Goal: Task Accomplishment & Management: Manage account settings

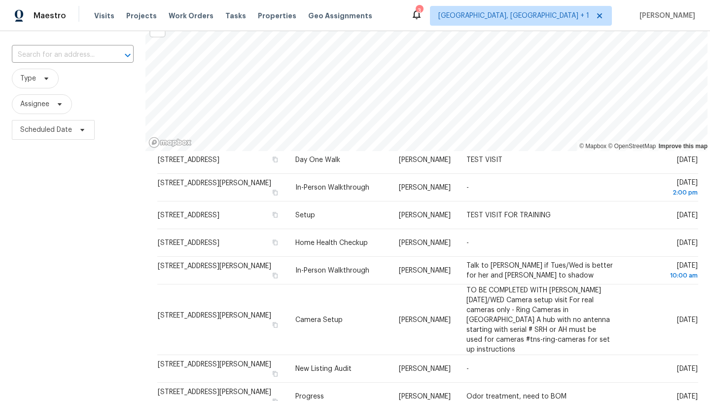
scroll to position [57, 0]
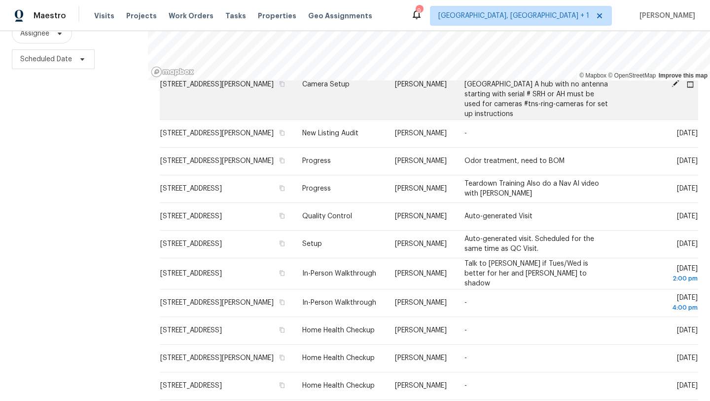
scroll to position [403, 0]
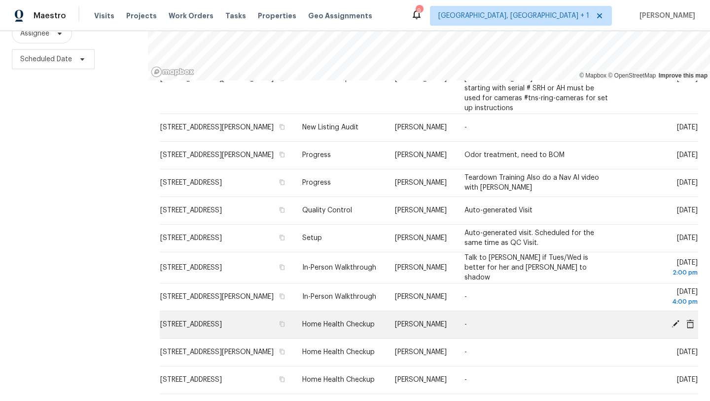
click at [678, 320] on icon at bounding box center [676, 324] width 8 height 8
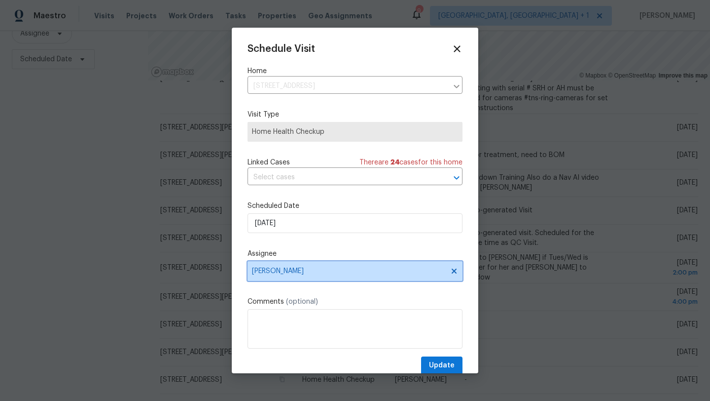
click at [269, 270] on span "[PERSON_NAME]" at bounding box center [348, 271] width 193 height 8
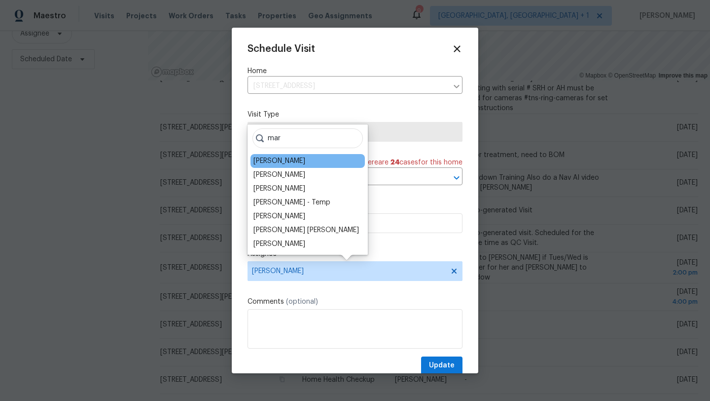
type input "mar"
click at [301, 164] on div "Marissa Casias" at bounding box center [308, 161] width 114 height 14
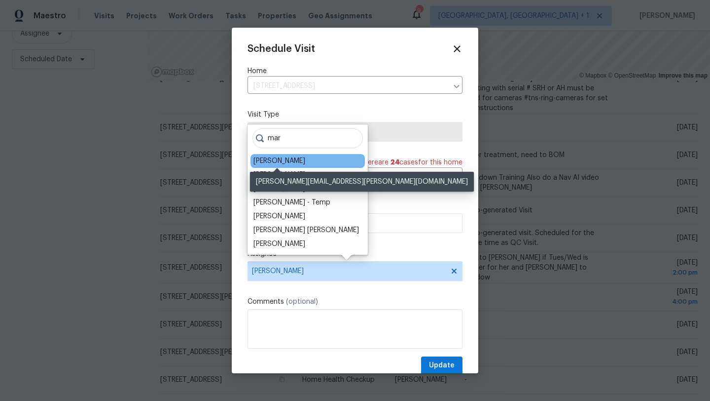
click at [286, 160] on div "Marissa Casias" at bounding box center [280, 161] width 52 height 10
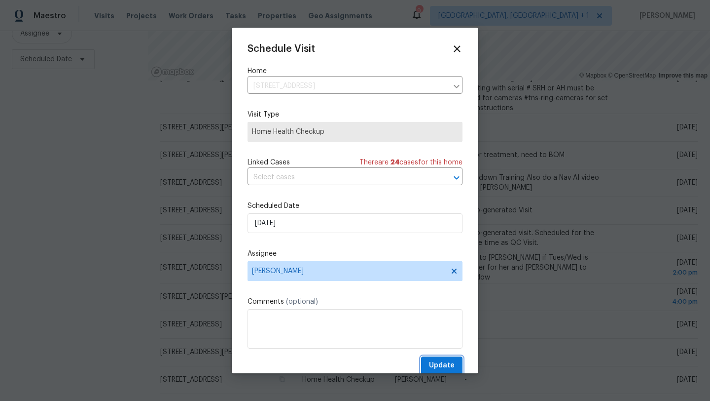
click at [438, 365] on span "Update" at bounding box center [442, 365] width 26 height 12
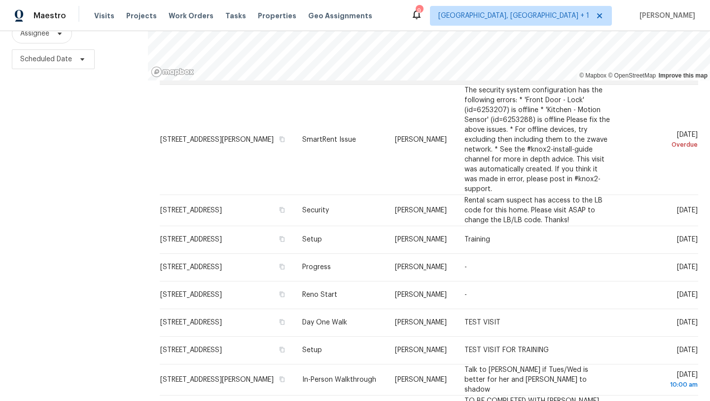
scroll to position [47, 0]
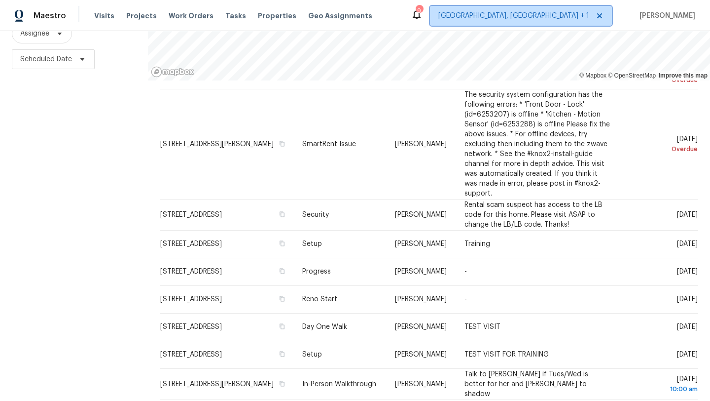
click at [561, 18] on span "Cleveland, OH + 1" at bounding box center [514, 16] width 151 height 10
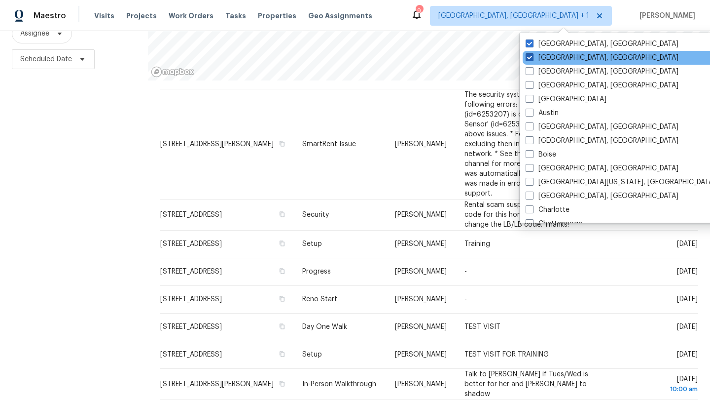
click at [529, 57] on span at bounding box center [530, 57] width 8 height 8
click at [529, 57] on input "[GEOGRAPHIC_DATA], [GEOGRAPHIC_DATA]" at bounding box center [529, 56] width 6 height 6
checkbox input "false"
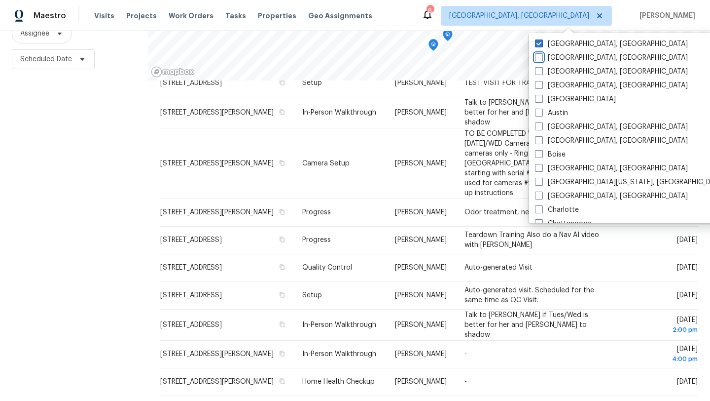
scroll to position [289, 0]
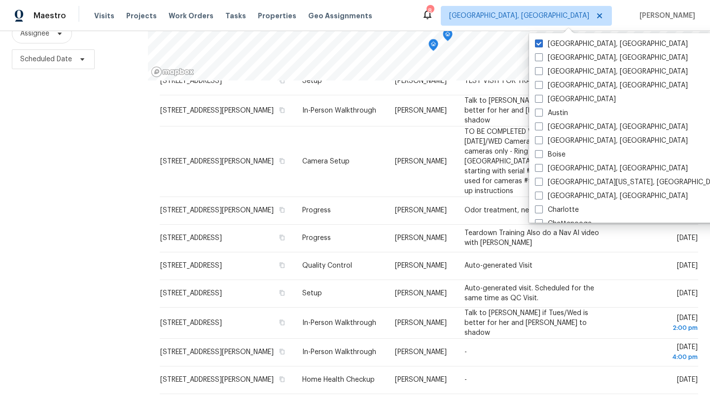
click at [130, 201] on div "Filters Reset ​ Type Assignee Scheduled Date" at bounding box center [74, 166] width 148 height 469
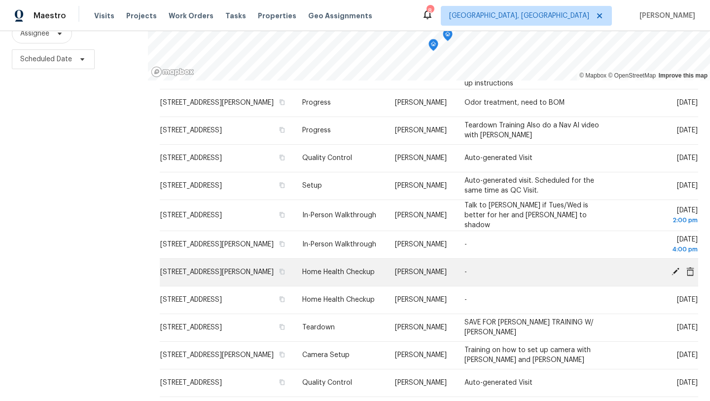
scroll to position [400, 0]
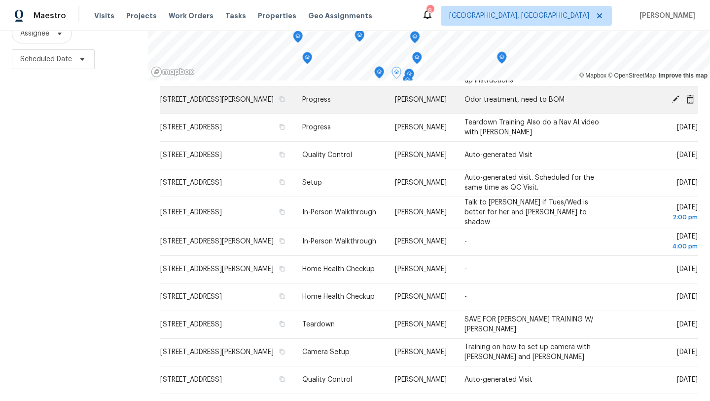
click at [342, 81] on div "© Mapbox © OpenStreetMap Improve this map Address Type Assignee Comments Schedu…" at bounding box center [429, 166] width 562 height 469
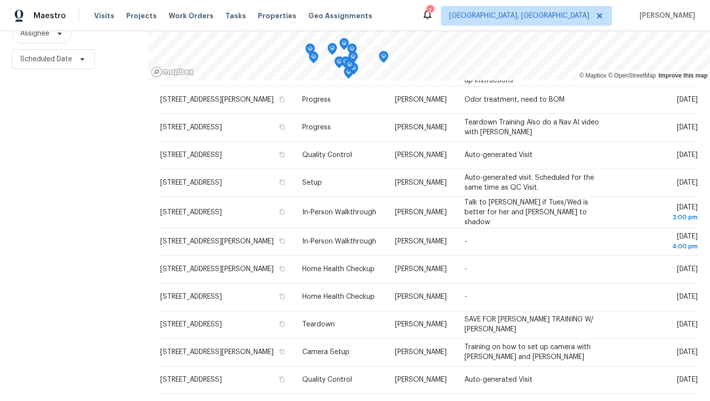
click at [457, 400] on icon at bounding box center [458, 405] width 3 height 5
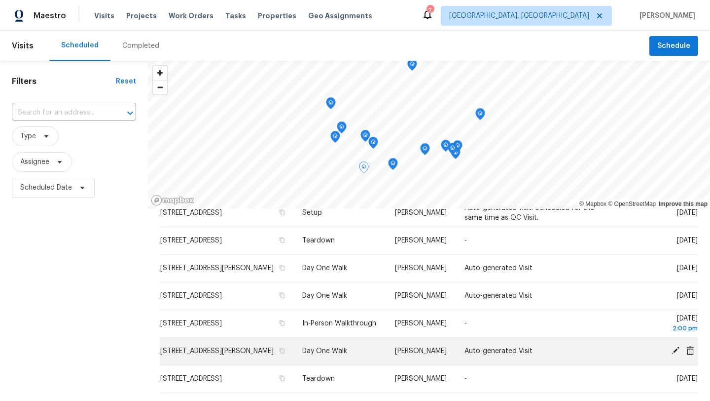
scroll to position [128, 0]
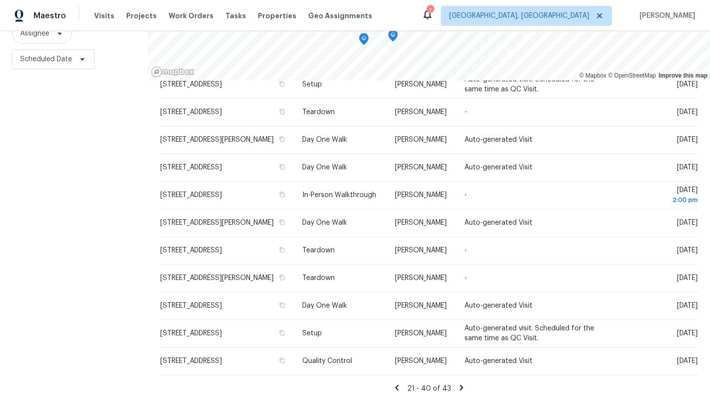
click at [396, 387] on icon at bounding box center [397, 387] width 9 height 9
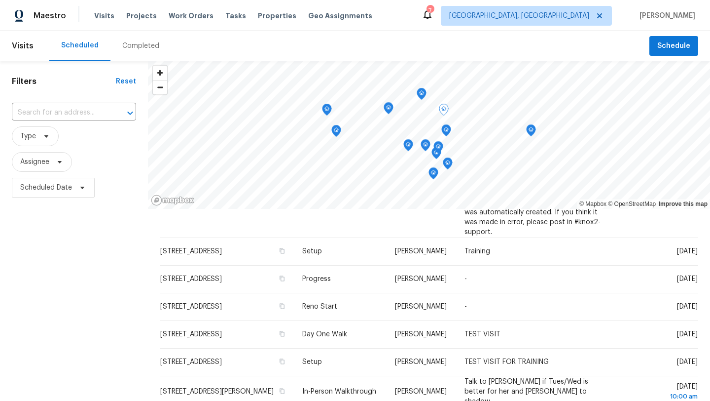
scroll to position [135, 0]
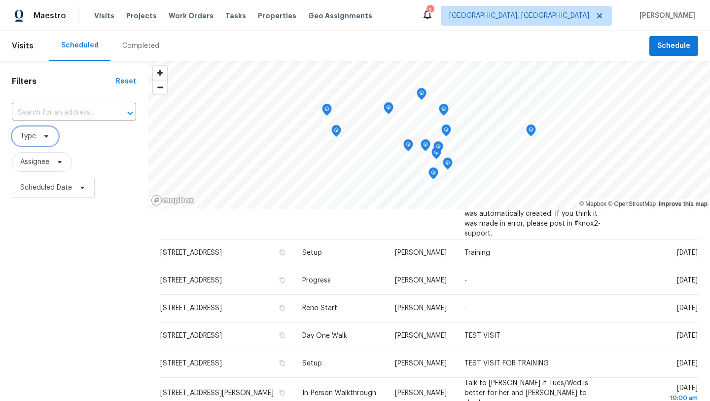
click at [37, 140] on span "Type" at bounding box center [35, 136] width 47 height 20
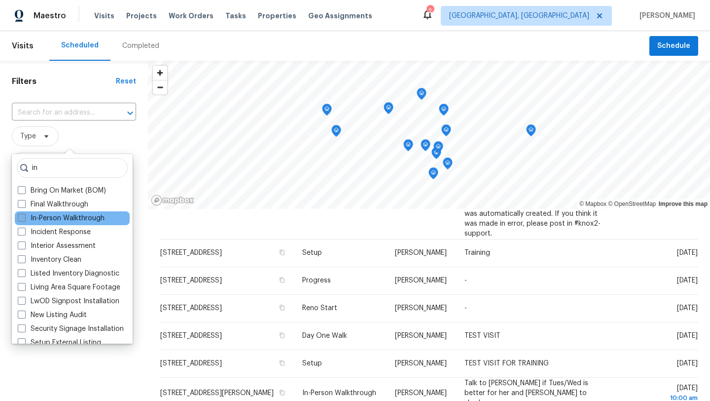
type input "in"
click at [23, 218] on span at bounding box center [22, 218] width 8 height 8
click at [23, 218] on input "In-Person Walkthrough" at bounding box center [21, 216] width 6 height 6
checkbox input "true"
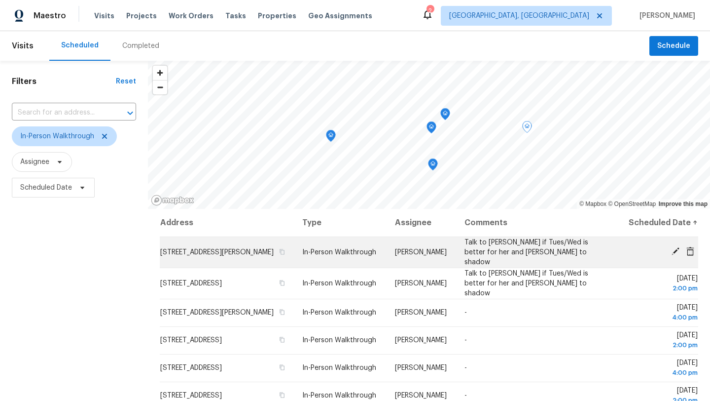
click at [674, 255] on icon at bounding box center [676, 251] width 8 height 8
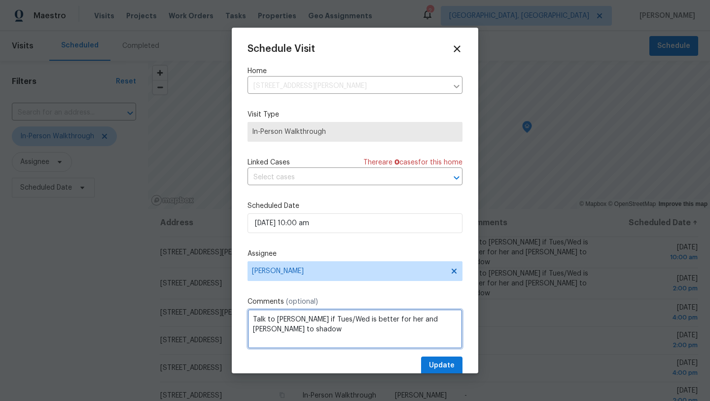
drag, startPoint x: 282, startPoint y: 330, endPoint x: 252, endPoint y: 321, distance: 31.4
click at [252, 321] on textarea "Talk to Becky if Tues/Wed is better for her and Michael to shadow" at bounding box center [355, 328] width 215 height 39
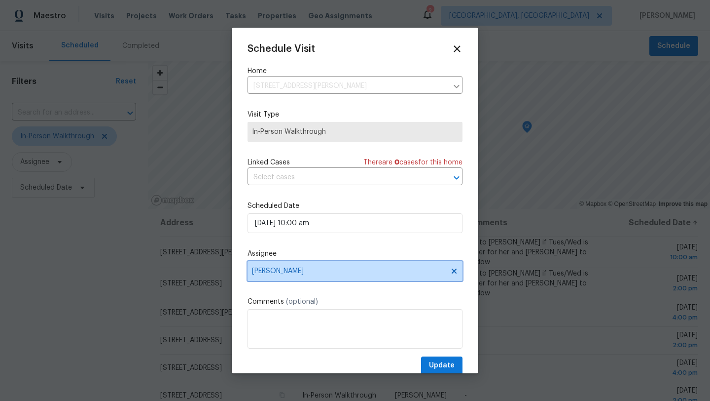
click at [285, 275] on span "[PERSON_NAME]" at bounding box center [348, 271] width 193 height 8
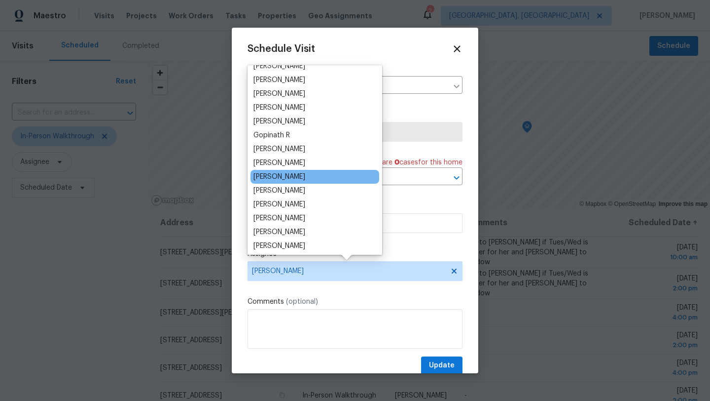
scroll to position [37, 0]
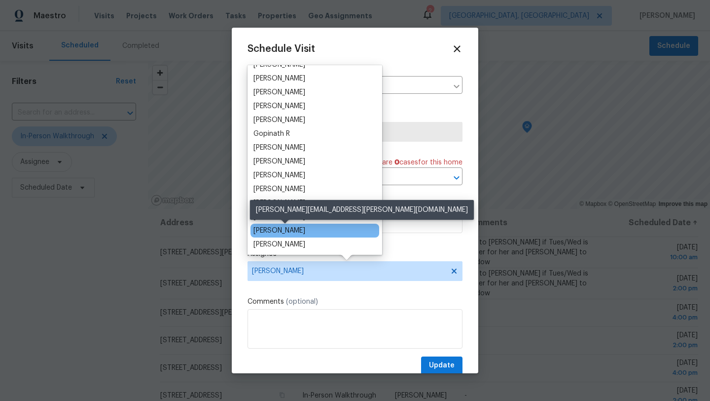
click at [279, 230] on div "Keith Hollingsworth" at bounding box center [280, 230] width 52 height 10
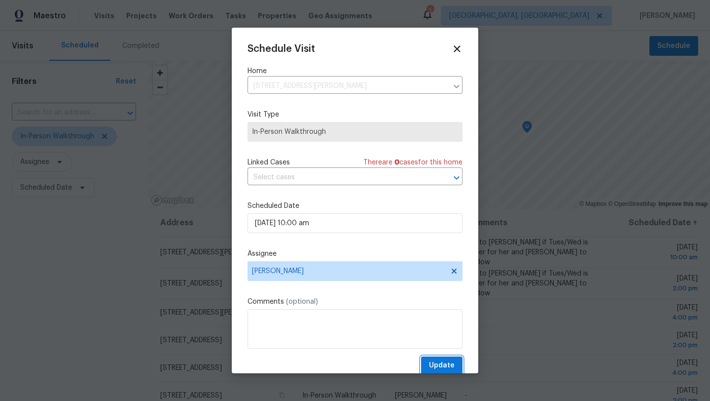
click at [439, 362] on span "Update" at bounding box center [442, 365] width 26 height 12
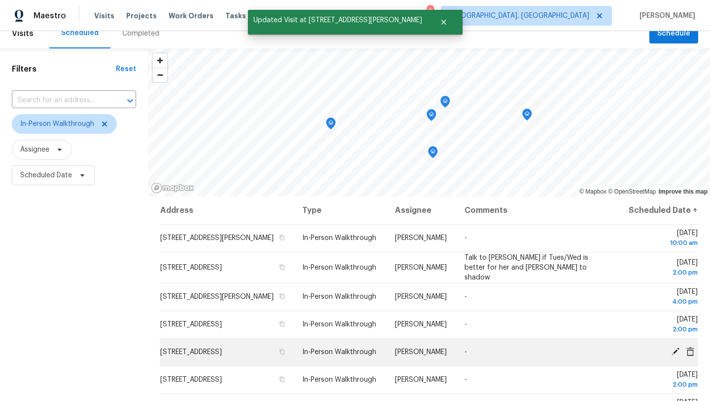
scroll to position [13, 0]
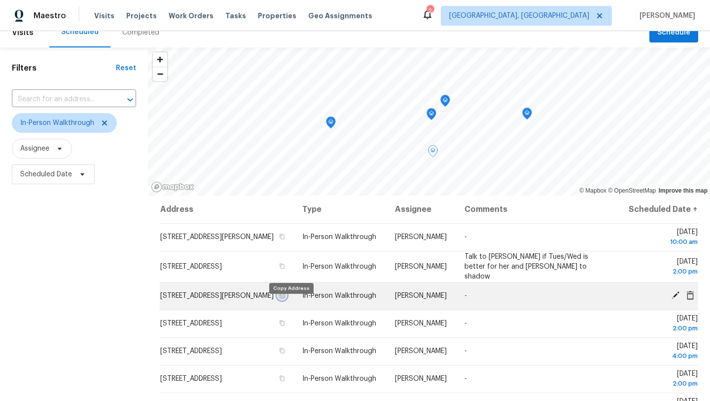
click at [285, 298] on icon "button" at bounding box center [282, 295] width 5 height 5
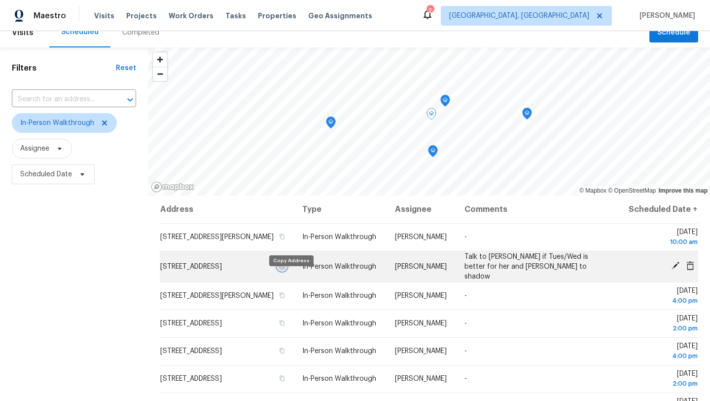
click at [285, 269] on icon "button" at bounding box center [282, 266] width 6 height 6
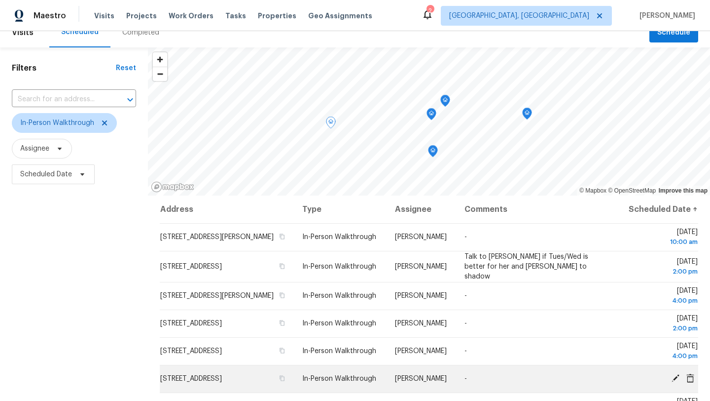
drag, startPoint x: 393, startPoint y: 376, endPoint x: 439, endPoint y: 392, distance: 48.4
click at [439, 392] on td "Keith Hollingsworth" at bounding box center [422, 379] width 70 height 28
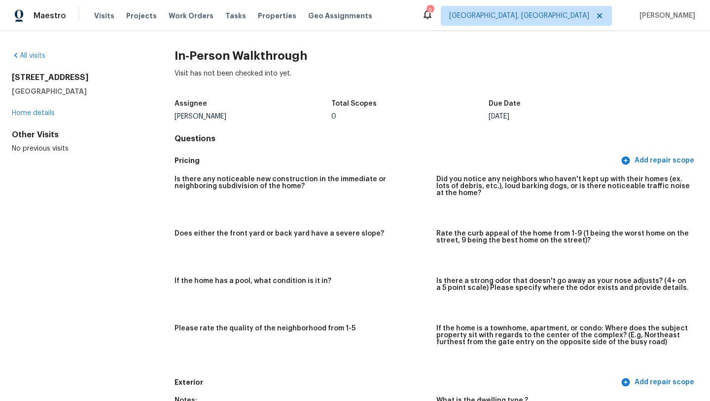
drag, startPoint x: 172, startPoint y: 118, endPoint x: 237, endPoint y: 118, distance: 64.6
click at [252, 125] on div "Assignee Keith Hollingsworth Total Scopes 0 Due Date Fri, Sep 19" at bounding box center [437, 110] width 524 height 32
drag, startPoint x: 174, startPoint y: 113, endPoint x: 240, endPoint y: 116, distance: 66.7
copy div "Keith Hollingsworth"
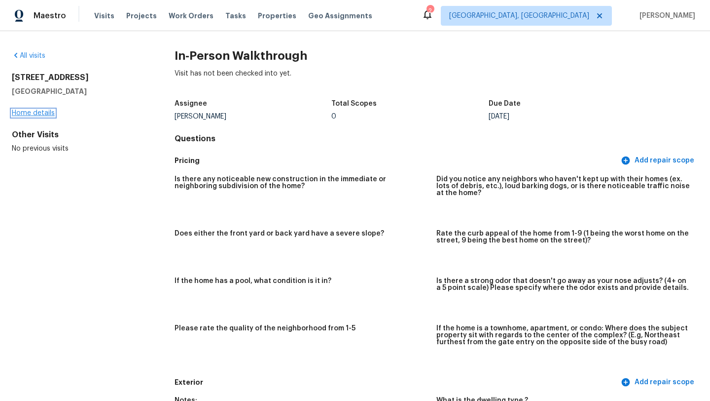
click at [33, 115] on link "Home details" at bounding box center [33, 113] width 43 height 7
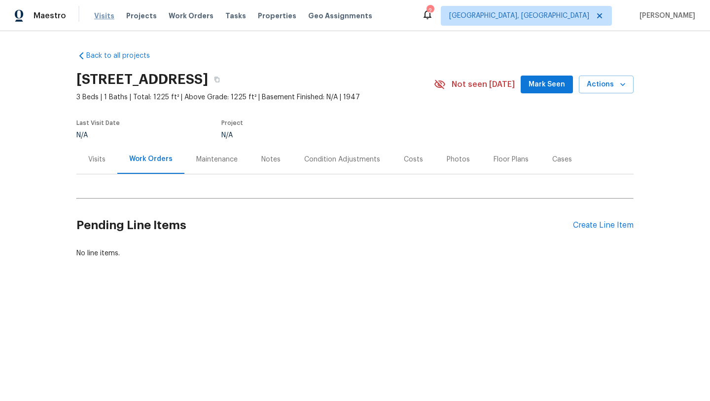
click at [98, 12] on span "Visits" at bounding box center [104, 16] width 20 height 10
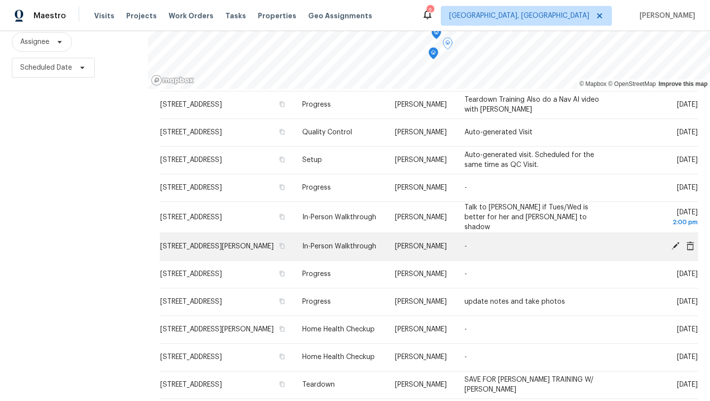
scroll to position [128, 0]
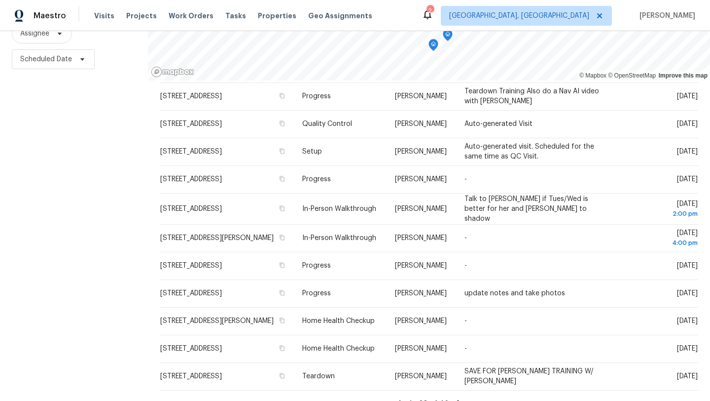
click at [456, 398] on icon at bounding box center [459, 402] width 9 height 9
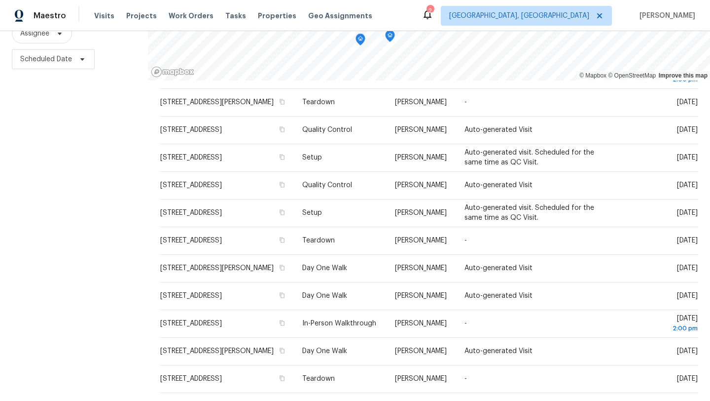
scroll to position [294, 0]
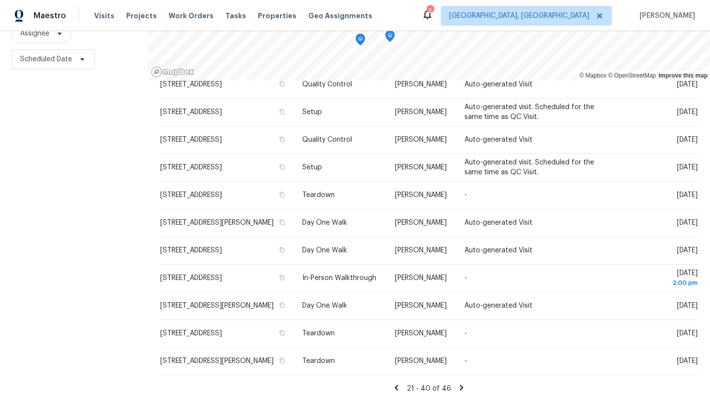
click at [394, 388] on icon at bounding box center [396, 387] width 9 height 9
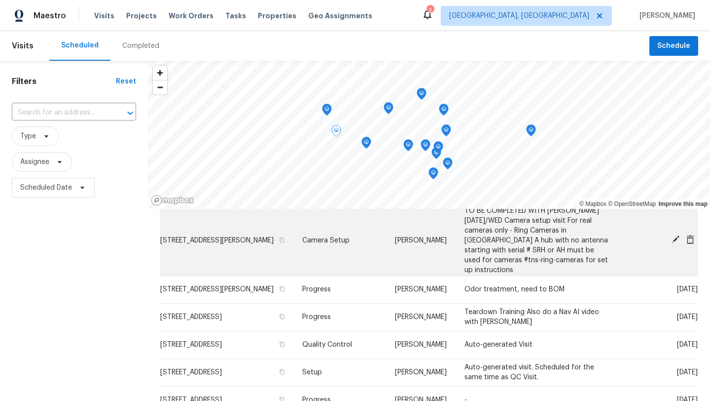
scroll to position [307, 0]
click at [675, 236] on icon at bounding box center [676, 240] width 8 height 8
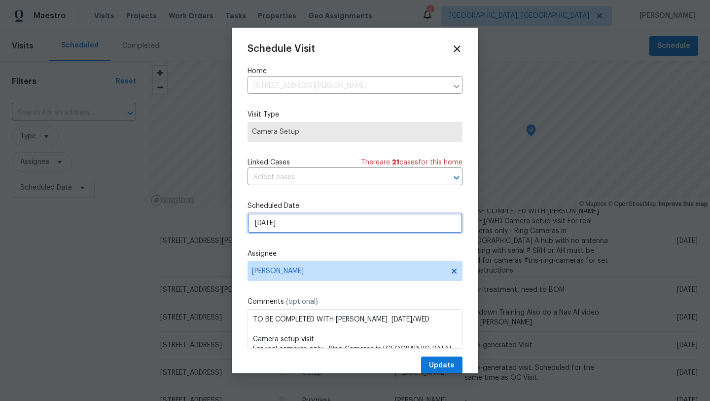
click at [271, 223] on input "[DATE]" at bounding box center [355, 223] width 215 height 20
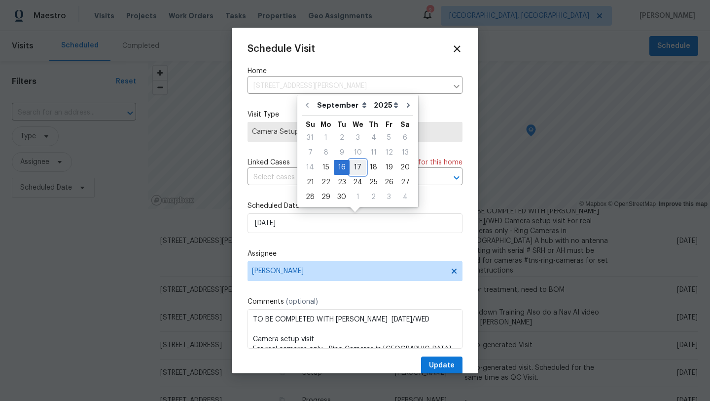
click at [358, 165] on div "17" at bounding box center [358, 167] width 16 height 14
type input "[DATE]"
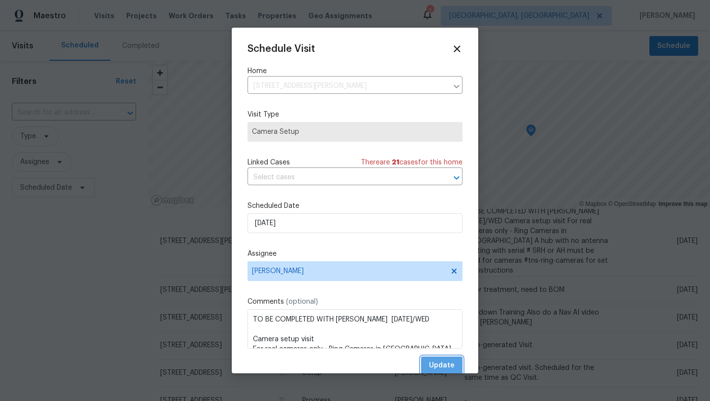
click at [447, 365] on span "Update" at bounding box center [442, 365] width 26 height 12
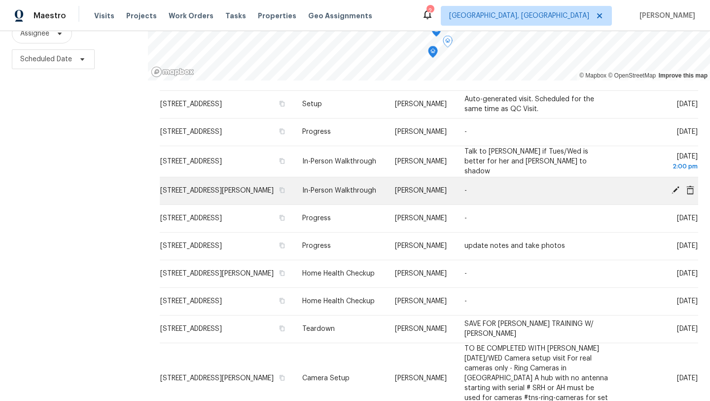
scroll to position [376, 0]
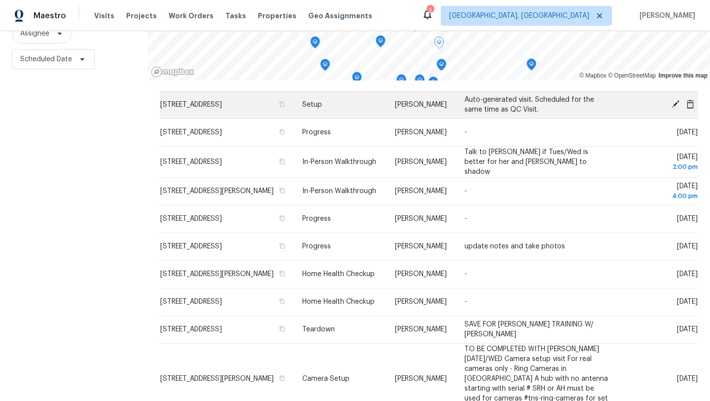
click at [273, 111] on div "© Mapbox © OpenStreetMap Improve this map Address Type Assignee Comments Schedu…" at bounding box center [429, 166] width 562 height 469
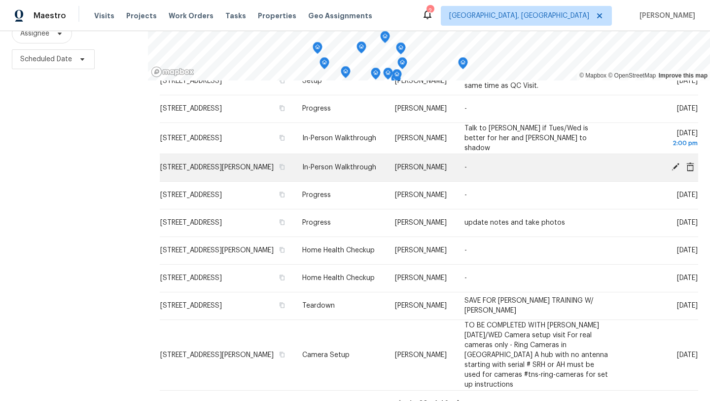
scroll to position [349, 0]
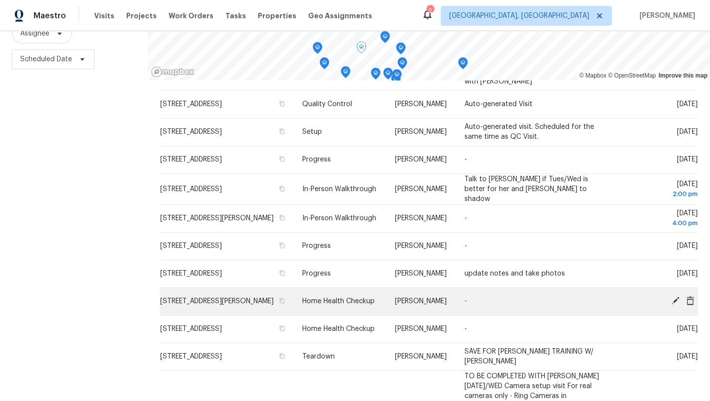
click at [678, 296] on icon at bounding box center [676, 300] width 8 height 8
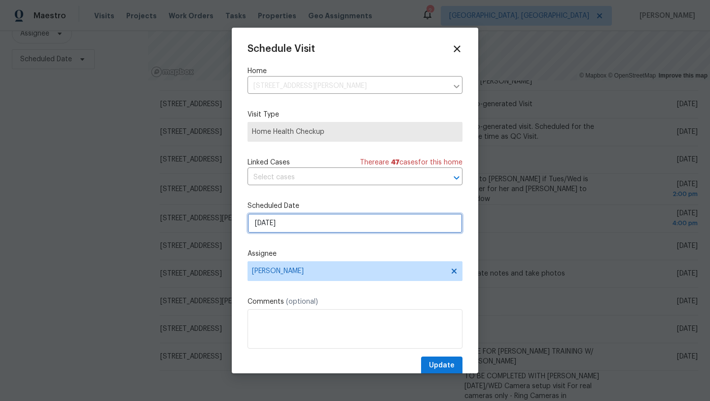
click at [275, 226] on input "[DATE]" at bounding box center [355, 223] width 215 height 20
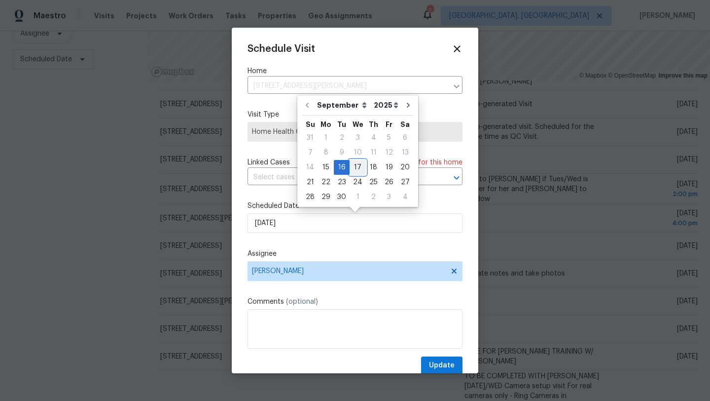
click at [353, 165] on div "17" at bounding box center [358, 167] width 16 height 14
type input "[DATE]"
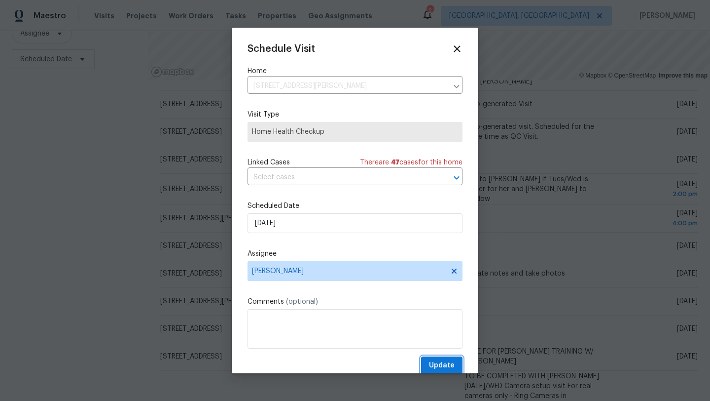
click at [445, 363] on span "Update" at bounding box center [442, 365] width 26 height 12
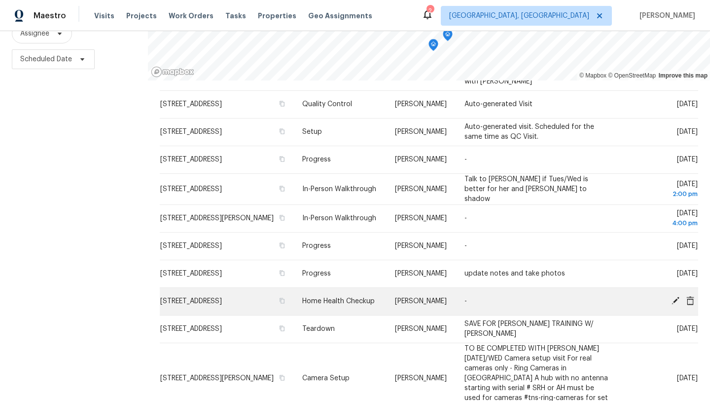
click at [673, 296] on icon at bounding box center [676, 300] width 8 height 8
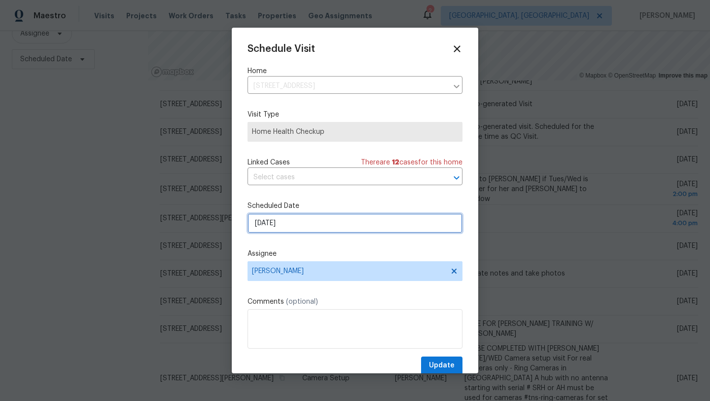
click at [302, 222] on input "[DATE]" at bounding box center [355, 223] width 215 height 20
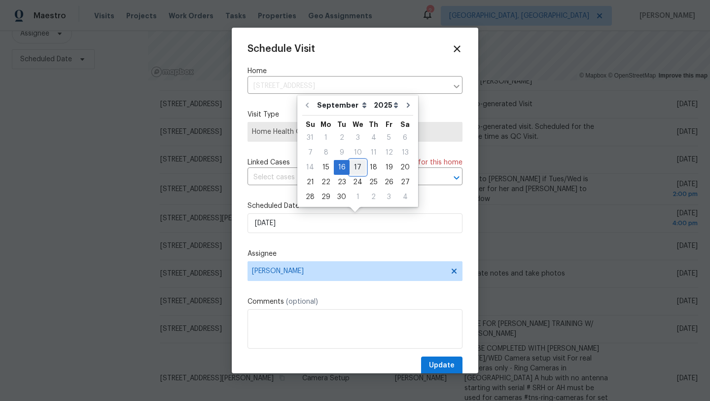
click at [356, 165] on div "17" at bounding box center [358, 167] width 16 height 14
type input "[DATE]"
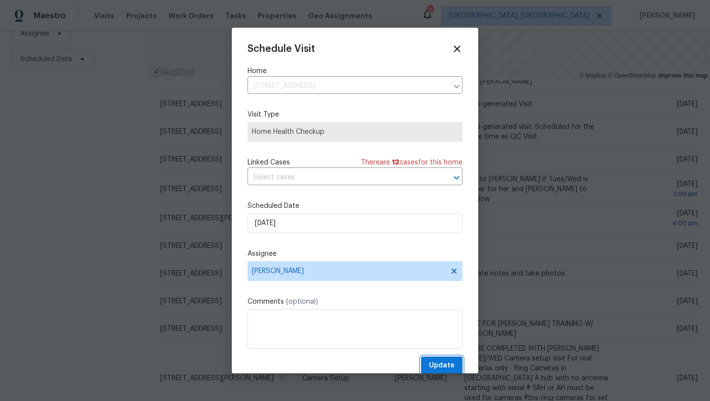
click at [438, 364] on span "Update" at bounding box center [442, 365] width 26 height 12
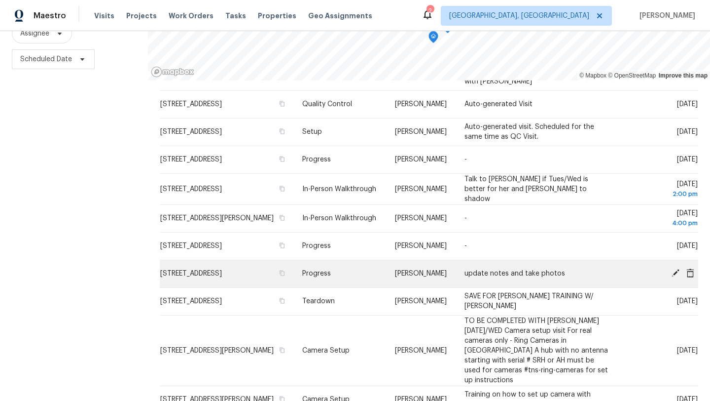
scroll to position [332, 0]
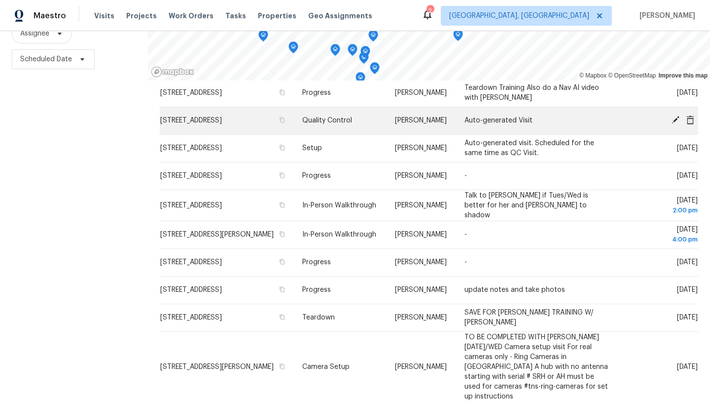
click at [257, 110] on div "© Mapbox © OpenStreetMap Improve this map Address Type Assignee Comments Schedu…" at bounding box center [429, 166] width 562 height 469
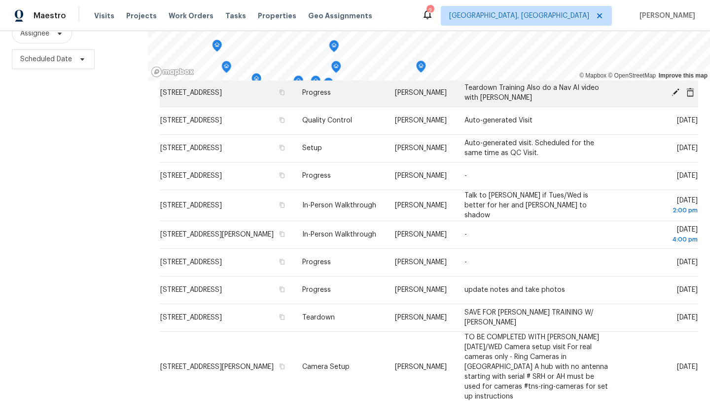
click at [272, 96] on div "© Mapbox © OpenStreetMap Improve this map Address Type Assignee Comments Schedu…" at bounding box center [429, 166] width 562 height 469
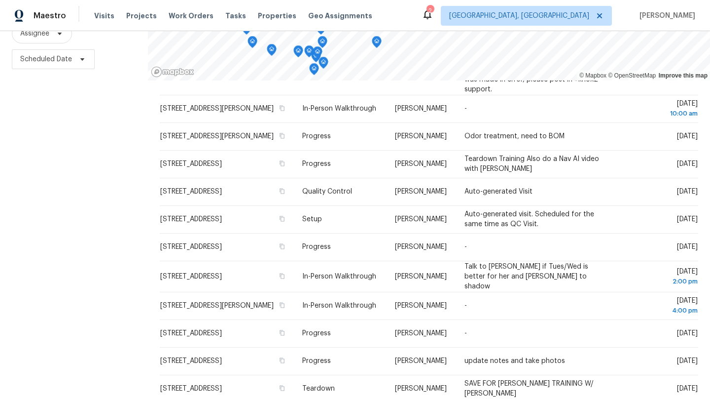
scroll to position [272, 0]
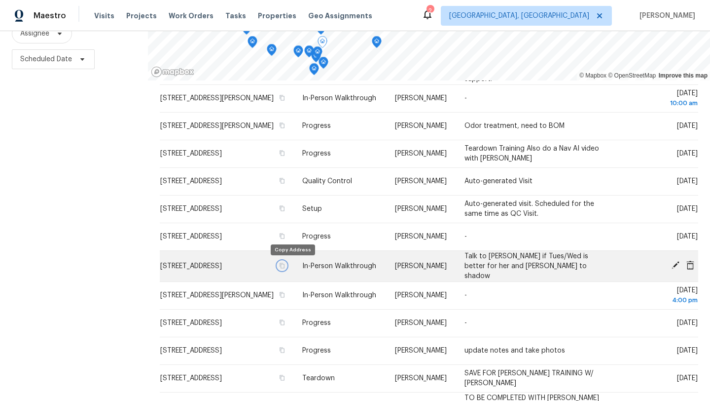
click at [285, 267] on icon "button" at bounding box center [282, 265] width 6 height 6
click at [673, 261] on icon at bounding box center [675, 264] width 9 height 9
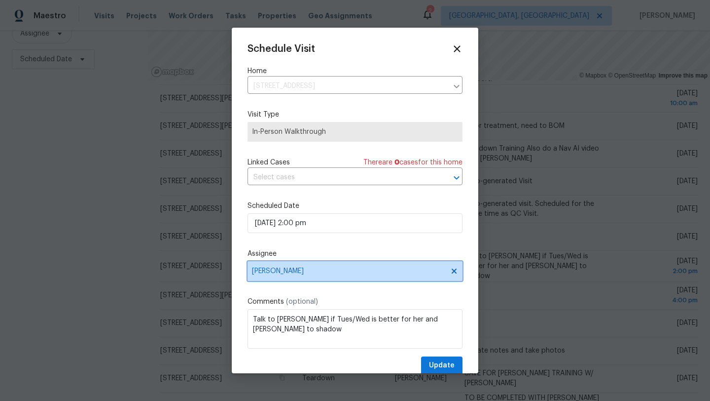
click at [266, 274] on span "Keith Hollingsworth" at bounding box center [348, 271] width 193 height 8
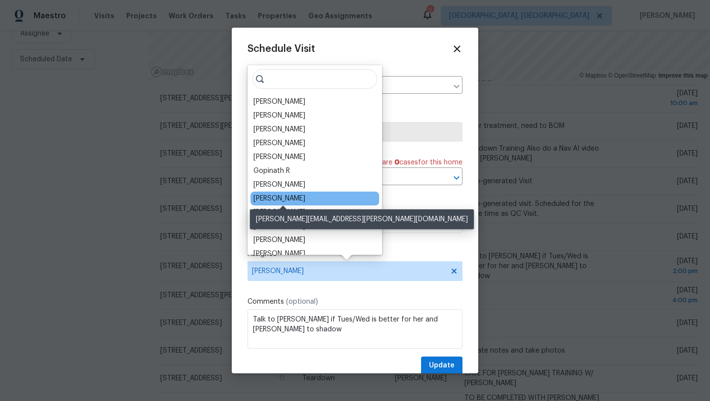
click at [269, 201] on div "[PERSON_NAME]" at bounding box center [280, 198] width 52 height 10
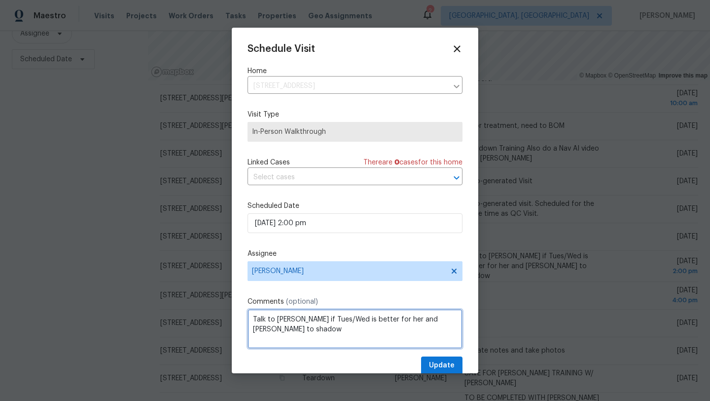
drag, startPoint x: 299, startPoint y: 336, endPoint x: 254, endPoint y: 327, distance: 46.2
click at [254, 327] on textarea "Talk to Becky if Tues/Wed is better for her and Michael to shadow" at bounding box center [355, 328] width 215 height 39
click at [328, 337] on textarea "Talk to Becky if Tues/Wed is better for her and Michael to shadow" at bounding box center [355, 328] width 215 height 39
drag, startPoint x: 319, startPoint y: 319, endPoint x: 335, endPoint y: 319, distance: 16.8
click at [335, 319] on textarea "Talk to Becky if Tues/Wed is better for her and Michael to shadow" at bounding box center [355, 328] width 215 height 39
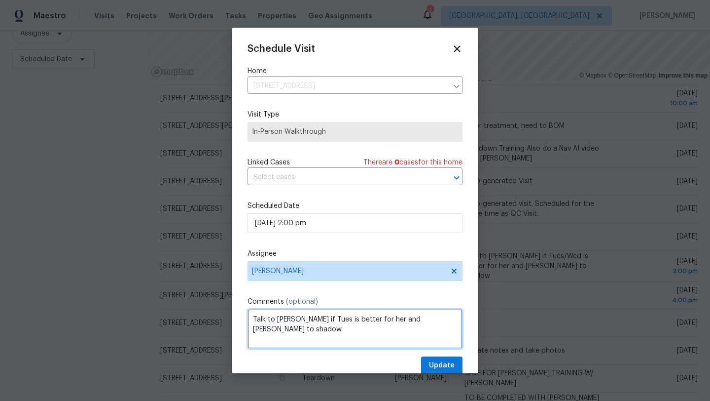
type textarea "Talk to Becky if Tues is better for her and Michael to shadow"
click at [439, 368] on span "Update" at bounding box center [442, 365] width 26 height 12
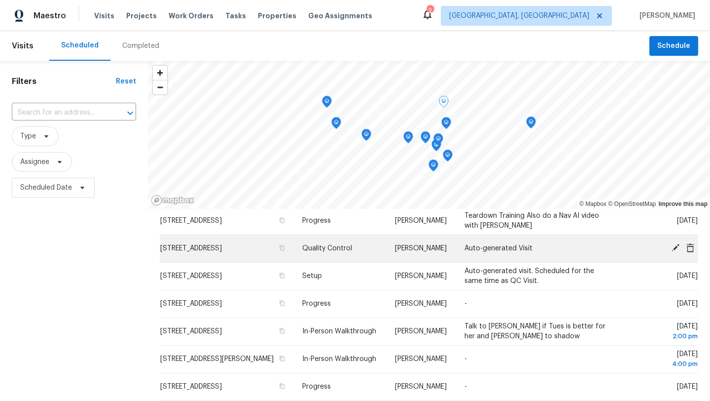
scroll to position [335, 0]
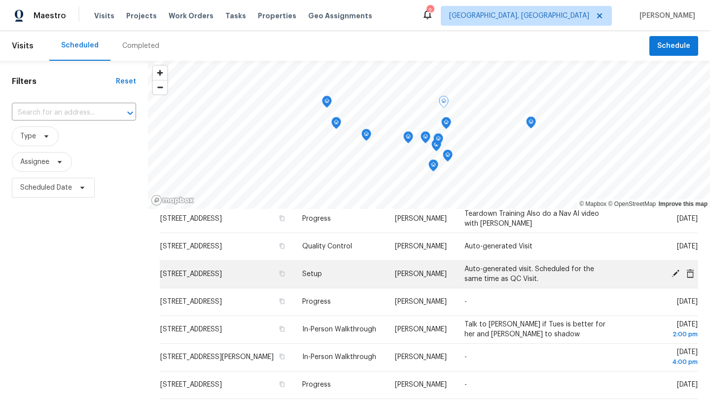
click at [675, 273] on icon at bounding box center [675, 273] width 9 height 9
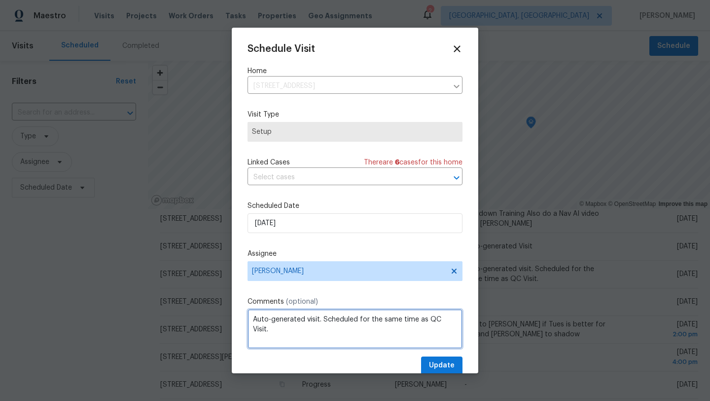
drag, startPoint x: 324, startPoint y: 320, endPoint x: 444, endPoint y: 328, distance: 120.6
click at [444, 328] on textarea "Auto-generated visit. Scheduled for the same time as QC Visit." at bounding box center [355, 328] width 215 height 39
type textarea "Auto-generated visit. To do this around 11 with Becky from CLE and Michael"
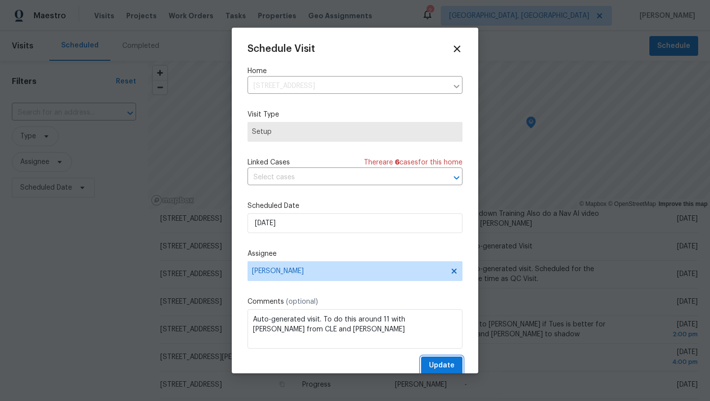
click at [436, 366] on span "Update" at bounding box center [442, 365] width 26 height 12
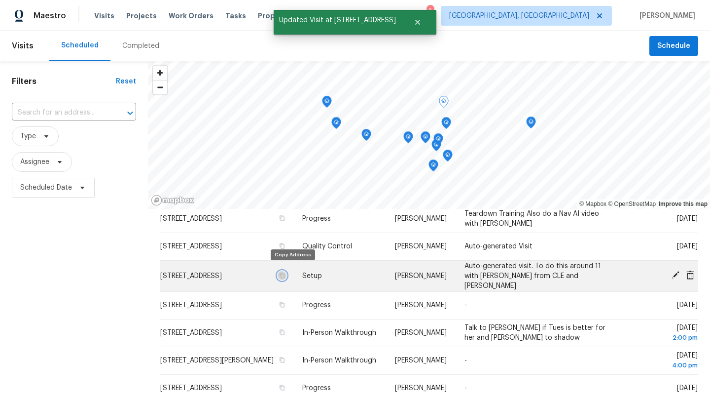
click at [287, 273] on button "button" at bounding box center [282, 275] width 9 height 9
click at [285, 273] on icon "button" at bounding box center [282, 275] width 6 height 6
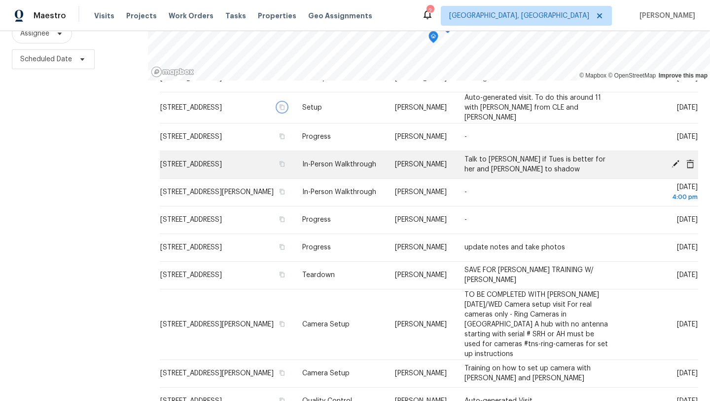
scroll to position [400, 0]
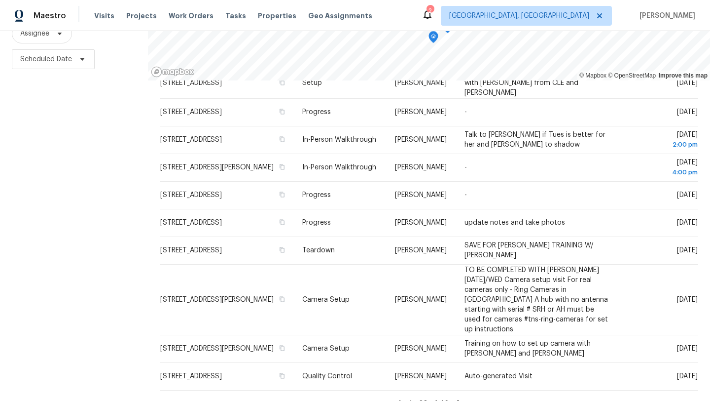
click at [456, 398] on icon at bounding box center [459, 402] width 9 height 9
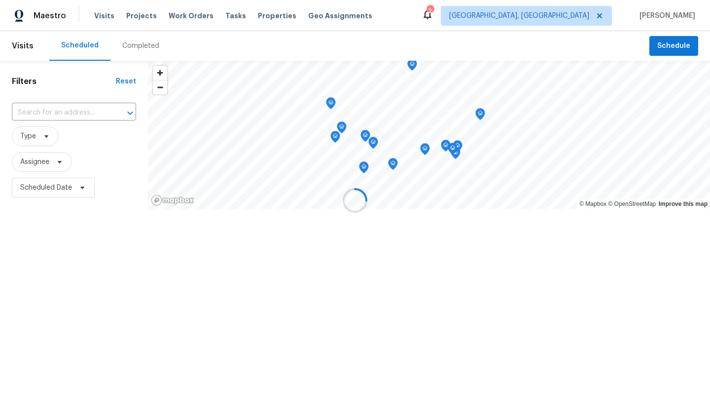
scroll to position [294, 0]
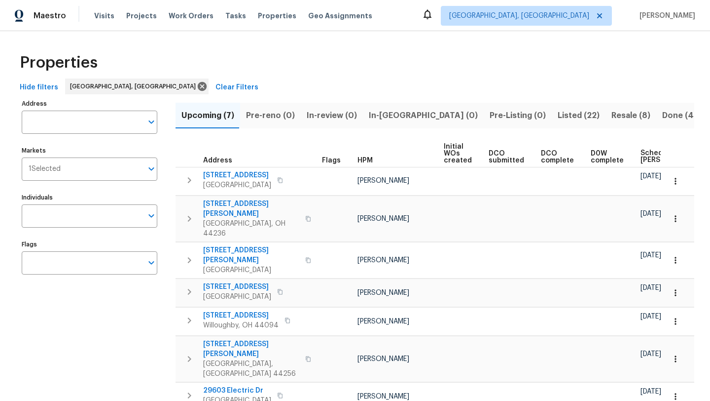
scroll to position [6, 0]
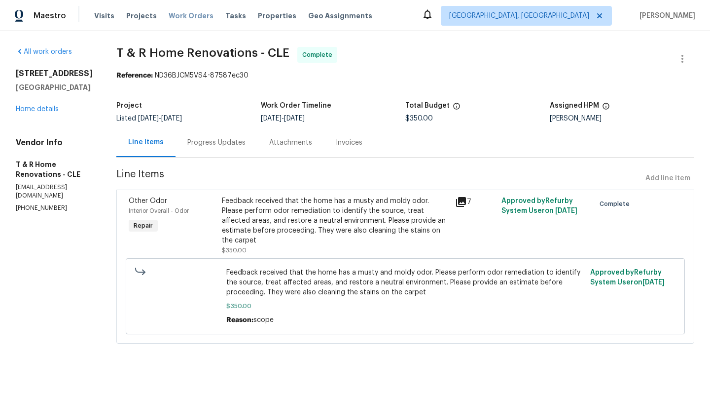
click at [188, 15] on span "Work Orders" at bounding box center [191, 16] width 45 height 10
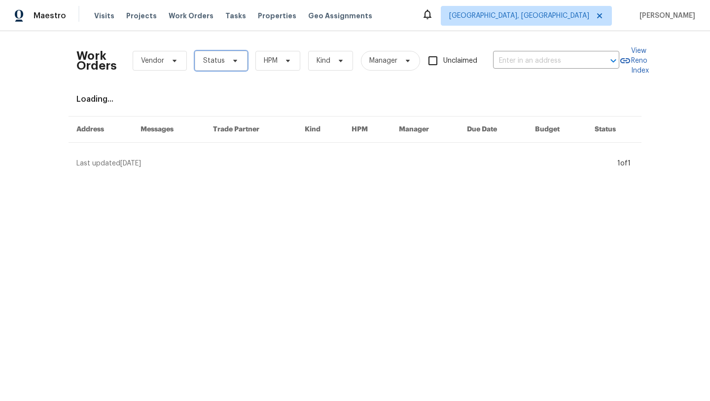
click at [222, 59] on span "Status" at bounding box center [214, 61] width 22 height 10
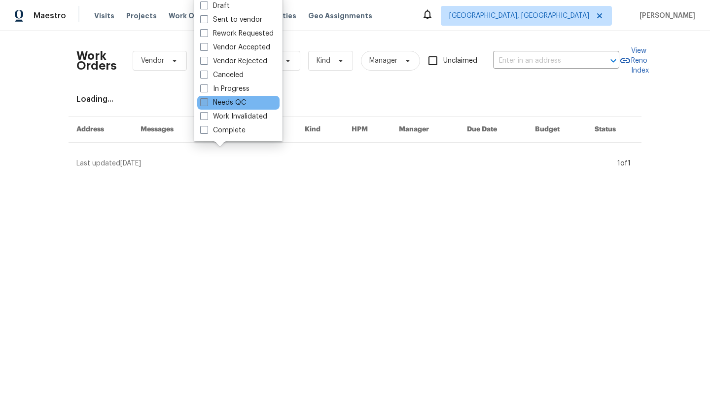
click at [227, 102] on label "Needs QC" at bounding box center [223, 103] width 46 height 10
click at [207, 102] on input "Needs QC" at bounding box center [203, 101] width 6 height 6
checkbox input "true"
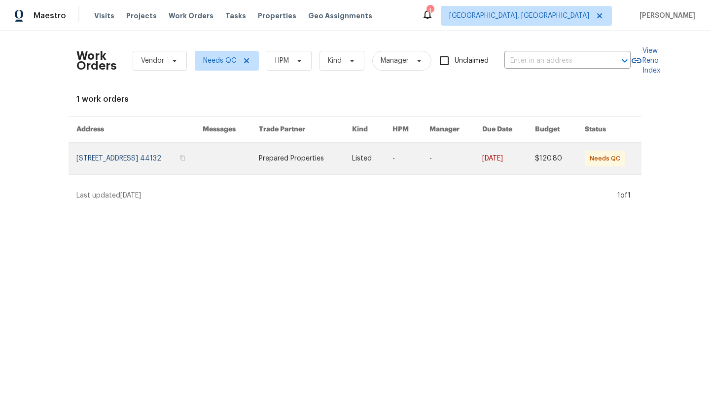
click at [139, 161] on link at bounding box center [139, 159] width 126 height 32
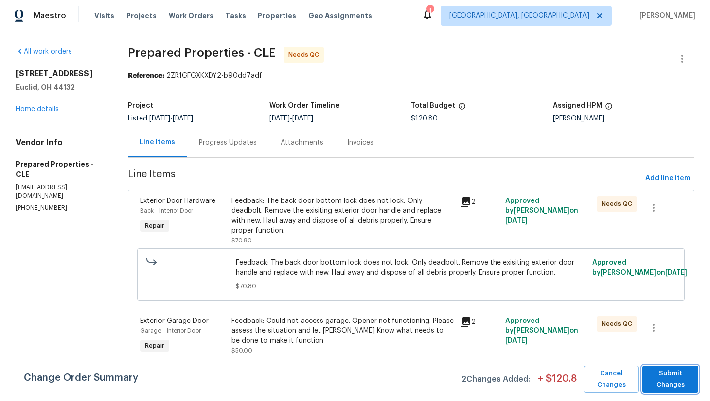
click at [682, 374] on span "Submit Changes" at bounding box center [671, 378] width 46 height 23
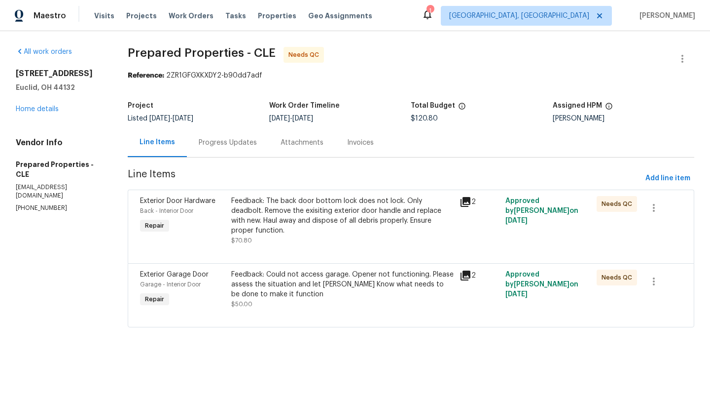
click at [347, 214] on div "Feedback: The back door bottom lock does not lock. Only deadbolt. Remove the ex…" at bounding box center [342, 215] width 222 height 39
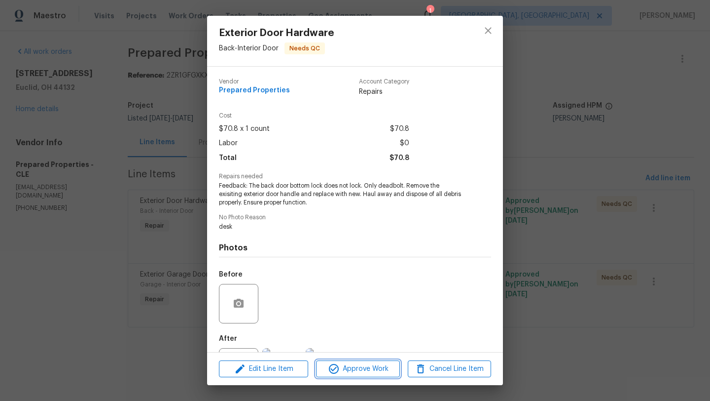
click at [355, 367] on span "Approve Work" at bounding box center [357, 369] width 77 height 12
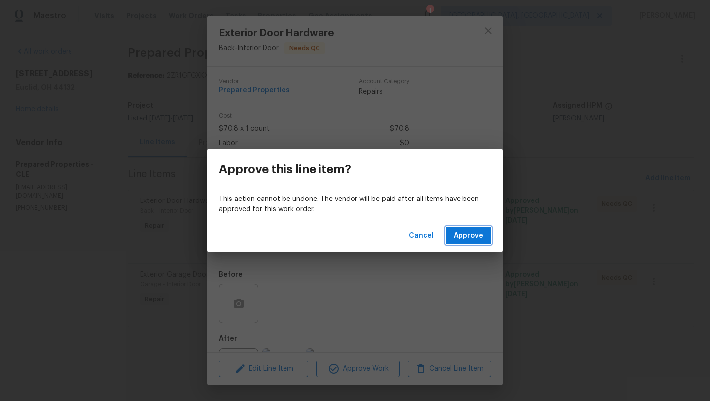
click at [483, 233] on span "Approve" at bounding box center [469, 235] width 30 height 12
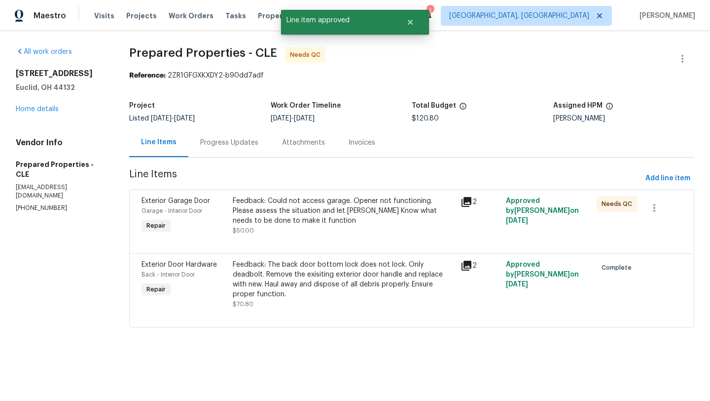
click at [472, 203] on icon at bounding box center [467, 202] width 12 height 12
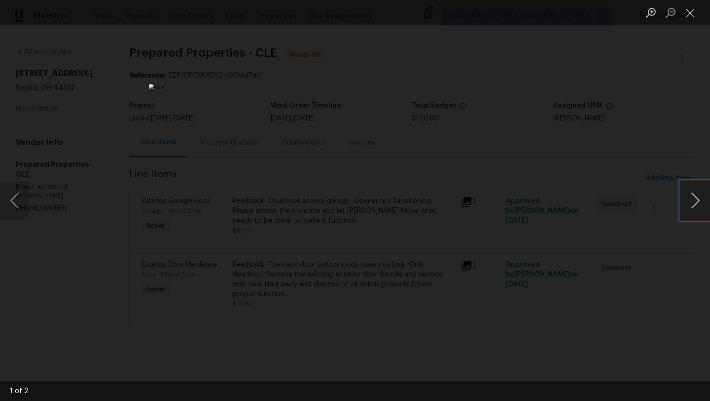
click at [690, 203] on button "Next image" at bounding box center [696, 200] width 30 height 39
click at [690, 12] on button "Close lightbox" at bounding box center [691, 12] width 20 height 17
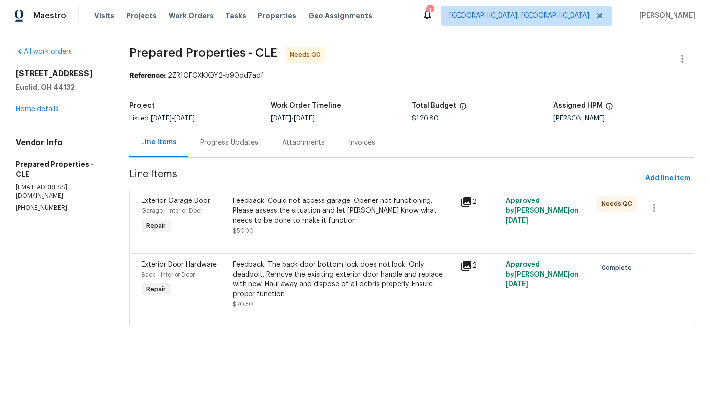
click at [468, 265] on icon at bounding box center [467, 265] width 10 height 10
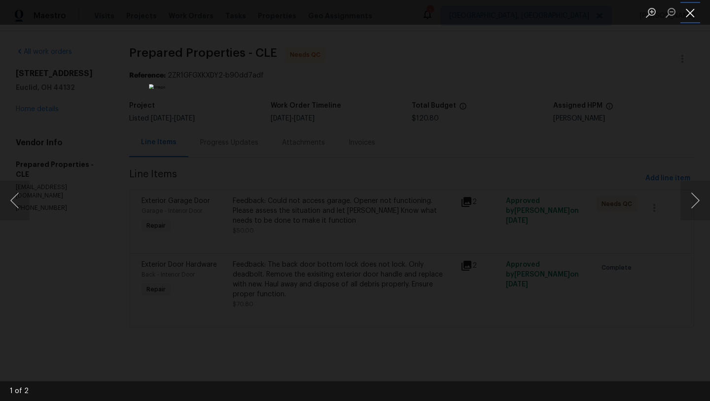
click at [693, 14] on button "Close lightbox" at bounding box center [691, 12] width 20 height 17
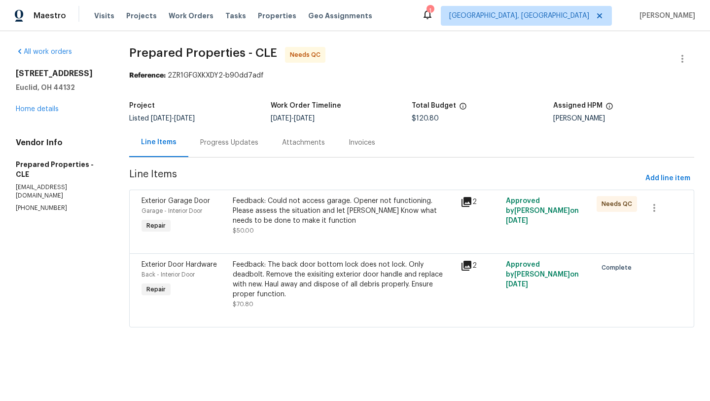
click at [349, 233] on div "Feedback: Could not access garage. Opener not functioning. Please assess the si…" at bounding box center [343, 215] width 221 height 39
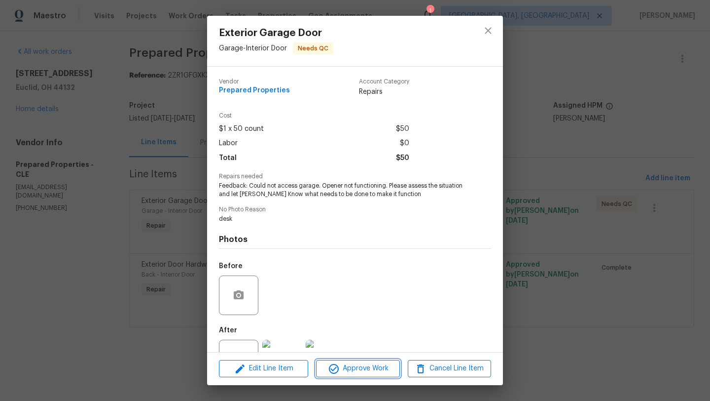
click at [333, 370] on icon "button" at bounding box center [334, 369] width 10 height 10
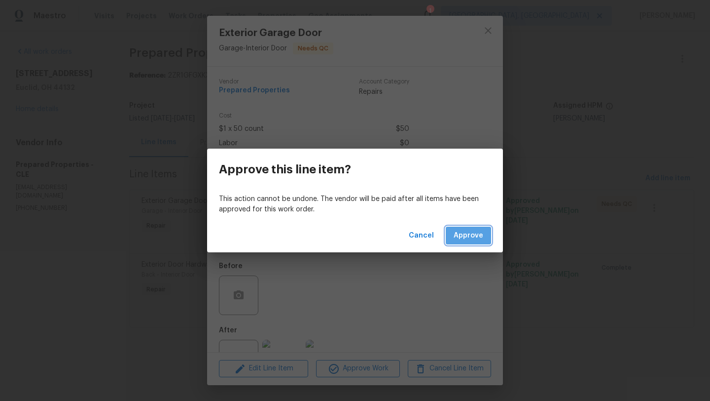
click at [468, 242] on button "Approve" at bounding box center [468, 235] width 45 height 18
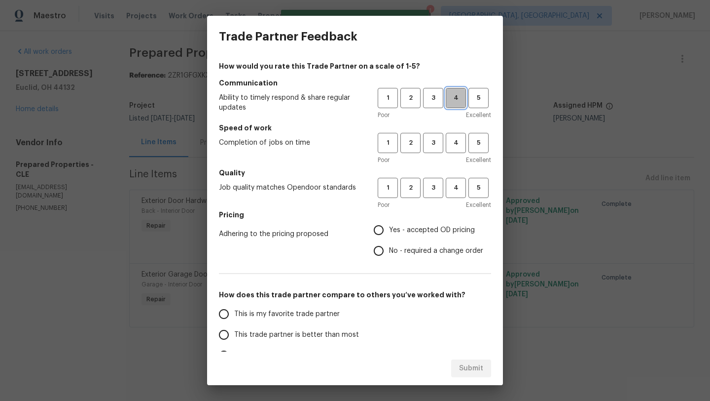
click at [452, 96] on span "4" at bounding box center [456, 97] width 18 height 11
click at [449, 139] on span "4" at bounding box center [456, 142] width 18 height 11
click at [436, 187] on span "3" at bounding box center [433, 187] width 18 height 11
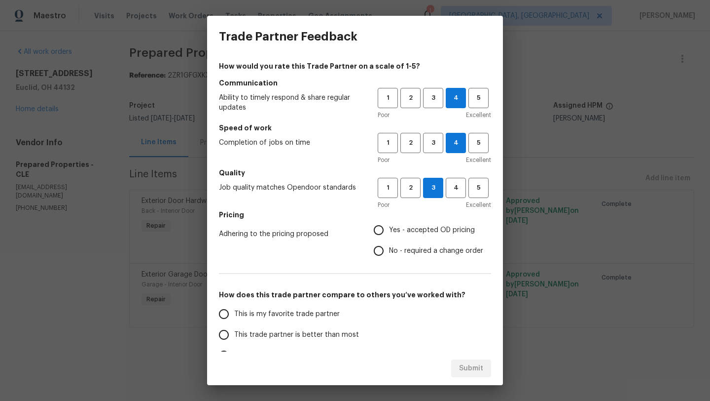
click at [382, 228] on input "Yes - accepted OD pricing" at bounding box center [378, 230] width 21 height 21
radio input "true"
click at [262, 331] on span "This trade partner is better than most" at bounding box center [296, 334] width 125 height 10
click at [234, 331] on input "This trade partner is better than most" at bounding box center [224, 334] width 21 height 21
click at [464, 370] on span "Submit" at bounding box center [471, 368] width 24 height 12
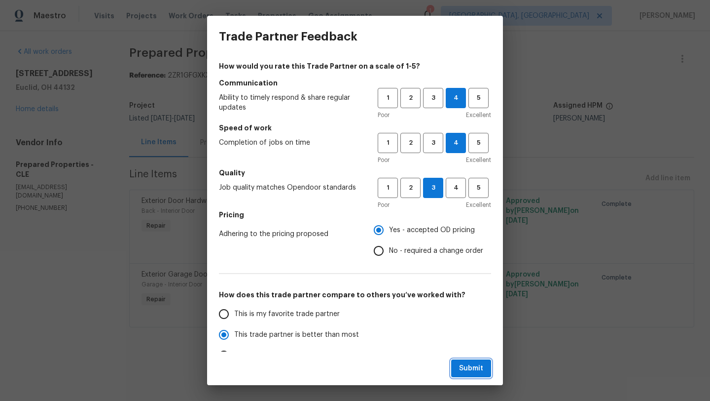
radio input "true"
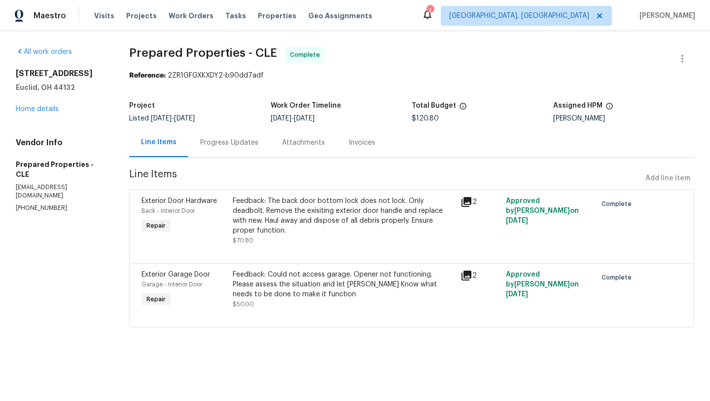
click at [41, 104] on div "754 E 256th St Euclid, OH 44132 Home details" at bounding box center [61, 91] width 90 height 45
click at [40, 113] on div "754 E 256th St Euclid, OH 44132 Home details" at bounding box center [61, 91] width 90 height 45
click at [41, 108] on link "Home details" at bounding box center [37, 109] width 43 height 7
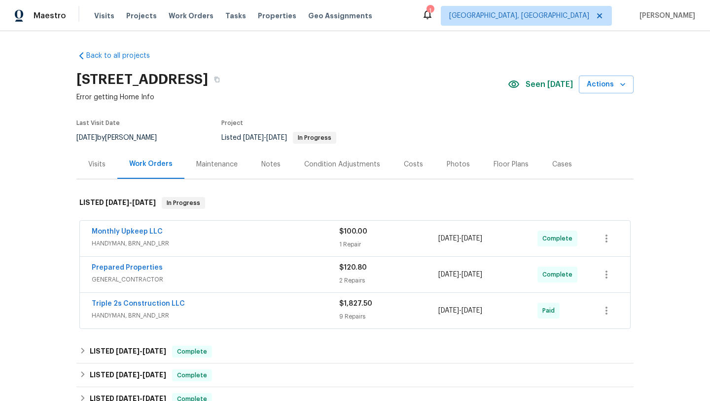
click at [97, 165] on div "Visits" at bounding box center [96, 164] width 17 height 10
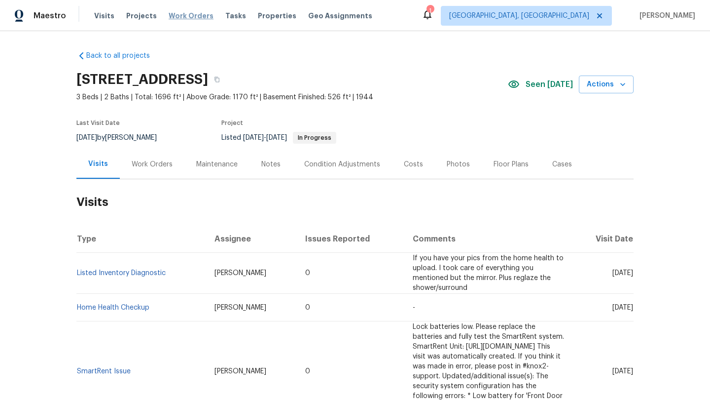
click at [176, 16] on span "Work Orders" at bounding box center [191, 16] width 45 height 10
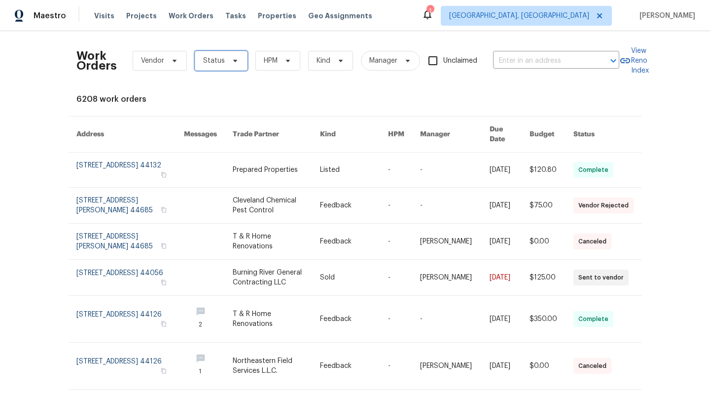
click at [212, 56] on span "Status" at bounding box center [214, 61] width 22 height 10
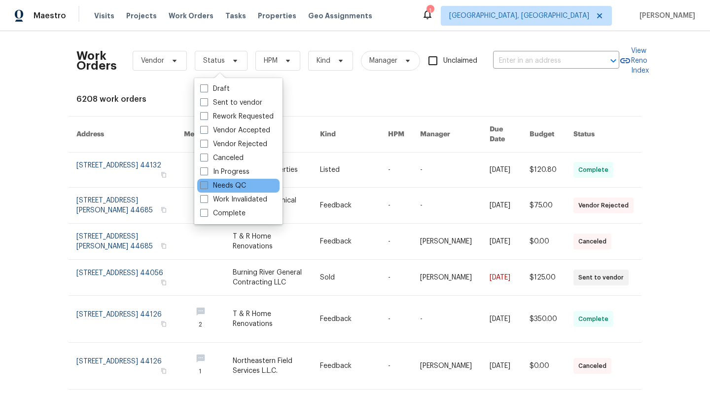
click at [203, 185] on span at bounding box center [204, 185] width 8 height 8
click at [203, 185] on input "Needs QC" at bounding box center [203, 184] width 6 height 6
checkbox input "true"
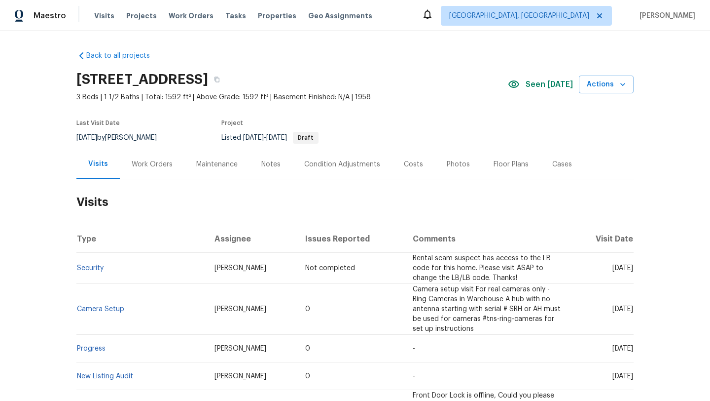
click at [142, 165] on div "Work Orders" at bounding box center [152, 164] width 41 height 10
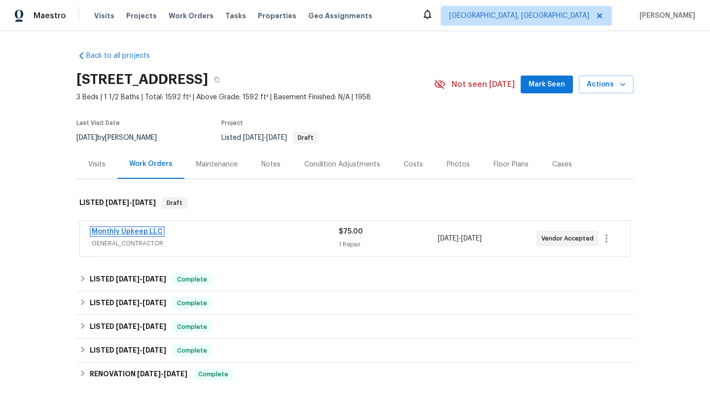
click at [137, 231] on link "Monthly Upkeep LLC" at bounding box center [127, 231] width 71 height 7
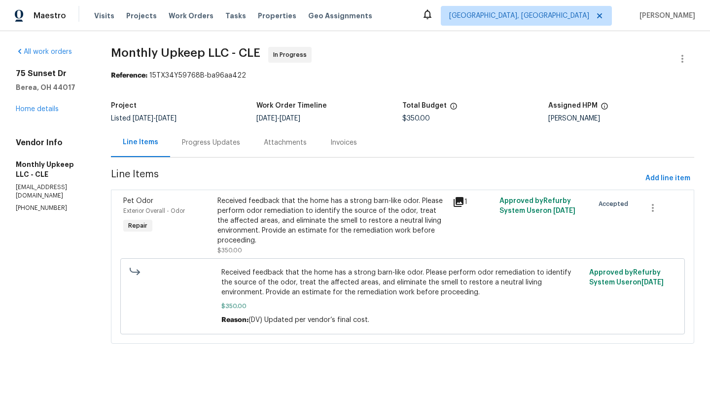
click at [192, 143] on div "Progress Updates" at bounding box center [211, 143] width 58 height 10
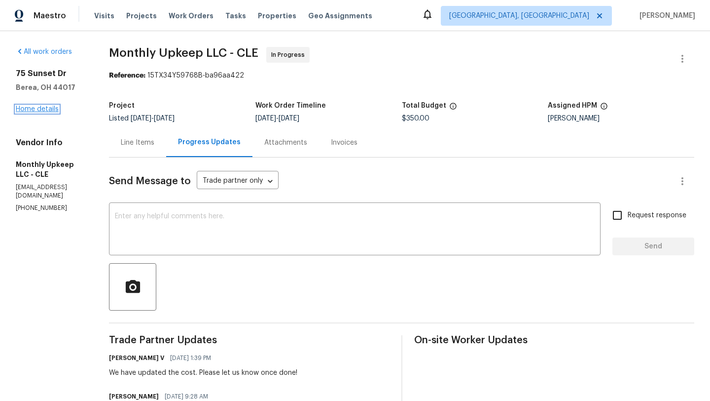
click at [26, 110] on link "Home details" at bounding box center [37, 109] width 43 height 7
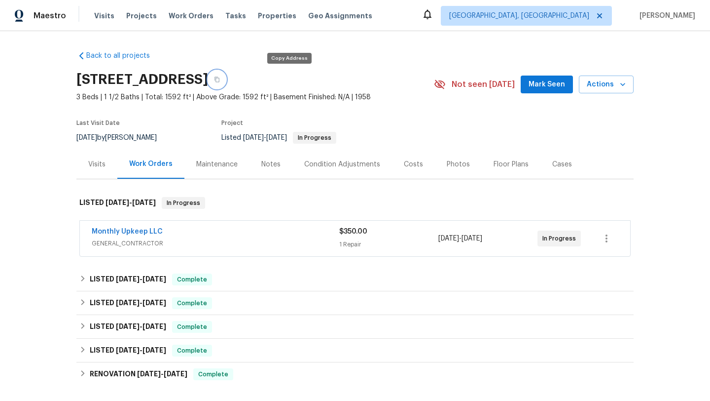
click at [220, 78] on icon "button" at bounding box center [217, 79] width 6 height 6
click at [271, 165] on div "Notes" at bounding box center [270, 164] width 19 height 10
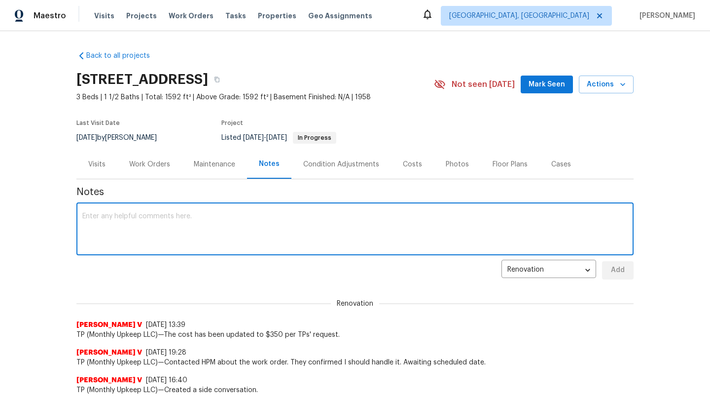
click at [158, 219] on textarea at bounding box center [355, 230] width 546 height 35
paste textarea "HSR-710023"
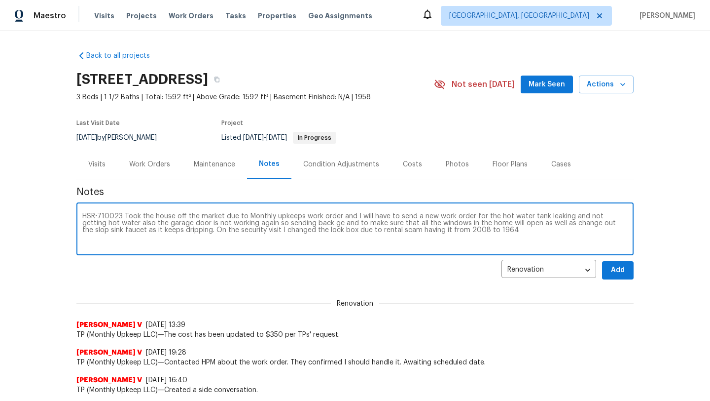
type textarea "HSR-710023 Took the house off the market due to Monthly upkeeps work order and …"
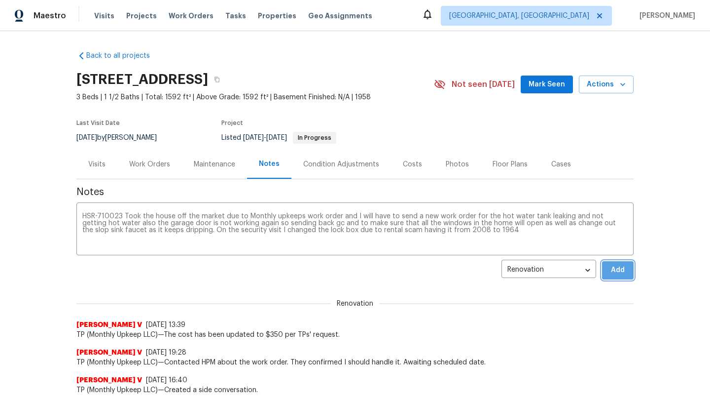
click at [618, 273] on span "Add" at bounding box center [618, 270] width 16 height 12
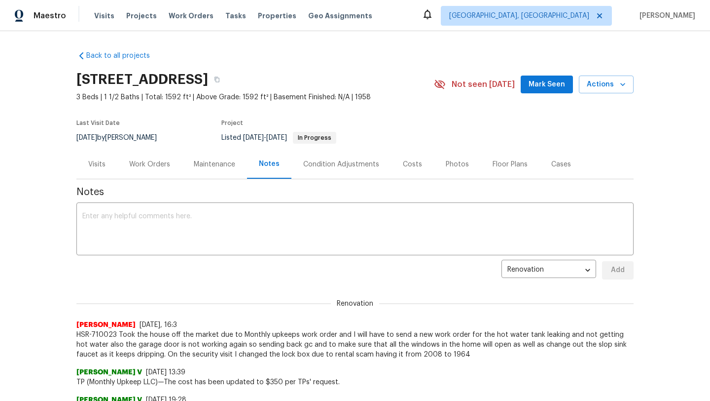
click at [99, 165] on div "Visits" at bounding box center [96, 164] width 17 height 10
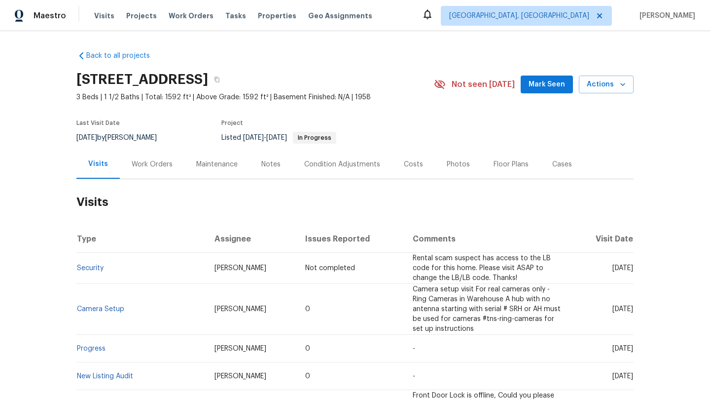
click at [148, 163] on div "Work Orders" at bounding box center [152, 164] width 41 height 10
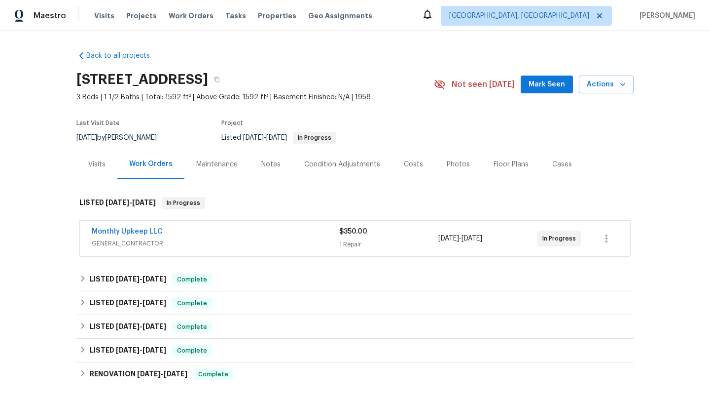
scroll to position [136, 0]
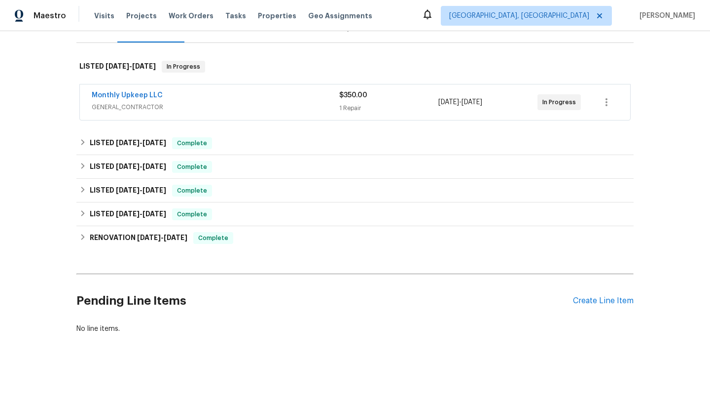
click at [612, 305] on div "Pending Line Items Create Line Item" at bounding box center [354, 301] width 557 height 46
click at [607, 301] on div "Create Line Item" at bounding box center [603, 300] width 61 height 9
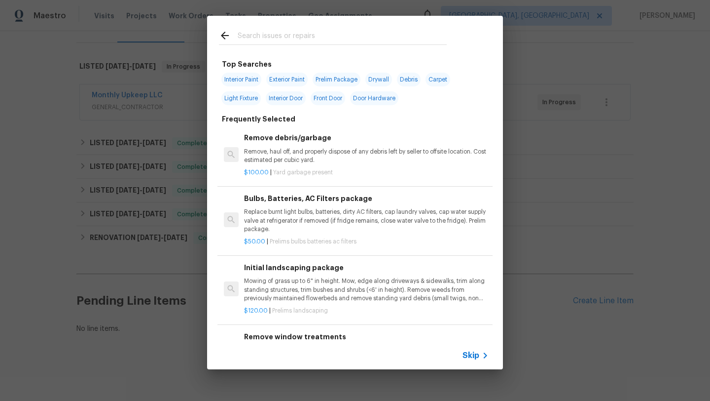
click at [248, 37] on input "text" at bounding box center [342, 37] width 209 height 15
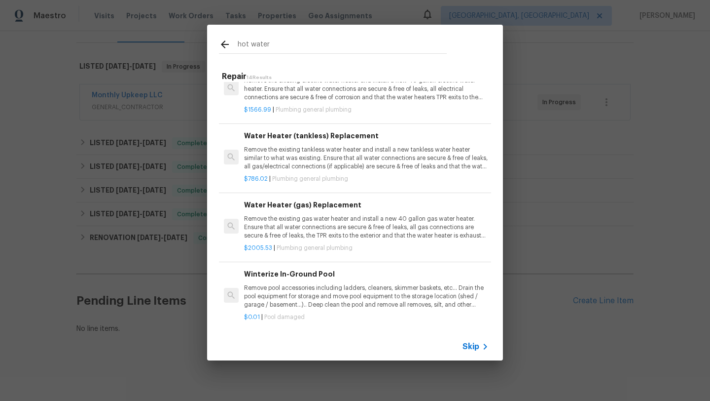
scroll to position [635, 0]
type input "hot water"
click at [285, 223] on p "Remove the existing gas water heater and install a new 40 gallon gas water heat…" at bounding box center [366, 225] width 245 height 25
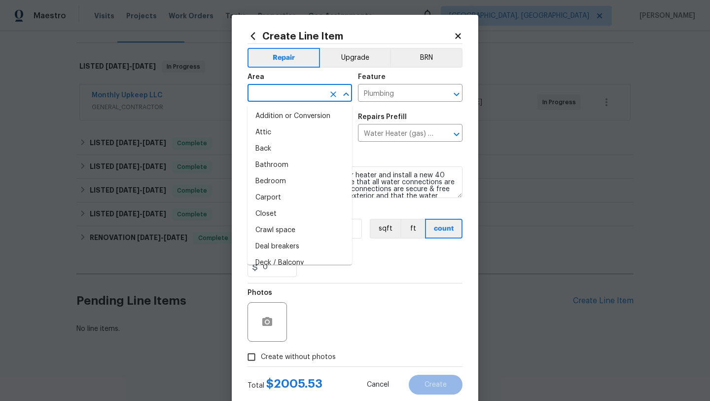
click at [272, 97] on input "text" at bounding box center [286, 93] width 77 height 15
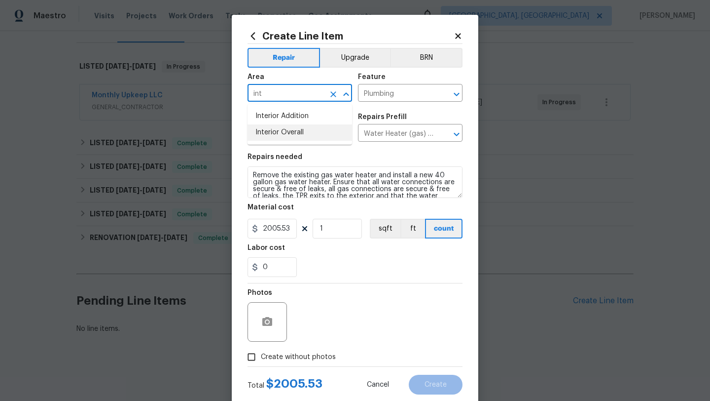
click at [273, 134] on li "Interior Overall" at bounding box center [300, 132] width 105 height 16
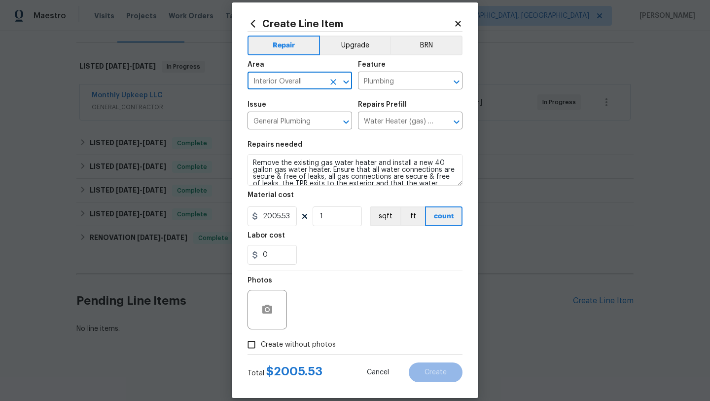
scroll to position [25, 0]
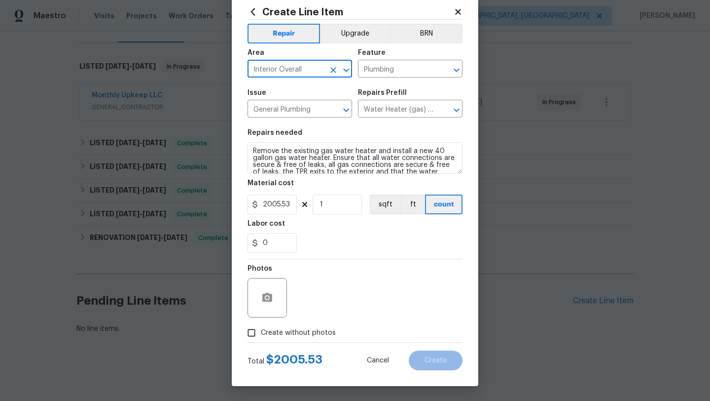
type input "Interior Overall"
drag, startPoint x: 293, startPoint y: 203, endPoint x: 248, endPoint y: 202, distance: 45.9
click at [248, 202] on input "2005.53" at bounding box center [272, 204] width 49 height 20
type input "1800"
click at [351, 288] on div "Photos" at bounding box center [355, 291] width 215 height 64
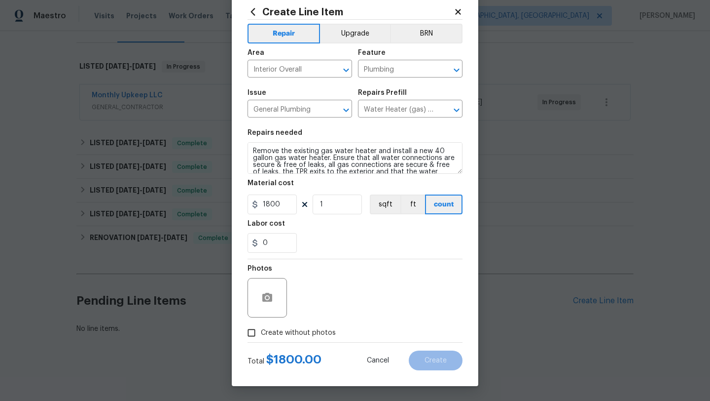
click at [251, 331] on input "Create without photos" at bounding box center [251, 332] width 19 height 19
checkbox input "true"
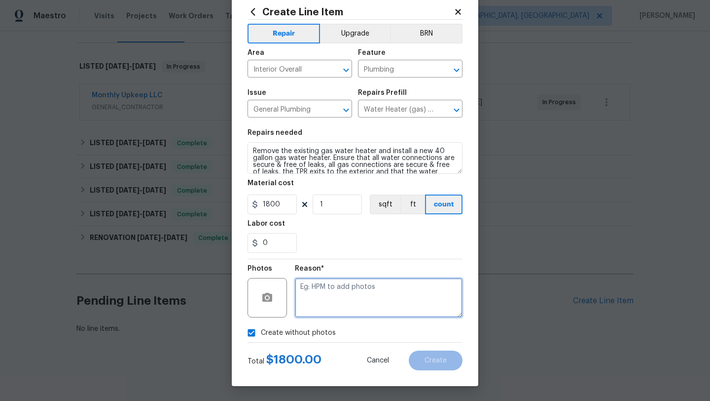
click at [339, 279] on textarea at bounding box center [379, 297] width 168 height 39
type textarea "desk"
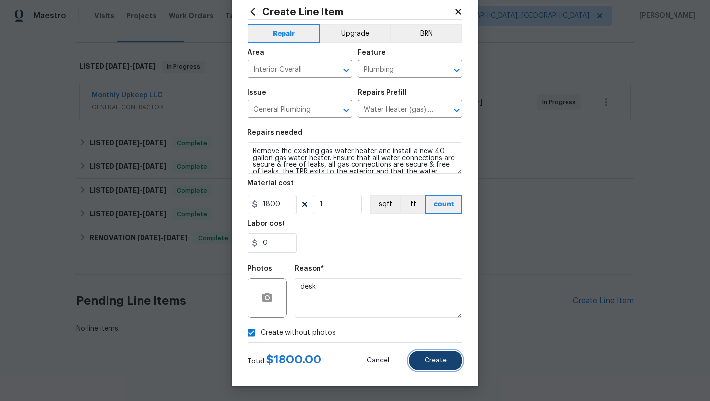
click at [448, 366] on button "Create" at bounding box center [436, 360] width 54 height 20
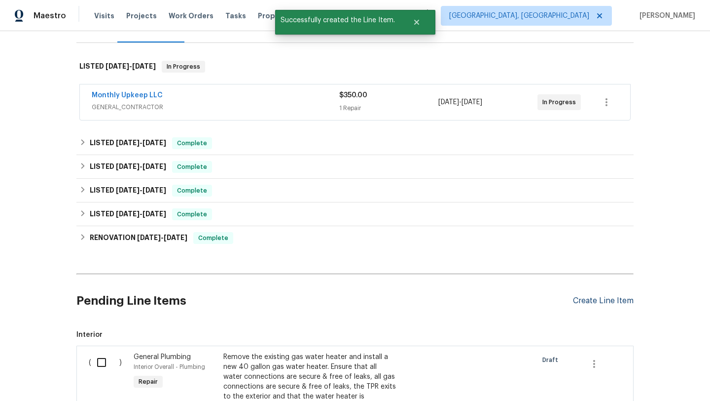
click at [613, 299] on div "Create Line Item" at bounding box center [603, 300] width 61 height 9
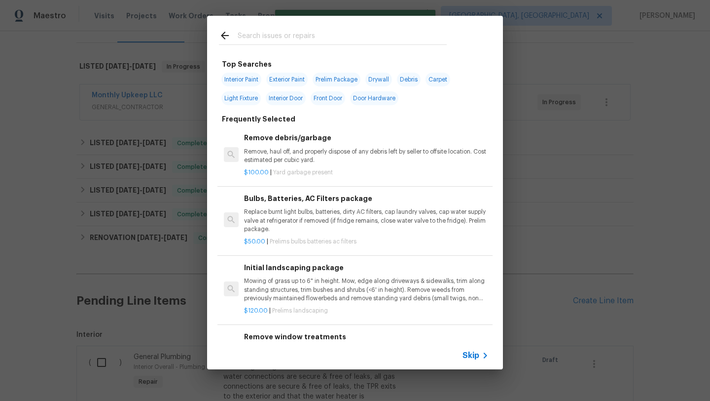
click at [262, 36] on input "text" at bounding box center [342, 37] width 209 height 15
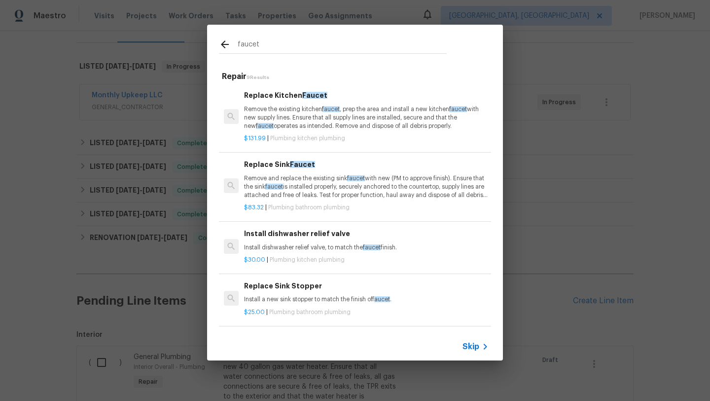
type input "faucet"
click at [255, 191] on p "Remove and replace the existing sink faucet with new (PM to approve finish). En…" at bounding box center [366, 186] width 245 height 25
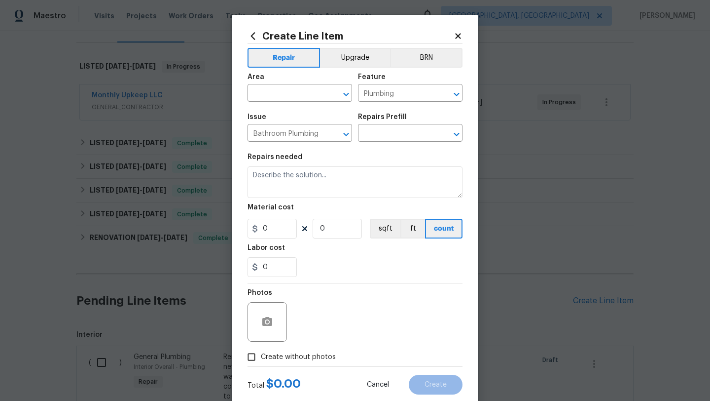
type input "Replace Sink Faucet $83.32"
type textarea "Remove and replace the existing sink faucet with new (PM to approve finish). En…"
type input "83.32"
type input "1"
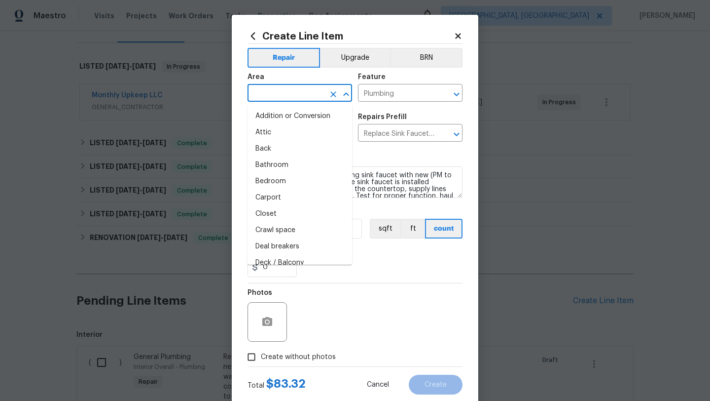
click at [279, 95] on input "text" at bounding box center [286, 93] width 77 height 15
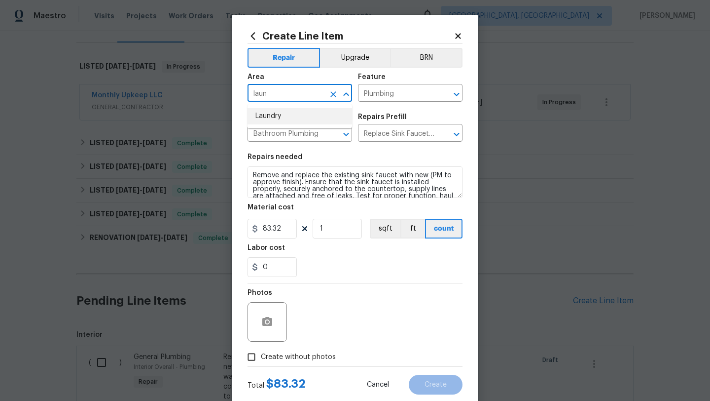
click at [286, 117] on li "Laundry" at bounding box center [300, 116] width 105 height 16
type input "Laundry"
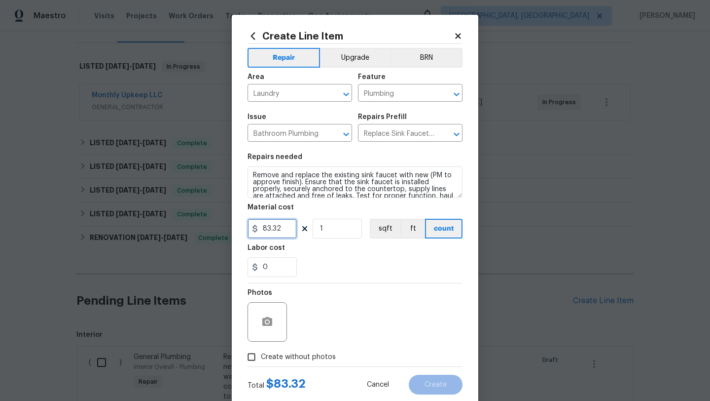
click at [267, 228] on input "83.32" at bounding box center [272, 229] width 49 height 20
type input "53.32"
click at [342, 303] on div "Photos" at bounding box center [355, 315] width 215 height 64
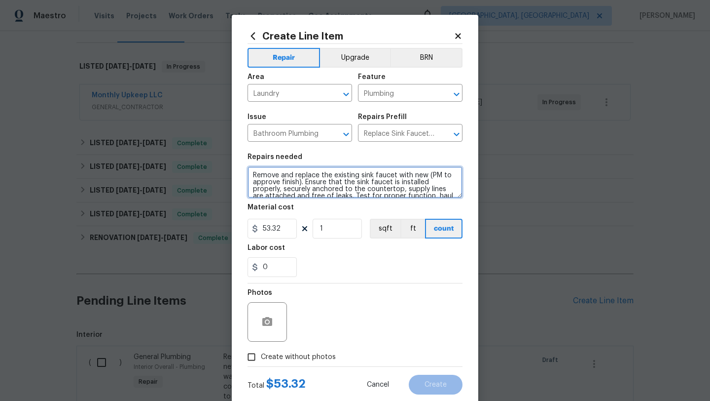
click at [251, 174] on textarea "Remove and replace the existing sink faucet with new (PM to approve finish). En…" at bounding box center [355, 182] width 215 height 32
type textarea "Also get a small access panel for the laundry hoses that looks better than the …"
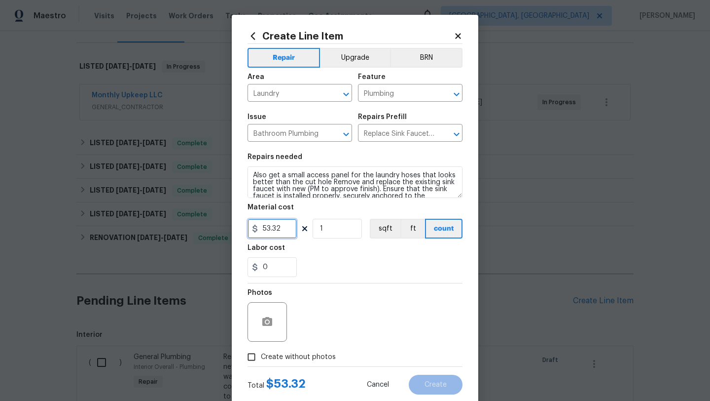
click at [267, 228] on input "53.32" at bounding box center [272, 229] width 49 height 20
type input "83.32"
click at [277, 268] on input "0" at bounding box center [272, 267] width 49 height 20
type input "6.68"
click at [351, 257] on div "6.68" at bounding box center [355, 267] width 215 height 20
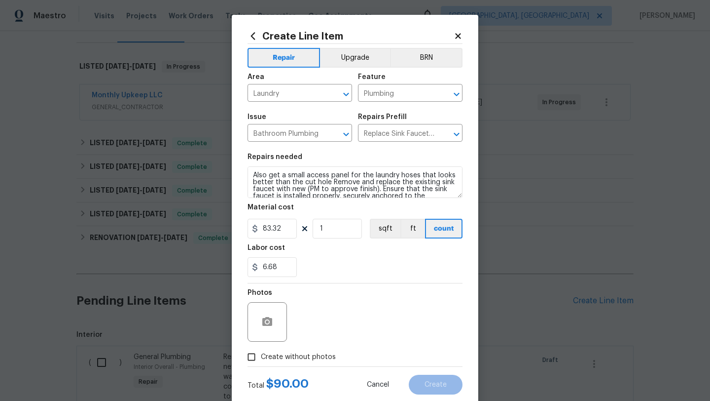
click at [250, 360] on input "Create without photos" at bounding box center [251, 356] width 19 height 19
checkbox input "true"
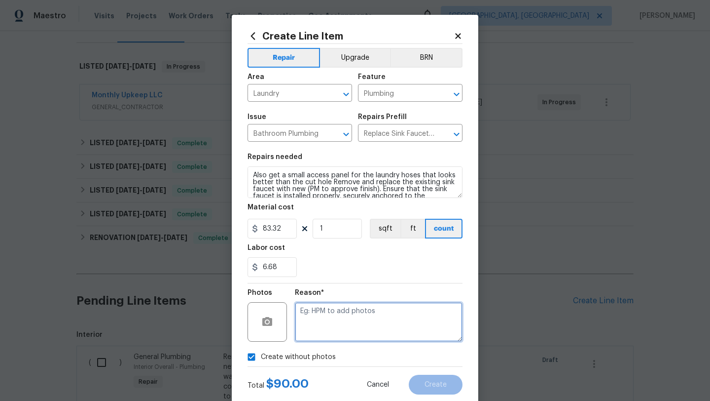
click at [301, 329] on textarea at bounding box center [379, 321] width 168 height 39
type textarea "desk"
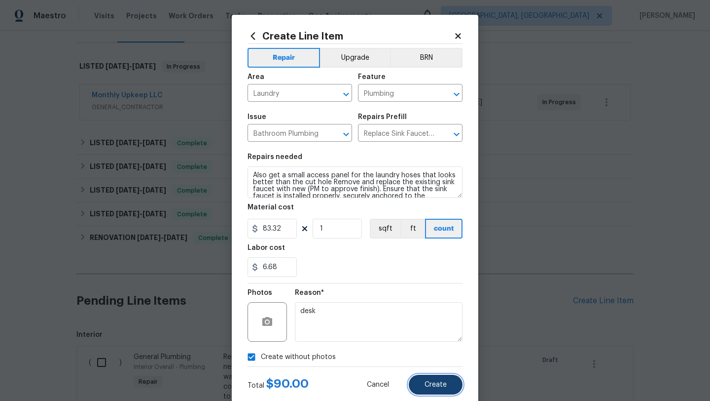
click at [443, 389] on button "Create" at bounding box center [436, 384] width 54 height 20
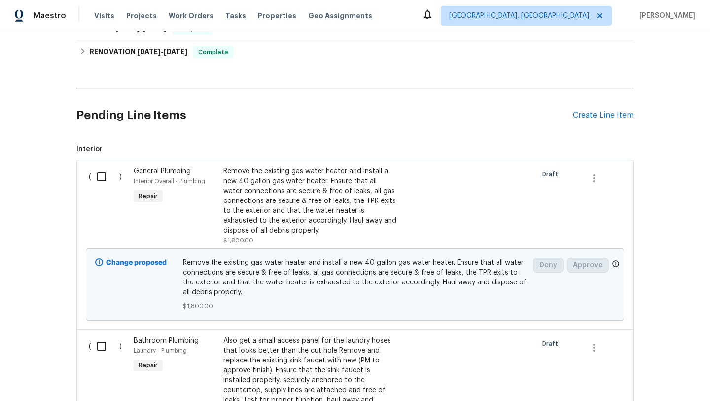
scroll to position [323, 0]
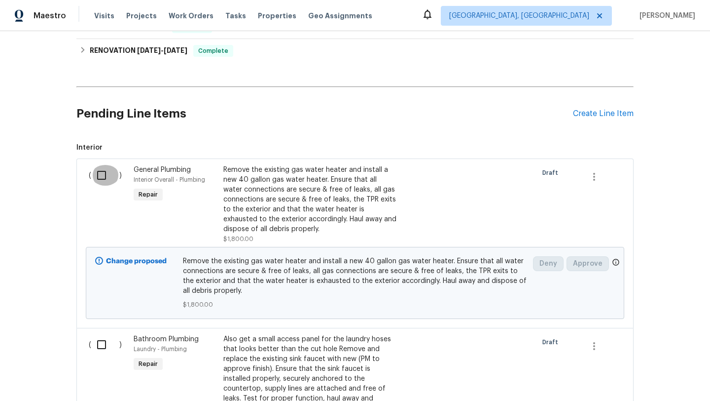
click at [103, 175] on input "checkbox" at bounding box center [105, 175] width 28 height 21
checkbox input "true"
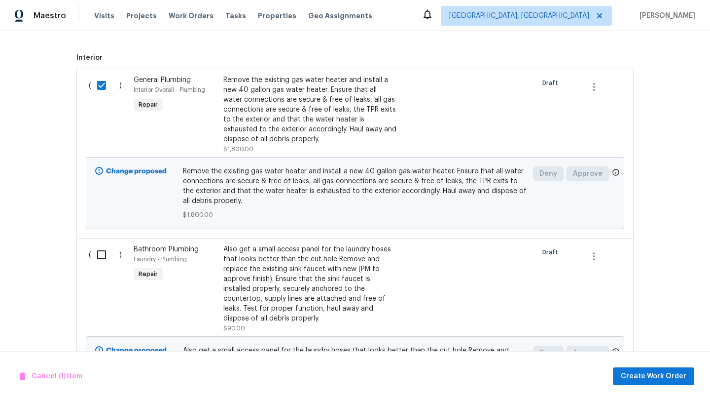
scroll to position [423, 0]
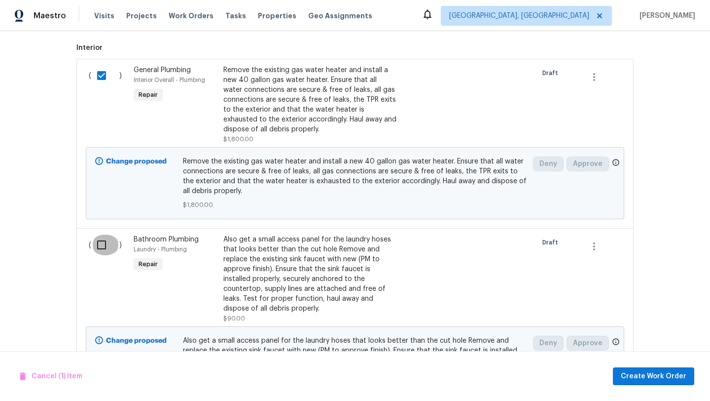
click at [103, 244] on input "checkbox" at bounding box center [105, 244] width 28 height 21
checkbox input "true"
click at [647, 375] on span "Create Work Order" at bounding box center [654, 376] width 66 height 12
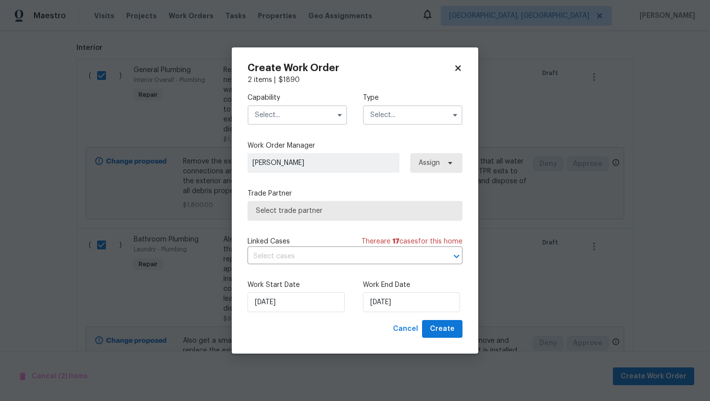
click at [274, 111] on input "text" at bounding box center [298, 115] width 100 height 20
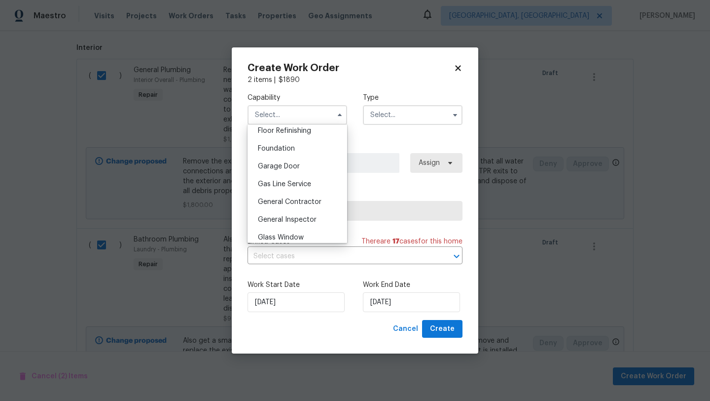
scroll to position [409, 0]
click at [282, 197] on span "General Contractor" at bounding box center [290, 198] width 64 height 7
type input "General Contractor"
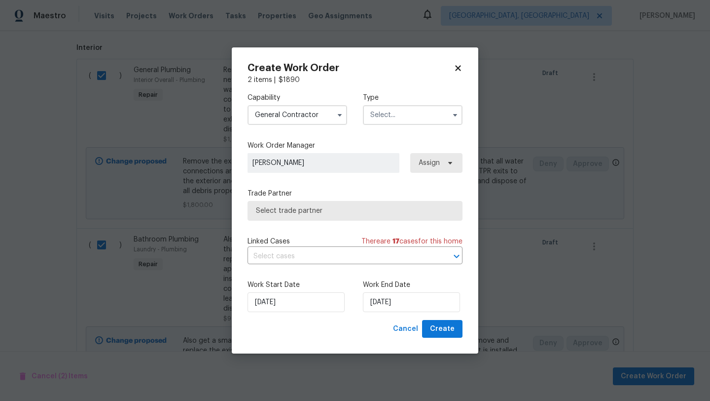
click at [375, 117] on input "text" at bounding box center [413, 115] width 100 height 20
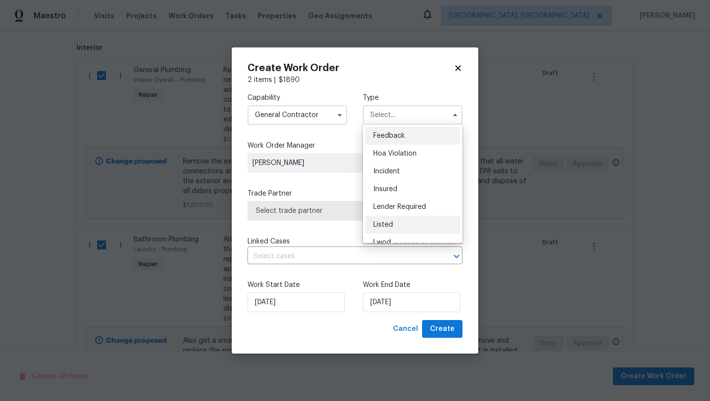
click at [384, 223] on span "Listed" at bounding box center [383, 224] width 20 height 7
type input "Listed"
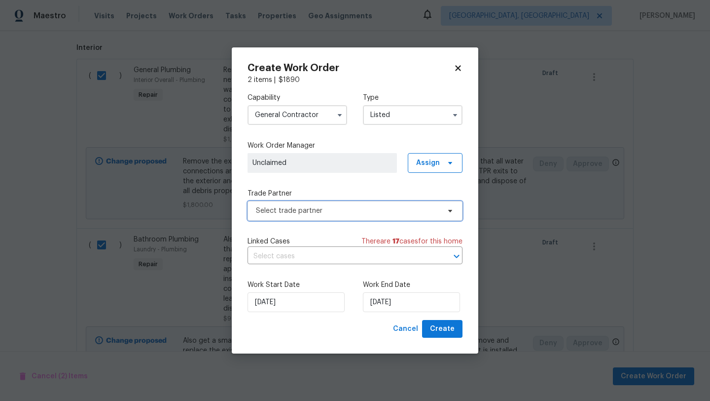
click at [325, 209] on span "Select trade partner" at bounding box center [348, 211] width 184 height 10
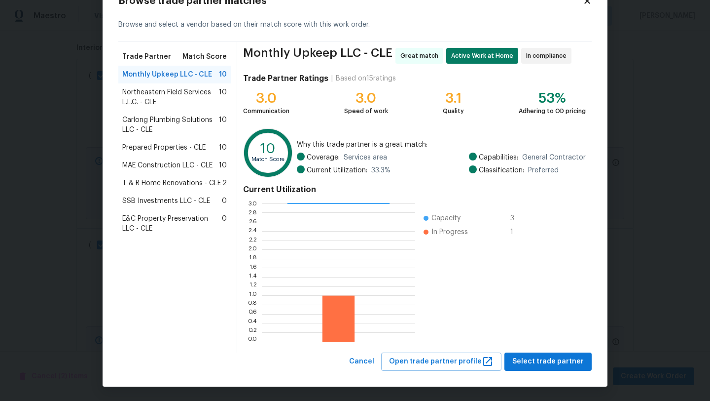
scroll to position [0, 0]
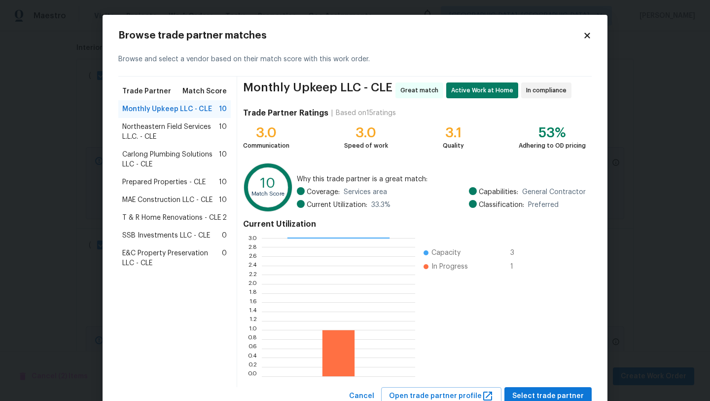
click at [587, 34] on icon at bounding box center [587, 35] width 5 height 5
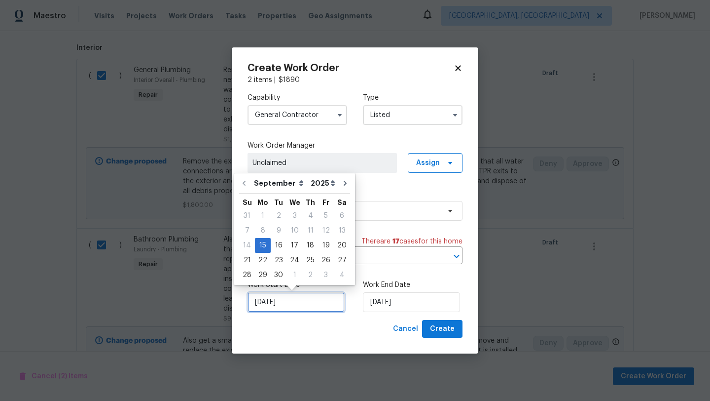
click at [293, 307] on input "[DATE]" at bounding box center [296, 302] width 97 height 20
click at [275, 241] on div "16" at bounding box center [279, 245] width 16 height 14
type input "[DATE]"
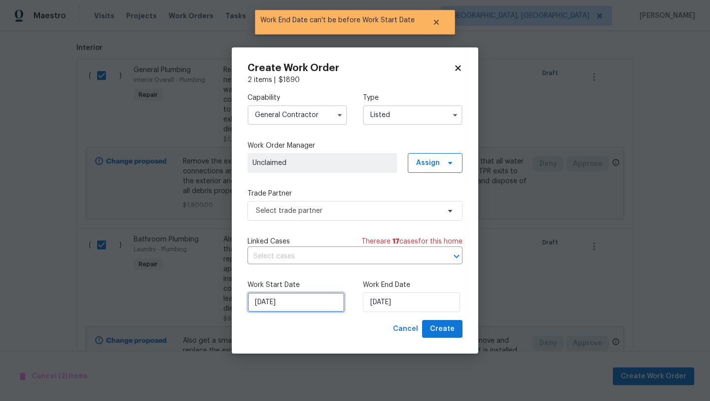
click at [276, 306] on input "[DATE]" at bounding box center [296, 302] width 97 height 20
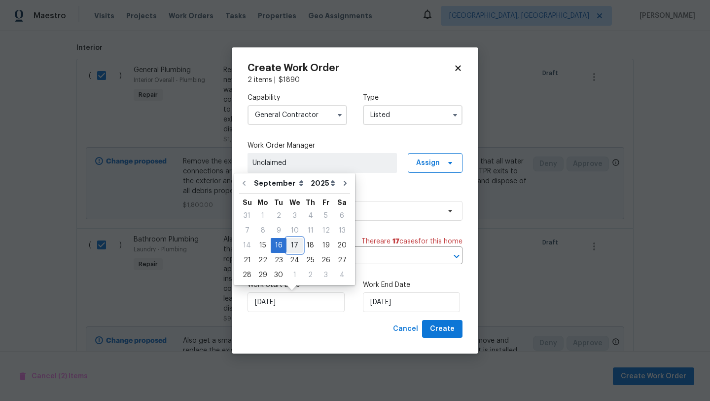
click at [291, 242] on div "17" at bounding box center [295, 245] width 16 height 14
type input "9/17/2025"
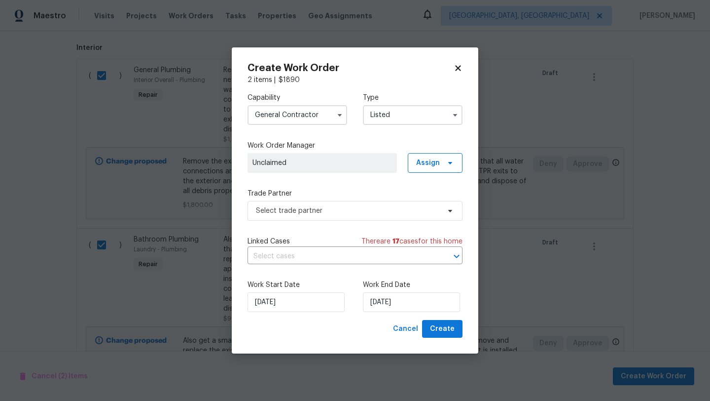
click at [459, 66] on icon at bounding box center [457, 67] width 5 height 5
checkbox input "false"
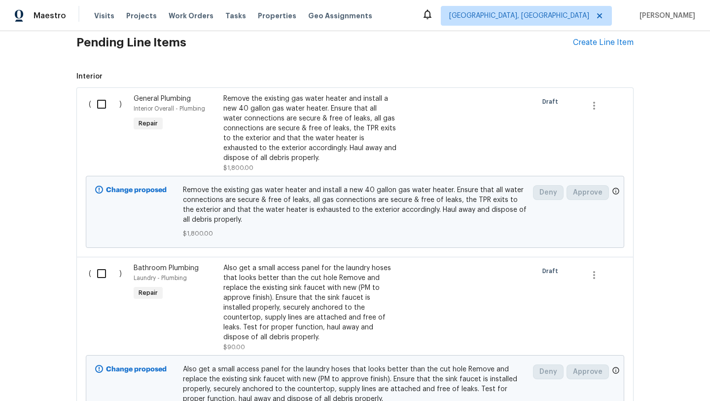
scroll to position [270, 0]
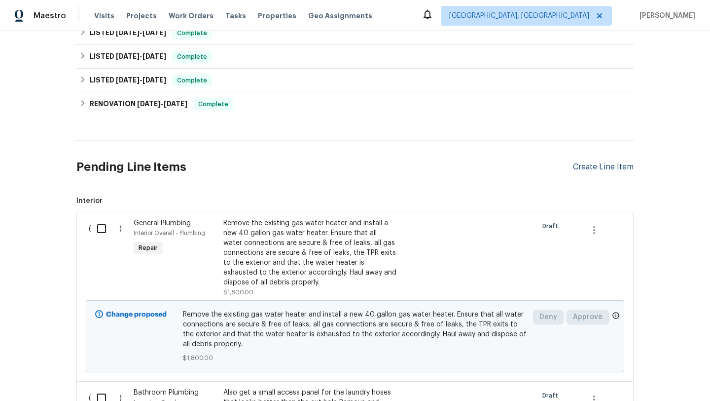
click at [579, 168] on div "Create Line Item" at bounding box center [603, 166] width 61 height 9
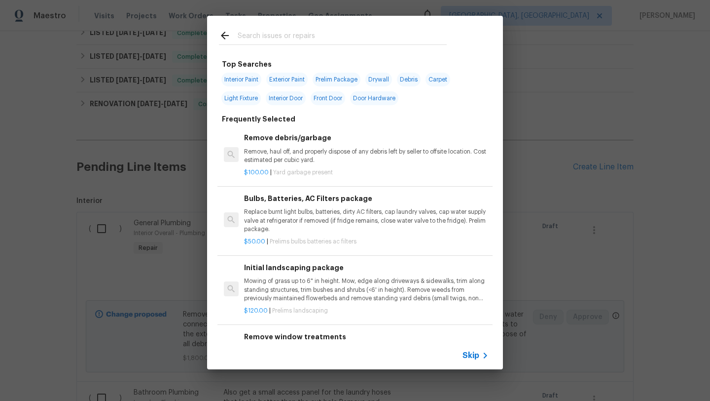
click at [280, 37] on input "text" at bounding box center [342, 37] width 209 height 15
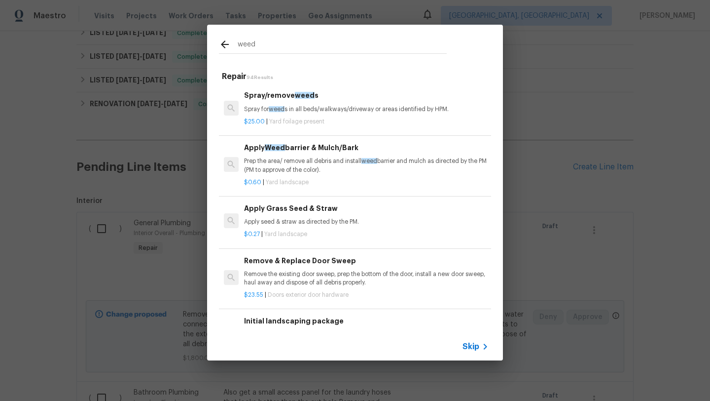
type input "weed"
click at [308, 109] on p "Spray for weed s in all beds/walkways/driveway or areas identified by HPM." at bounding box center [366, 109] width 245 height 8
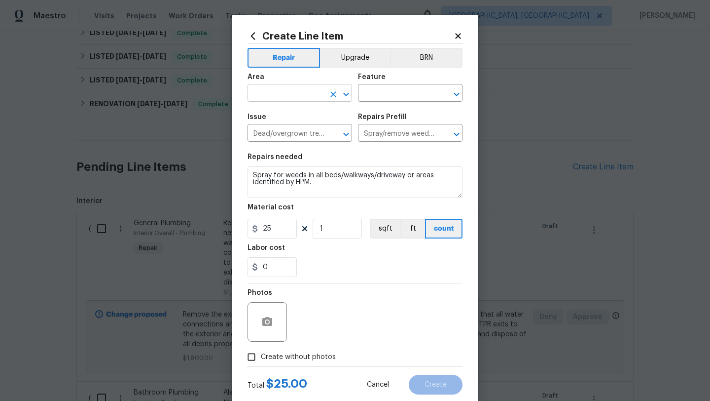
click at [277, 95] on input "text" at bounding box center [286, 93] width 77 height 15
click at [278, 135] on li "Exterior Overall" at bounding box center [300, 132] width 105 height 16
click at [383, 92] on input "text" at bounding box center [396, 93] width 77 height 15
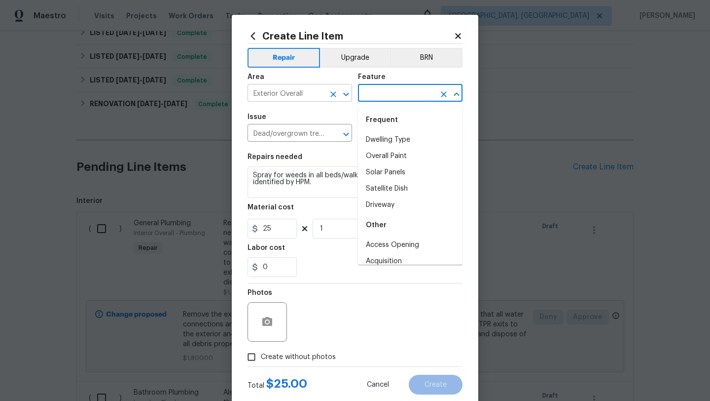
click at [296, 89] on input "Exterior Overall" at bounding box center [286, 93] width 77 height 15
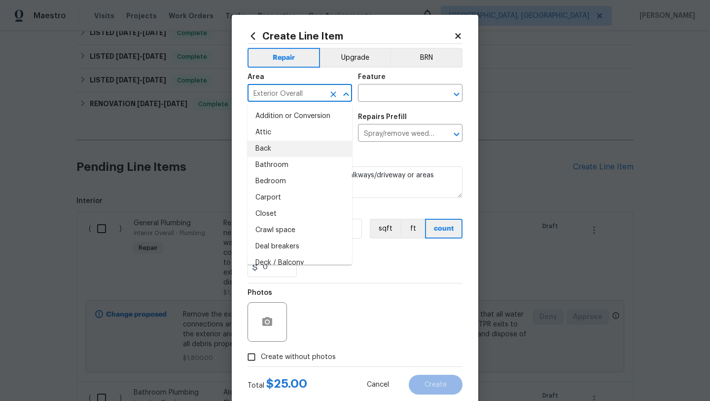
click at [272, 148] on li "Back" at bounding box center [300, 149] width 105 height 16
type input "Back"
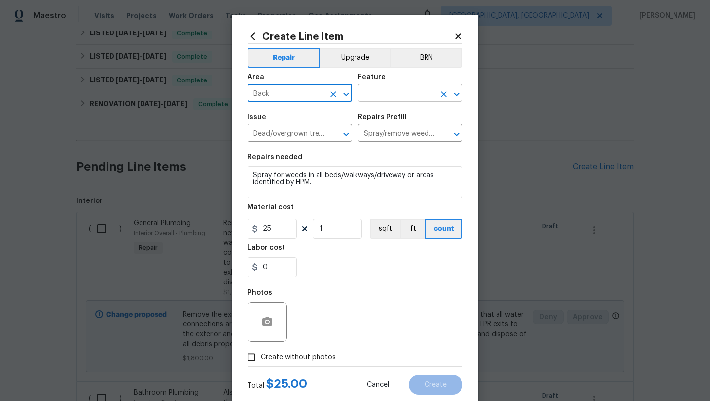
click at [390, 97] on input "text" at bounding box center [396, 93] width 77 height 15
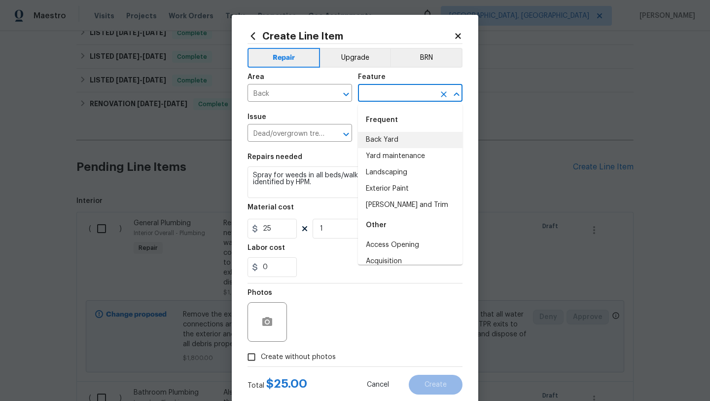
click at [382, 142] on li "Back Yard" at bounding box center [410, 140] width 105 height 16
type input "Back Yard"
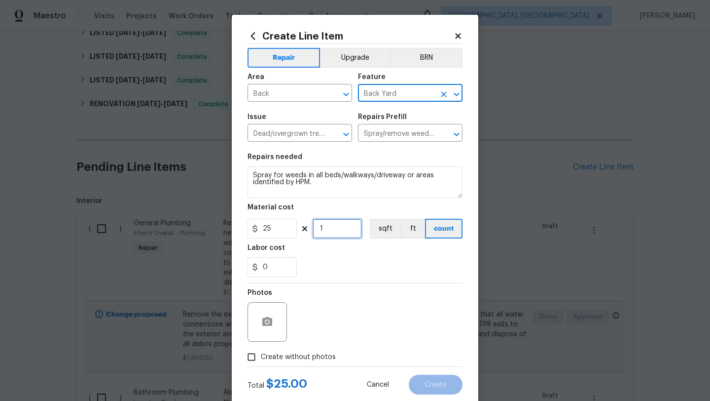
click at [335, 234] on input "1" at bounding box center [337, 229] width 49 height 20
type input "3"
click at [251, 359] on input "Create without photos" at bounding box center [251, 356] width 19 height 19
checkbox input "true"
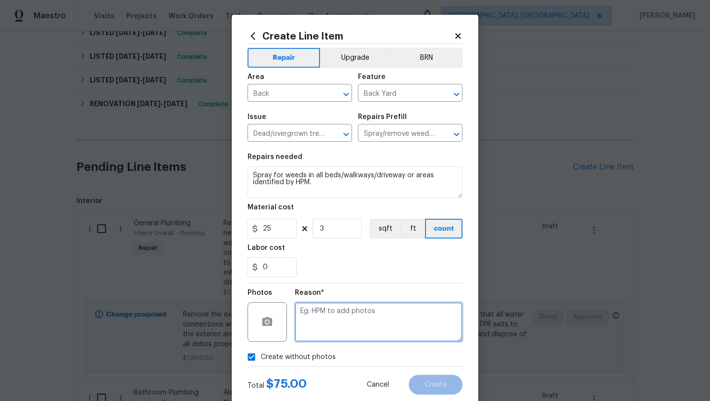
click at [376, 330] on textarea at bounding box center [379, 321] width 168 height 39
type textarea "desk"
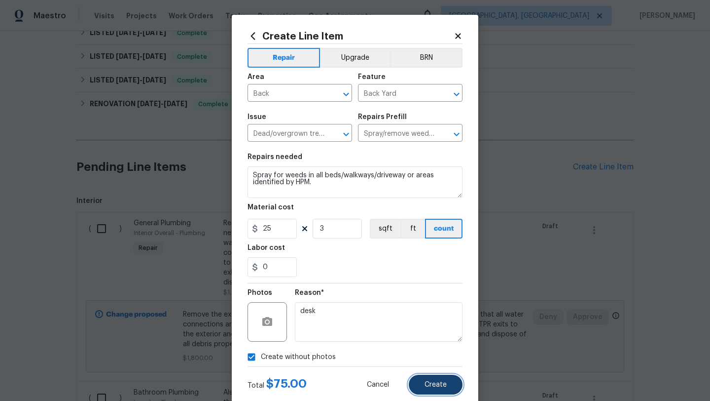
click at [440, 378] on button "Create" at bounding box center [436, 384] width 54 height 20
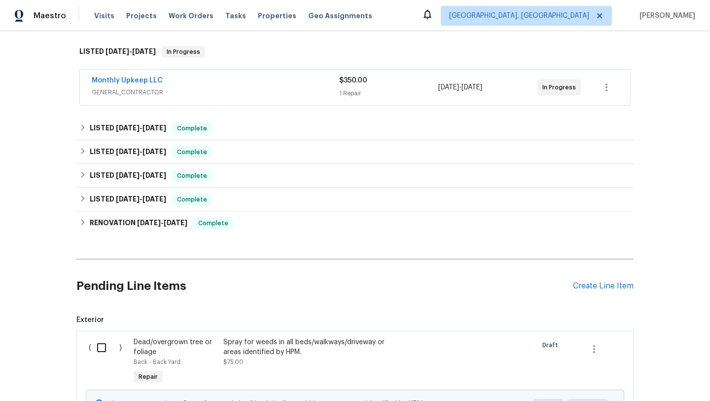
scroll to position [0, 0]
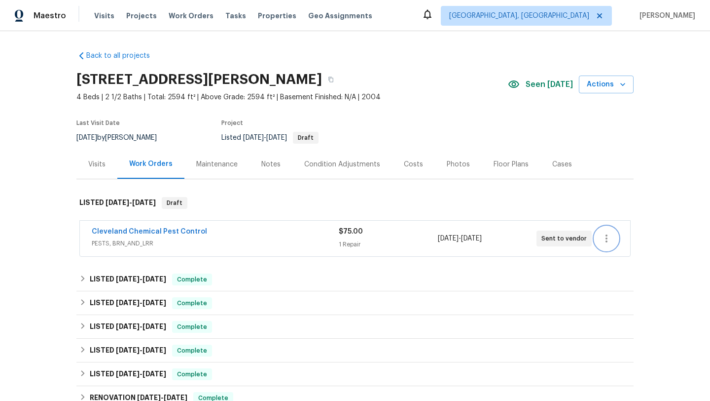
click at [609, 236] on icon "button" at bounding box center [607, 238] width 12 height 12
click at [609, 236] on li "Edit" at bounding box center [648, 238] width 107 height 16
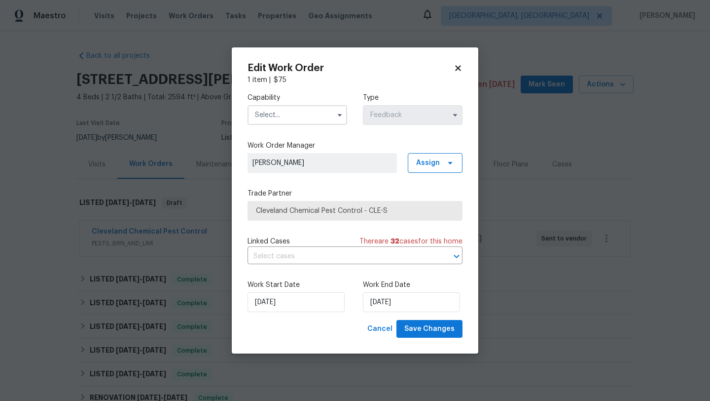
click at [288, 118] on input "text" at bounding box center [298, 115] width 100 height 20
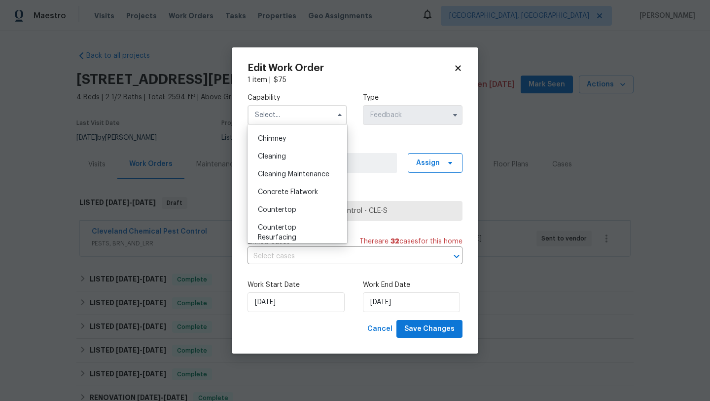
scroll to position [93, 0]
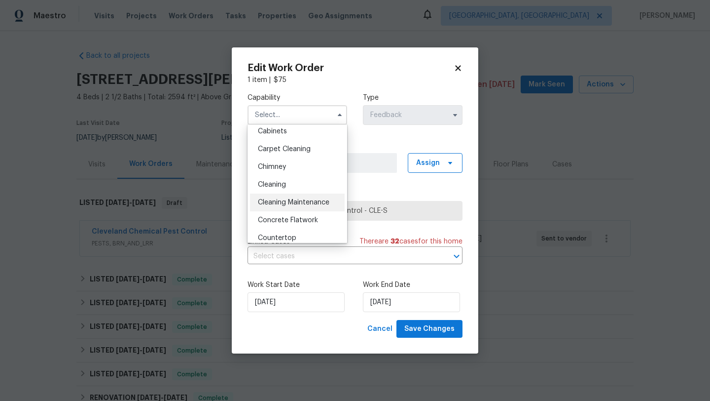
click at [276, 200] on span "Cleaning Maintenance" at bounding box center [294, 202] width 72 height 7
type input "Cleaning Maintenance"
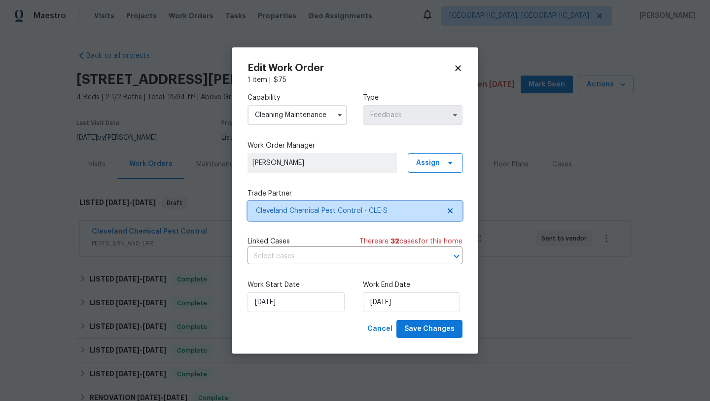
click at [301, 204] on span "Cleveland Chemical Pest Control - CLE-S" at bounding box center [355, 211] width 215 height 20
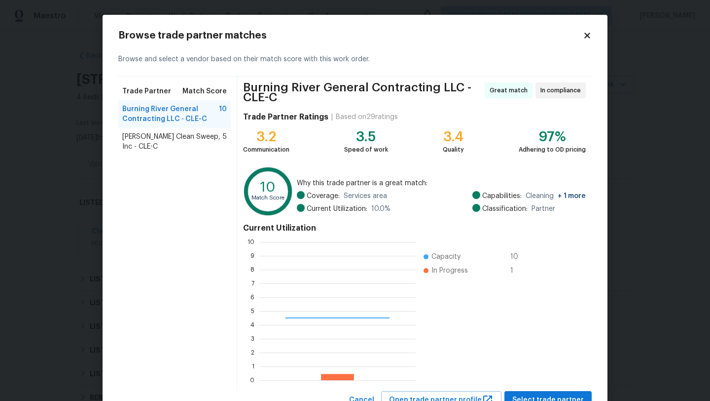
scroll to position [138, 156]
click at [528, 399] on span "Select trade partner" at bounding box center [549, 400] width 72 height 12
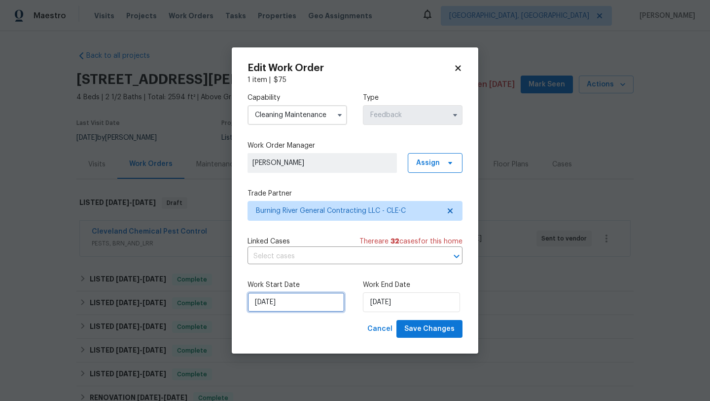
click at [288, 301] on input "9/14/2025" at bounding box center [296, 302] width 97 height 20
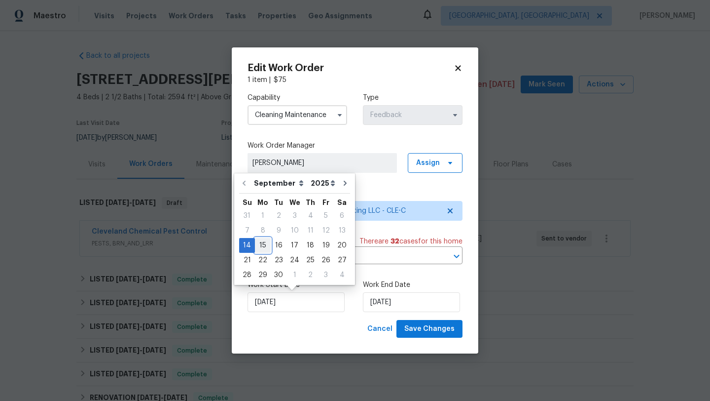
click at [262, 243] on div "15" at bounding box center [263, 245] width 16 height 14
type input "[DATE]"
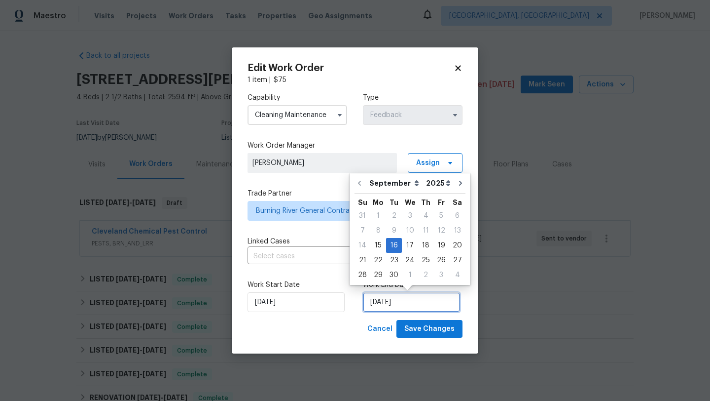
click at [414, 301] on input "[DATE]" at bounding box center [411, 302] width 97 height 20
click at [439, 243] on div "19" at bounding box center [442, 245] width 16 height 14
type input "[DATE]"
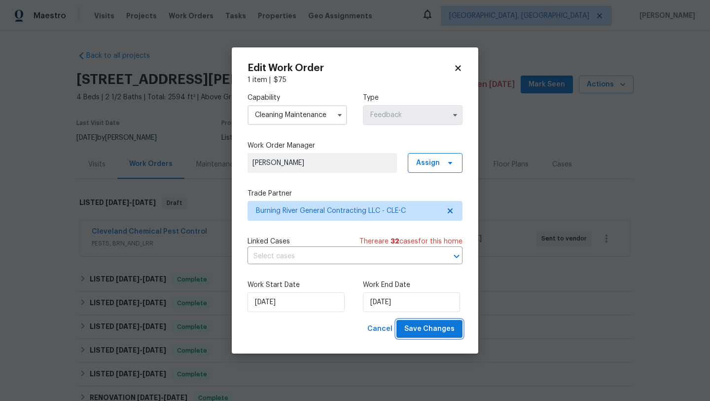
click at [426, 326] on span "Save Changes" at bounding box center [429, 329] width 50 height 12
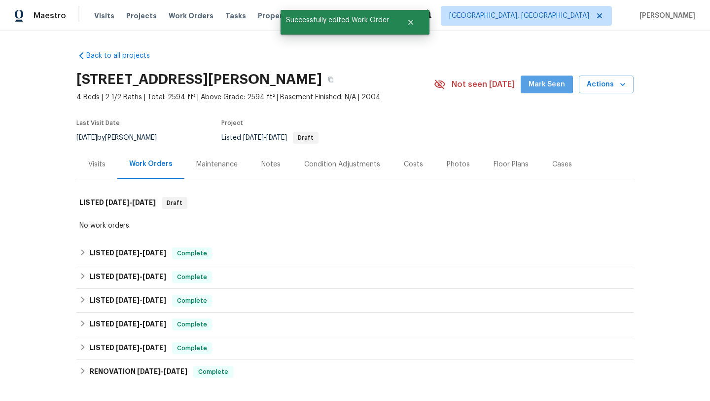
click at [540, 78] on span "Mark Seen" at bounding box center [547, 84] width 37 height 12
click at [261, 164] on div "Notes" at bounding box center [270, 164] width 19 height 10
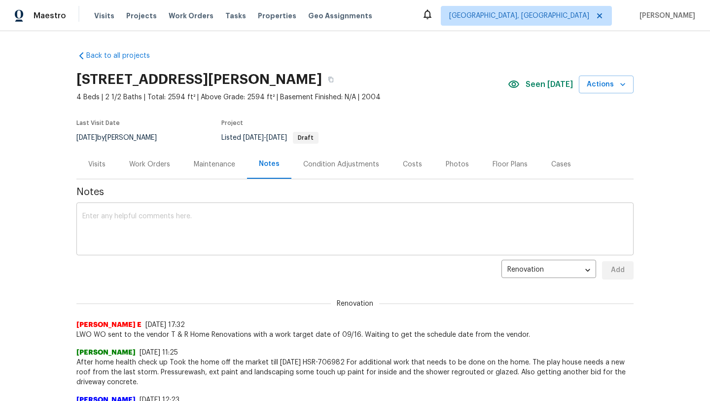
click at [146, 236] on textarea at bounding box center [355, 230] width 546 height 35
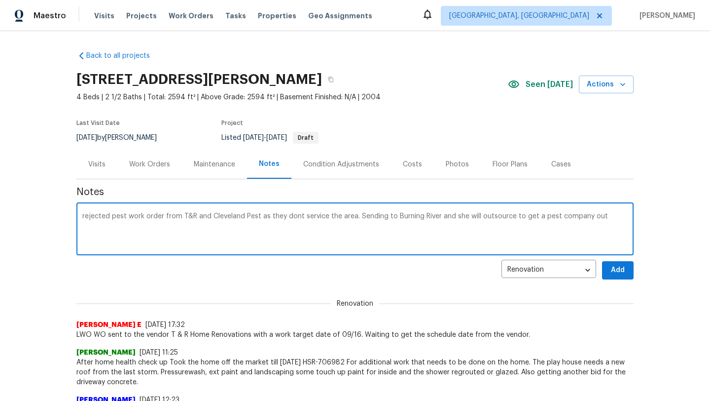
type textarea "rejected pest work order from T&R and Cleveland Pest as they dont service the a…"
click at [610, 270] on span "Add" at bounding box center [618, 270] width 16 height 12
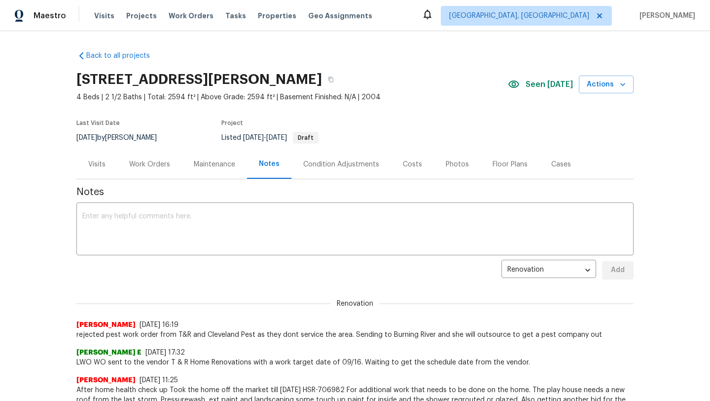
click at [146, 165] on div "Work Orders" at bounding box center [149, 164] width 41 height 10
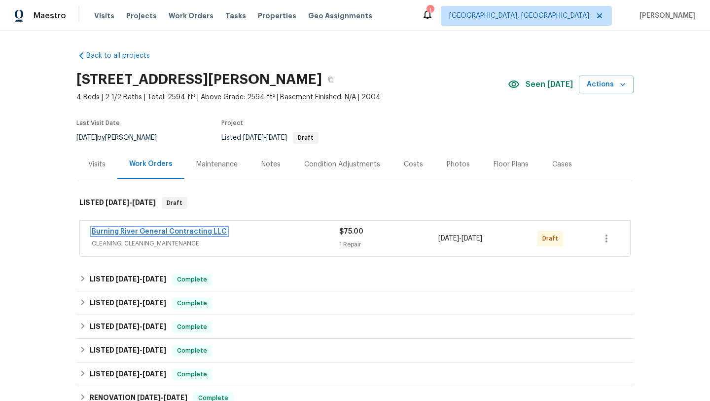
click at [153, 232] on link "Burning River General Contracting LLC" at bounding box center [159, 231] width 135 height 7
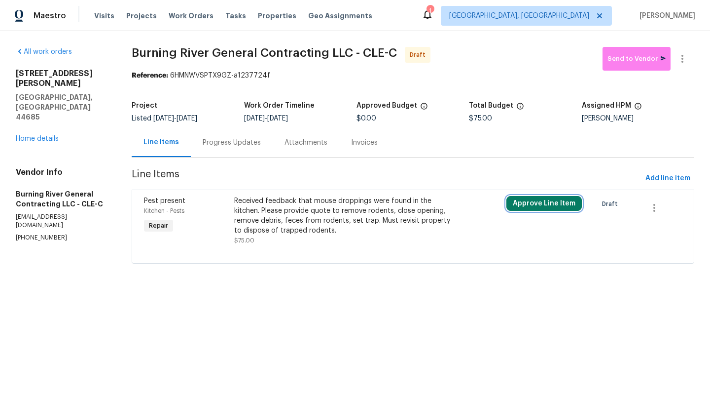
click at [527, 202] on button "Approve Line Item" at bounding box center [544, 203] width 75 height 15
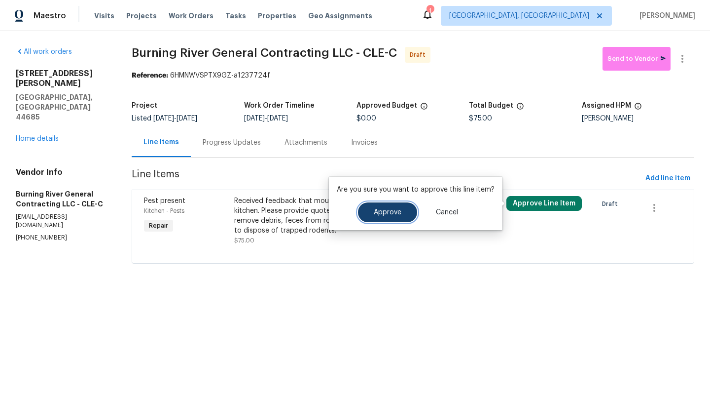
click at [379, 209] on span "Approve" at bounding box center [388, 212] width 28 height 7
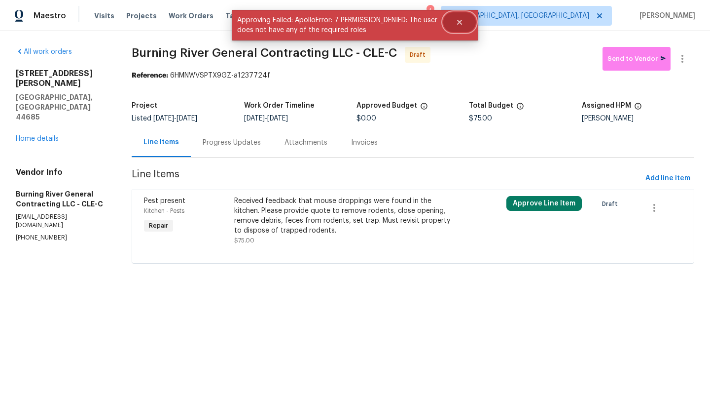
click at [461, 21] on icon "Close" at bounding box center [459, 22] width 5 height 5
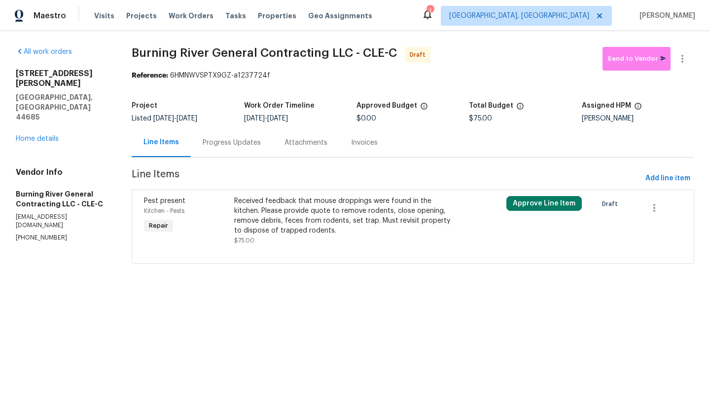
click at [262, 222] on div "Received feedback that mouse droppings were found in the kitchen. Please provid…" at bounding box center [344, 215] width 221 height 39
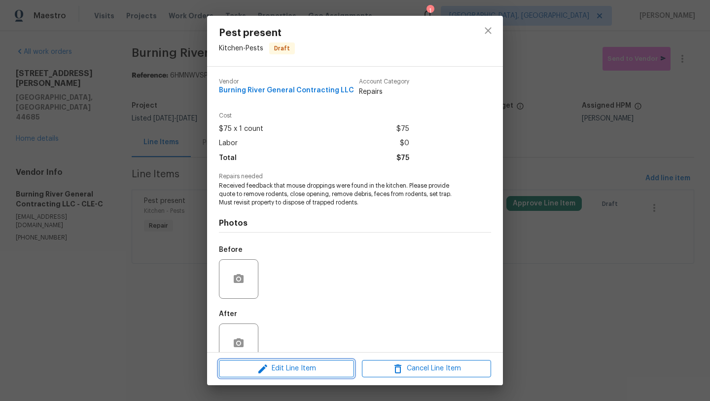
click at [279, 371] on span "Edit Line Item" at bounding box center [286, 368] width 129 height 12
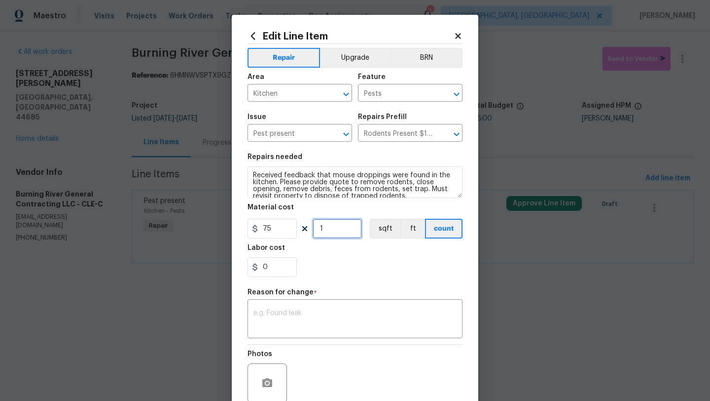
click at [340, 233] on input "1" at bounding box center [337, 229] width 49 height 20
type input "2"
click at [304, 324] on textarea at bounding box center [355, 319] width 203 height 21
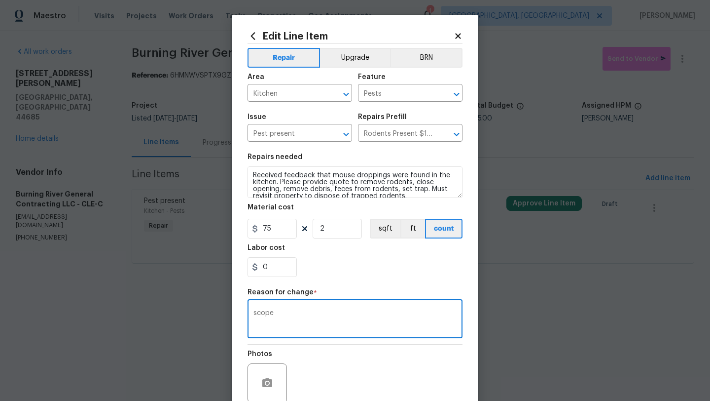
scroll to position [86, 0]
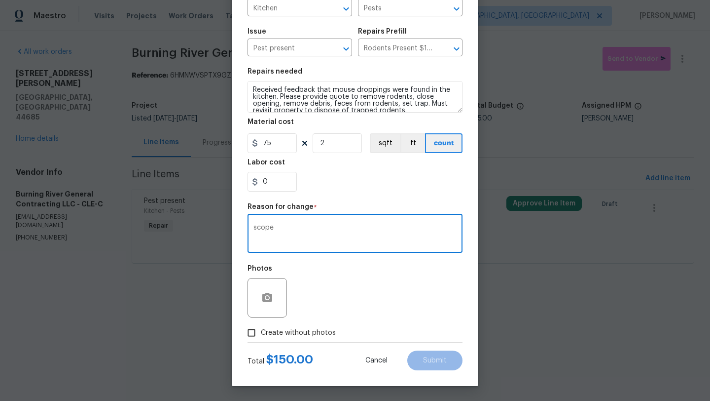
type textarea "scope"
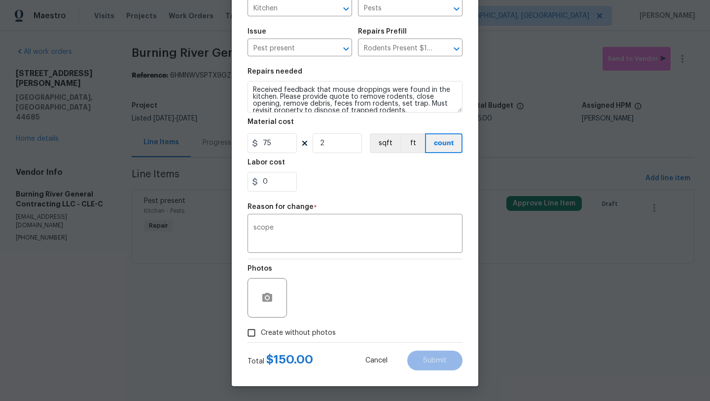
click at [329, 318] on div "Photos" at bounding box center [355, 291] width 215 height 64
click at [251, 332] on input "Create without photos" at bounding box center [251, 332] width 19 height 19
checkbox input "true"
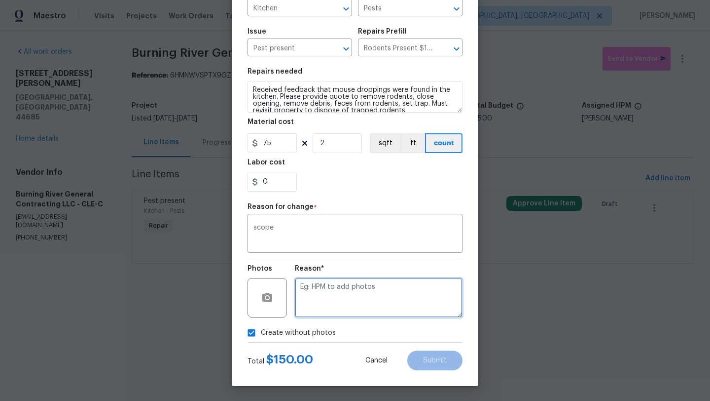
click at [340, 305] on textarea at bounding box center [379, 297] width 168 height 39
type textarea "desk"
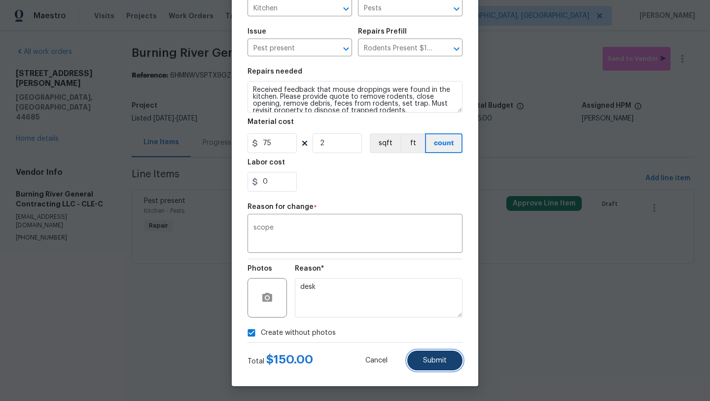
click at [445, 361] on span "Submit" at bounding box center [435, 360] width 24 height 7
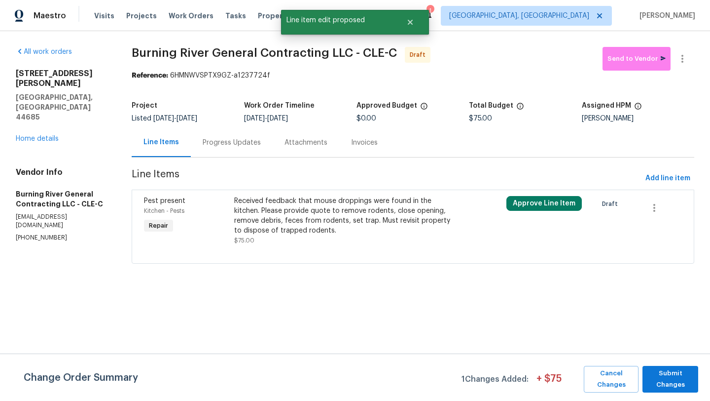
scroll to position [0, 0]
click at [659, 370] on span "Submit Changes" at bounding box center [671, 378] width 46 height 23
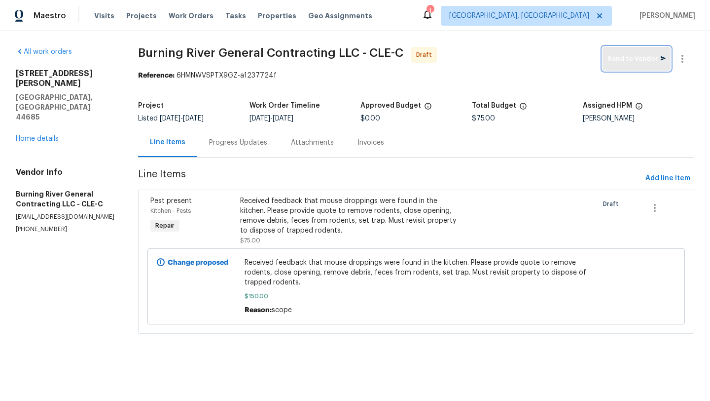
click at [638, 62] on span "Send to Vendor" at bounding box center [637, 58] width 58 height 11
click at [238, 145] on div "Progress Updates" at bounding box center [238, 143] width 58 height 10
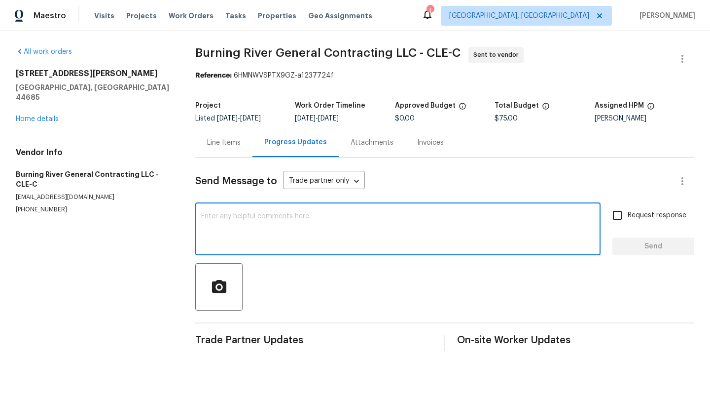
click at [237, 225] on textarea at bounding box center [398, 230] width 394 height 35
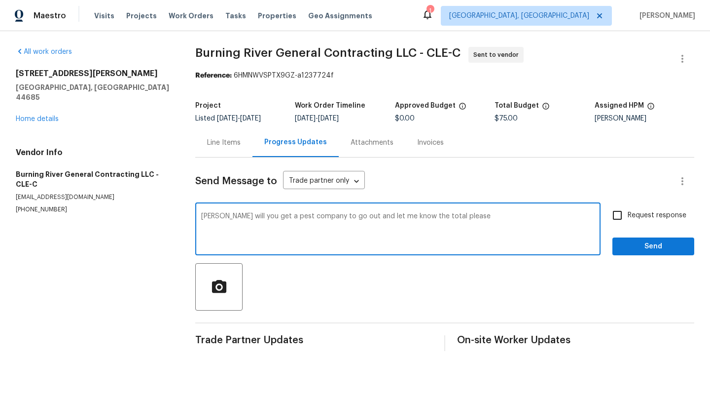
type textarea "Hannah will you get a pest company to go out and let me know the total please"
click at [638, 243] on span "Send" at bounding box center [654, 246] width 66 height 12
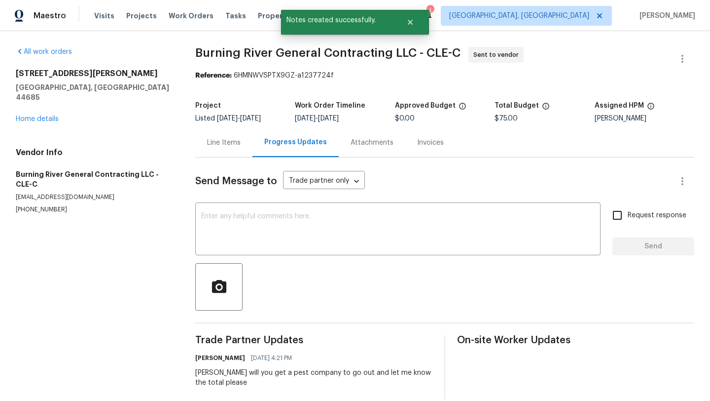
click at [28, 101] on div "3217 Deborah Ct Uniontown, OH 44685 Home details" at bounding box center [94, 96] width 156 height 55
click at [30, 115] on link "Home details" at bounding box center [37, 118] width 43 height 7
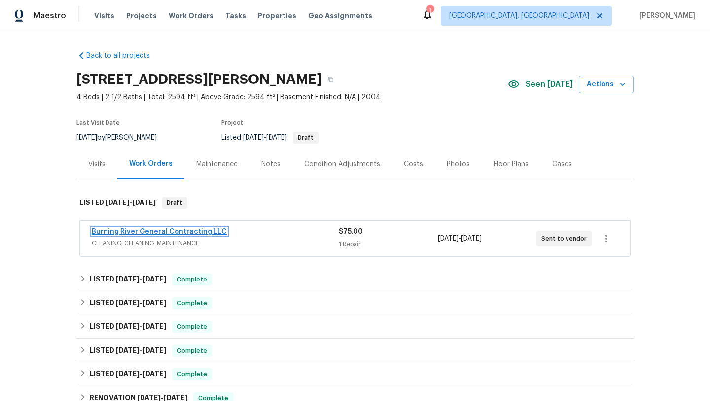
click at [119, 229] on link "Burning River General Contracting LLC" at bounding box center [159, 231] width 135 height 7
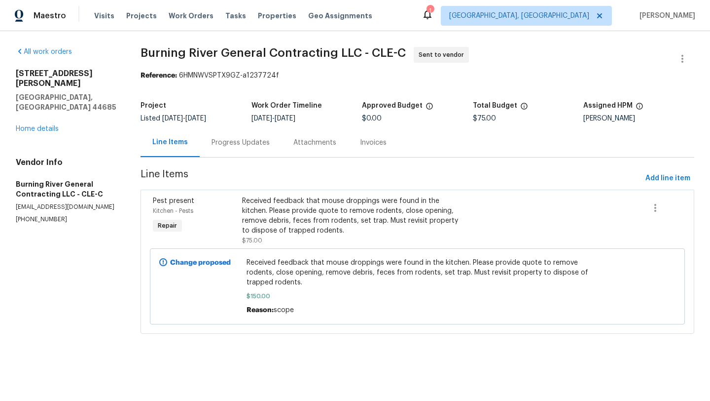
click at [364, 218] on div "Received feedback that mouse droppings were found in the kitchen. Please provid…" at bounding box center [350, 215] width 217 height 39
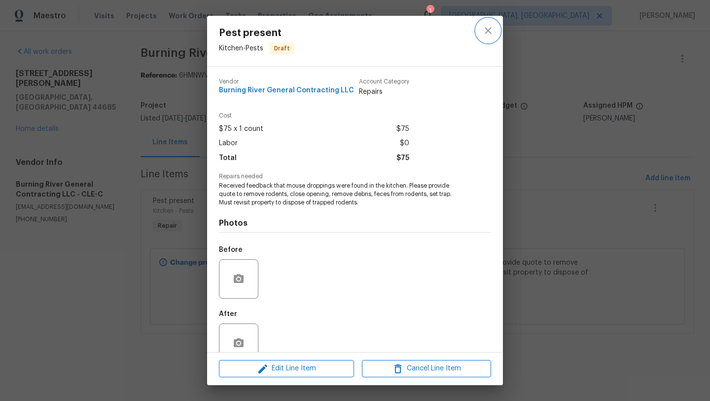
click at [490, 29] on icon "close" at bounding box center [488, 30] width 6 height 6
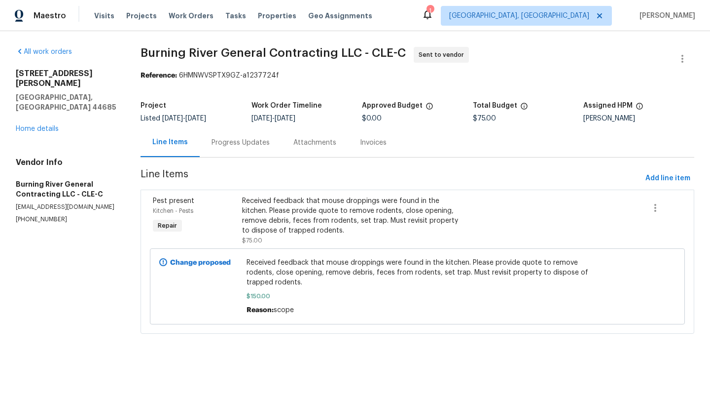
click at [276, 281] on span "Received feedback that mouse droppings were found in the kitchen. Please provid…" at bounding box center [418, 272] width 342 height 30
click at [52, 125] on link "Home details" at bounding box center [37, 128] width 43 height 7
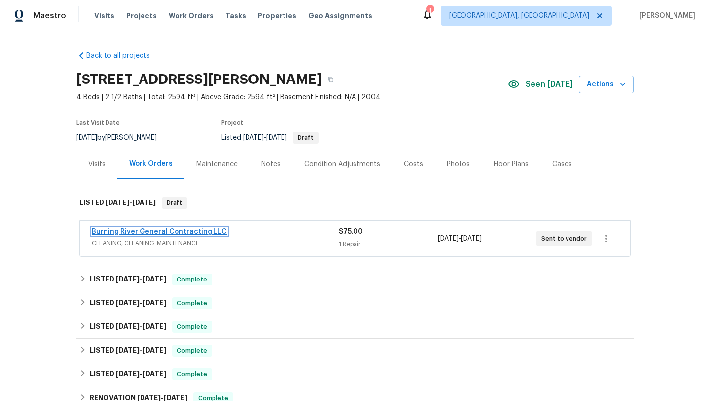
click at [192, 228] on link "Burning River General Contracting LLC" at bounding box center [159, 231] width 135 height 7
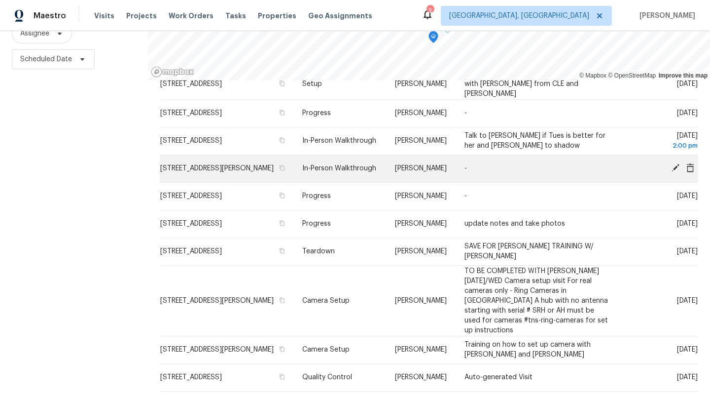
scroll to position [400, 0]
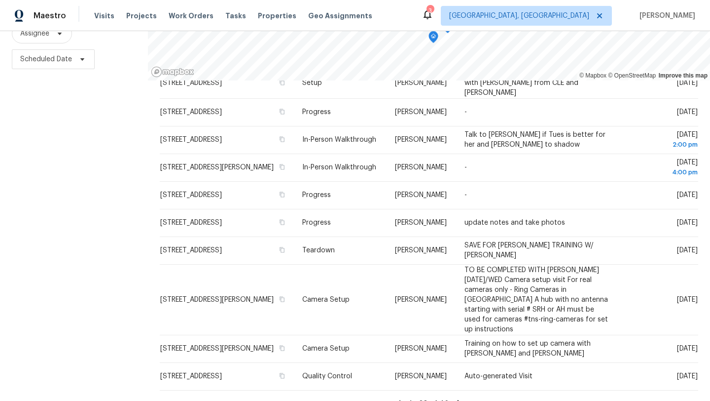
click at [458, 400] on icon at bounding box center [459, 402] width 3 height 5
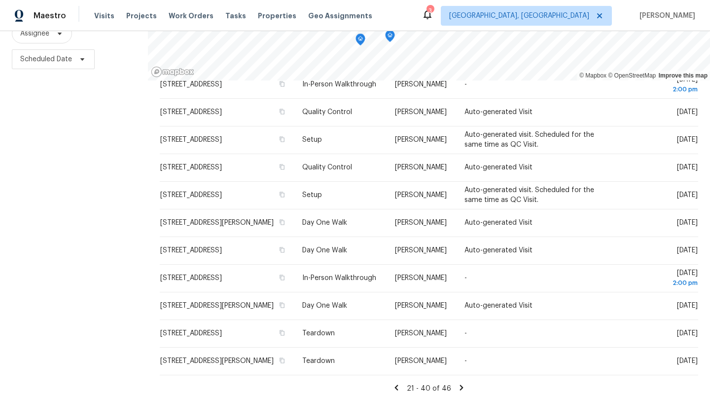
scroll to position [128, 0]
click at [395, 387] on icon at bounding box center [396, 386] width 3 height 5
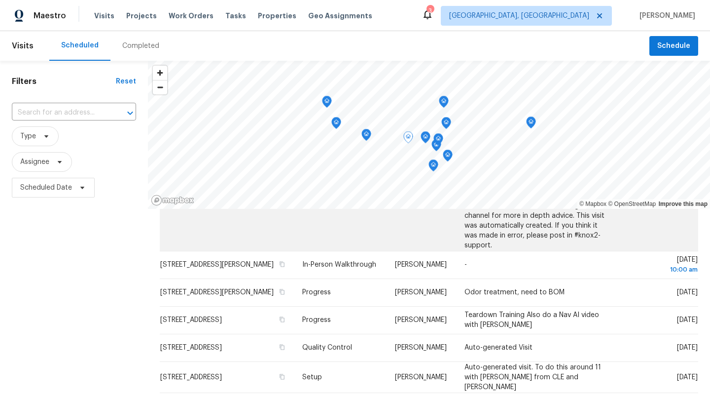
scroll to position [235, 0]
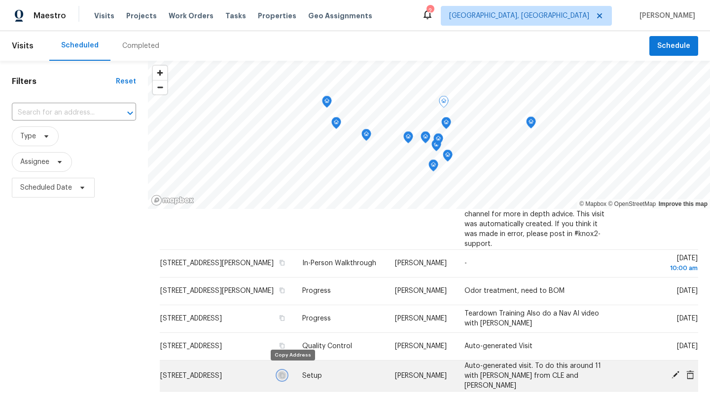
click at [285, 372] on icon "button" at bounding box center [282, 374] width 5 height 5
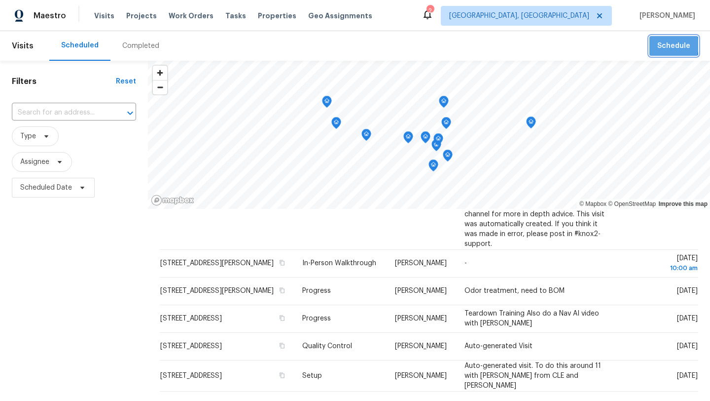
click at [667, 45] on span "Schedule" at bounding box center [674, 46] width 33 height 12
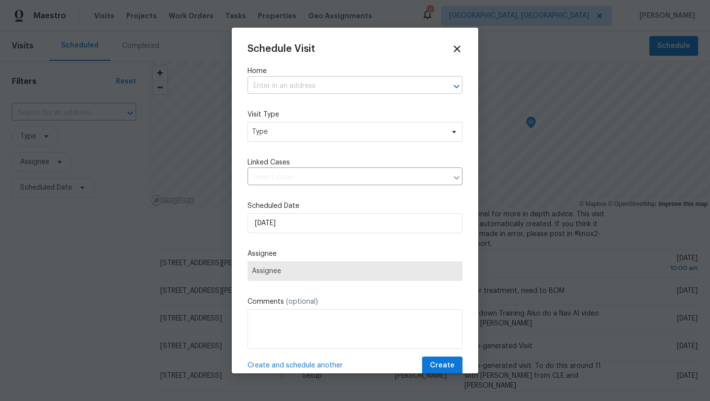
click at [297, 86] on input "text" at bounding box center [341, 85] width 187 height 15
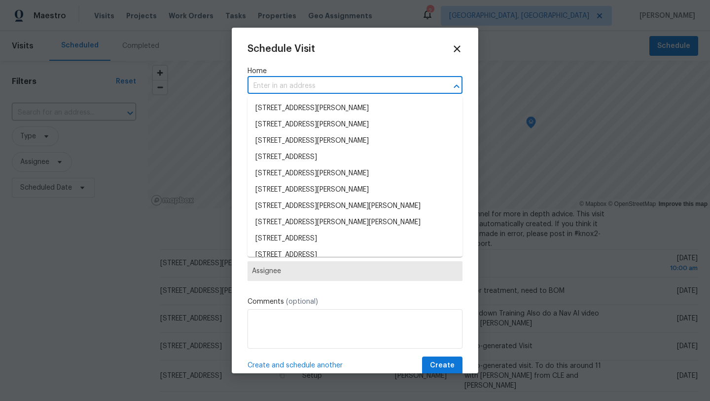
paste input "7817 Birch Creek Dr, Blacklick, OH 43004"
type input "7817 Birch Creek Dr, Blacklick, OH 43004"
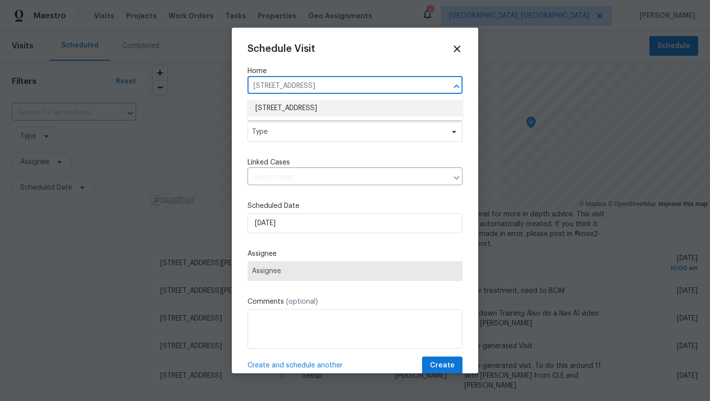
click at [289, 103] on li "7817 Birch Creek Dr, Blacklick, OH 43004" at bounding box center [355, 108] width 215 height 16
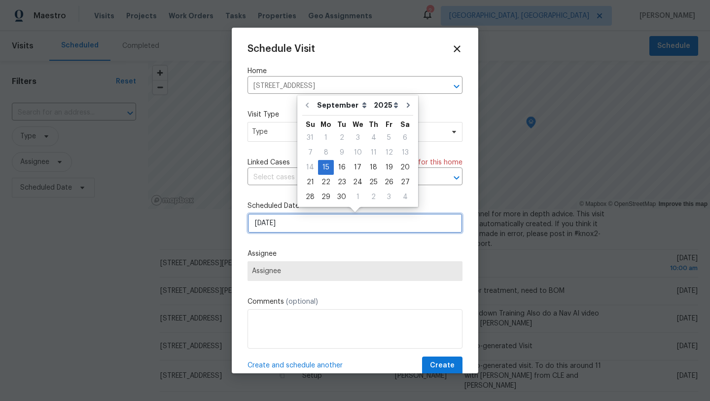
click at [279, 227] on input "[DATE]" at bounding box center [355, 223] width 215 height 20
click at [337, 166] on div "16" at bounding box center [342, 167] width 16 height 14
type input "9/16/2025"
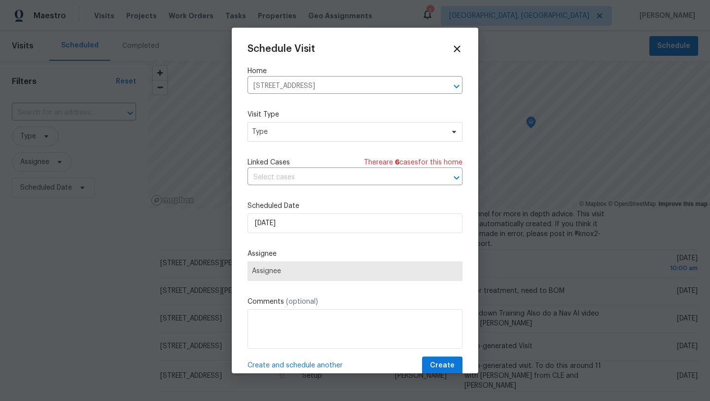
click at [274, 271] on span "Assignee" at bounding box center [355, 271] width 206 height 8
click at [268, 135] on span "Type" at bounding box center [348, 132] width 192 height 10
type input "N"
type input "F"
type input "s"
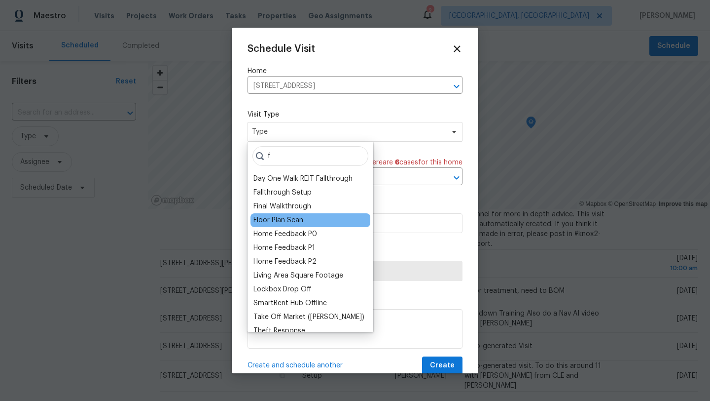
type input "f"
click at [297, 221] on div "Floor Plan Scan" at bounding box center [279, 220] width 50 height 10
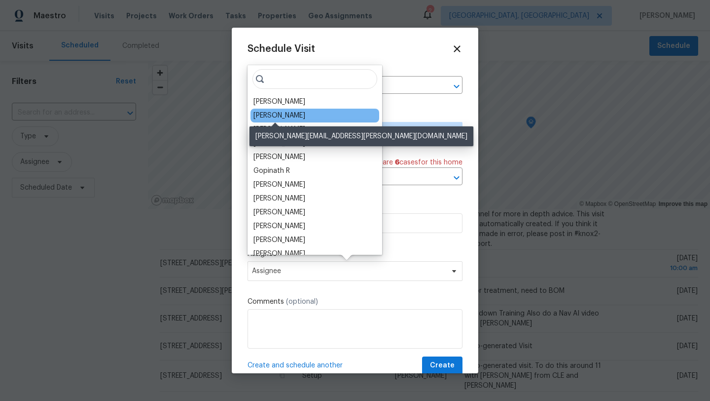
click at [277, 115] on div "Michael Foley" at bounding box center [280, 115] width 52 height 10
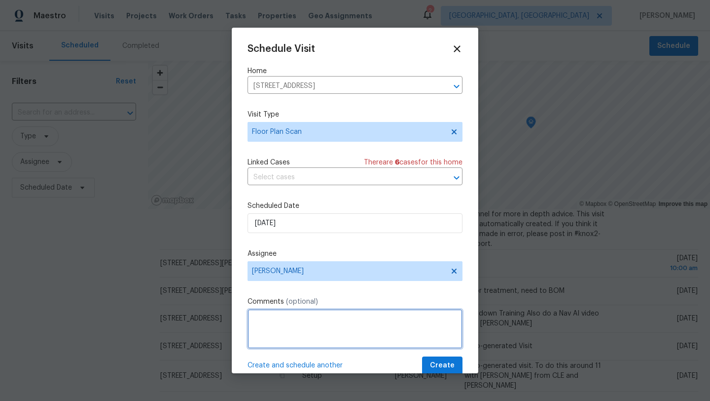
click at [265, 324] on textarea at bounding box center [355, 328] width 215 height 39
click at [337, 317] on textarea "This is where we will meet to do the setup" at bounding box center [355, 328] width 215 height 39
click at [414, 322] on textarea "This is where we will meet at 11 to do the setup" at bounding box center [355, 328] width 215 height 39
type textarea "This is where we will meet at 11 to do the setup and we will do a Nav Ai scan. …"
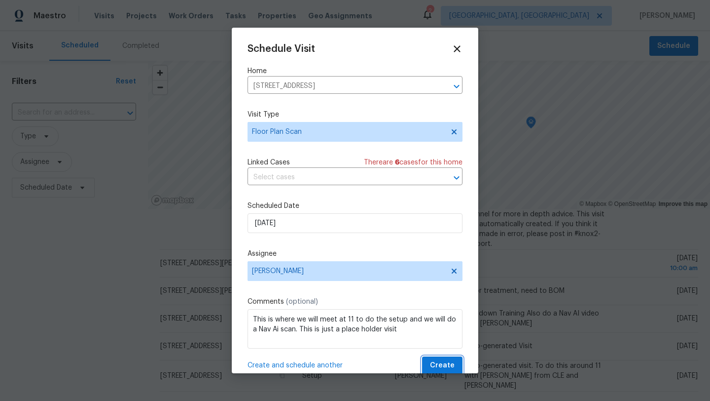
click at [438, 363] on span "Create" at bounding box center [442, 365] width 25 height 12
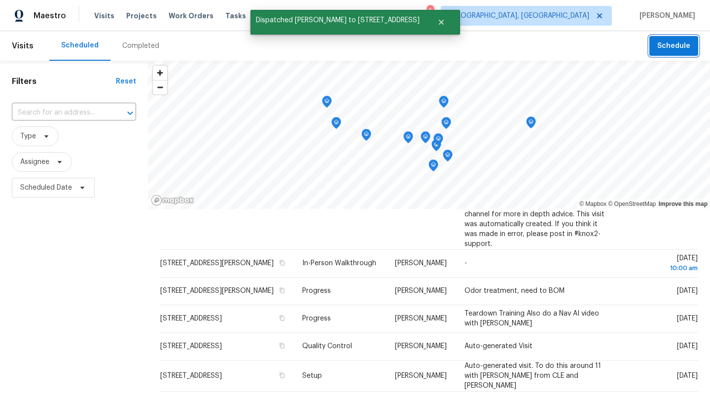
click at [673, 44] on span "Schedule" at bounding box center [674, 46] width 33 height 12
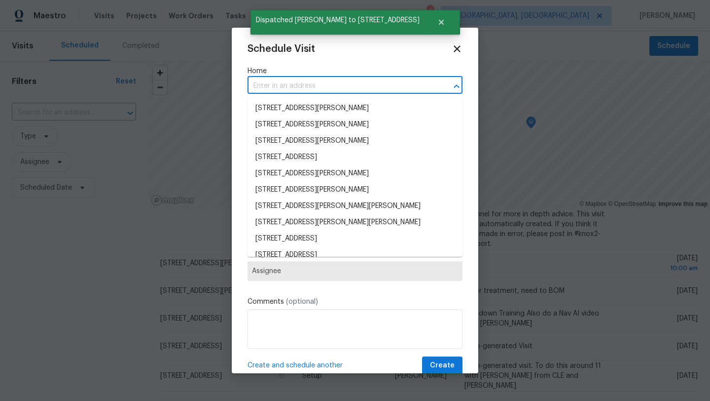
click at [279, 84] on input "text" at bounding box center [341, 85] width 187 height 15
paste input "7817 Birch Creek Dr, Blacklick, OH 43004"
type input "7817 Birch Creek Dr, Blacklick, OH 43004"
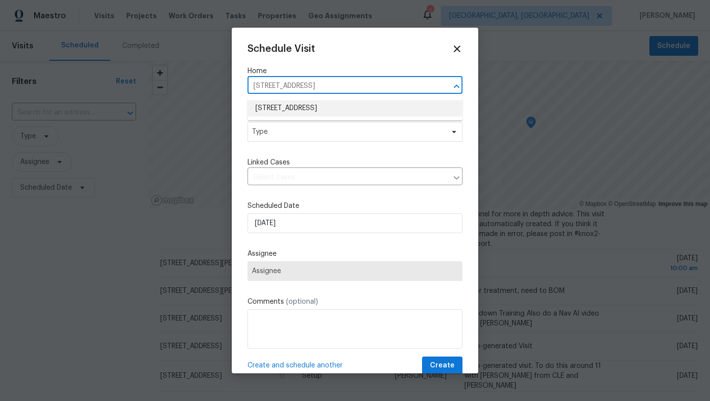
click at [282, 101] on li "7817 Birch Creek Dr, Blacklick, OH 43004" at bounding box center [355, 108] width 215 height 16
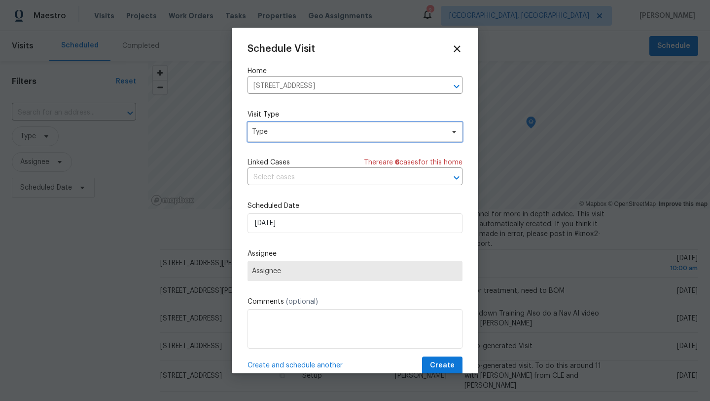
click at [276, 127] on span "Type" at bounding box center [348, 132] width 192 height 10
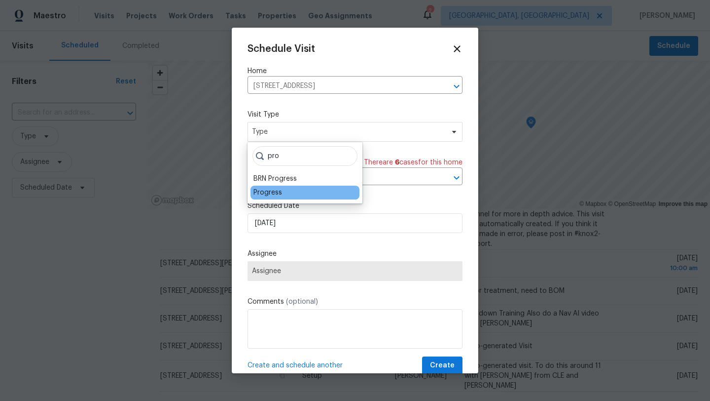
type input "pro"
click at [264, 191] on div "Progress" at bounding box center [268, 192] width 29 height 10
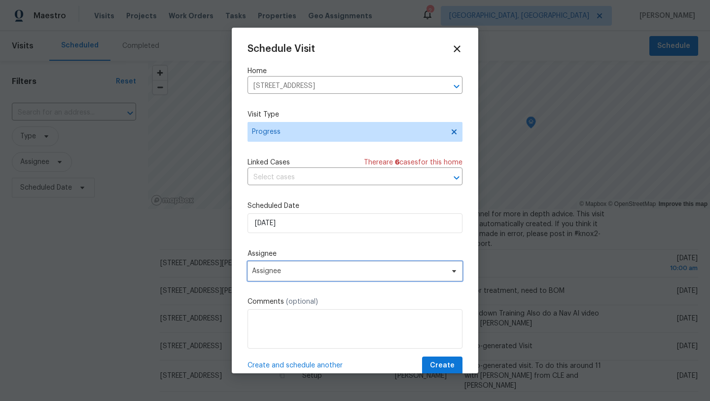
click at [264, 276] on span "Assignee" at bounding box center [355, 271] width 215 height 20
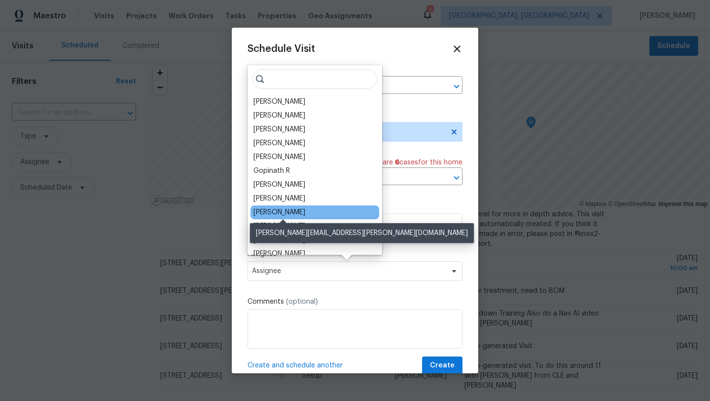
click at [284, 213] on div "[PERSON_NAME]" at bounding box center [280, 212] width 52 height 10
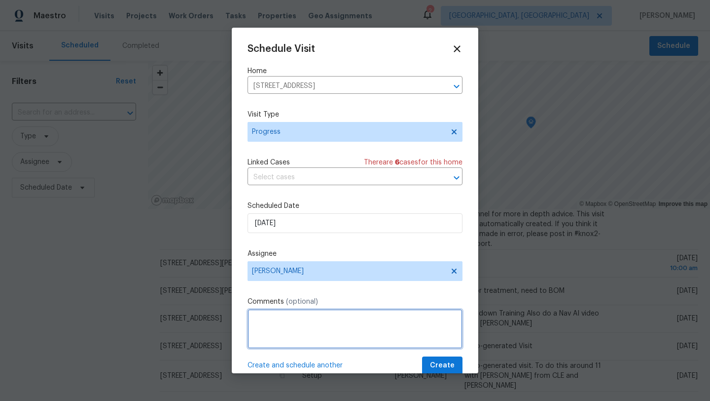
click at [273, 326] on textarea at bounding box center [355, 328] width 215 height 39
type textarea "Meet Michael and Dennis at home for Set up and Nav Ai scan"
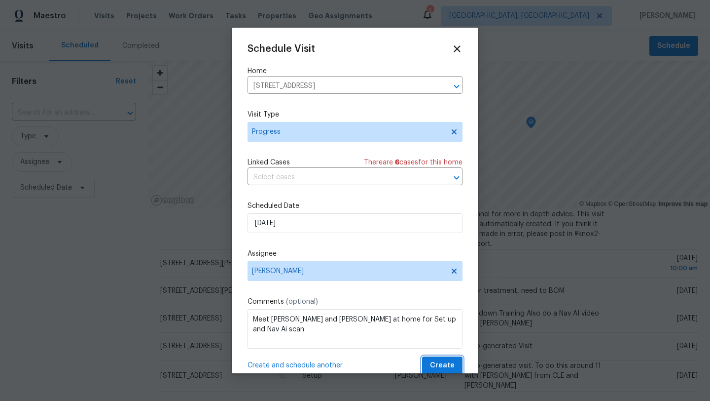
click at [446, 362] on span "Create" at bounding box center [442, 365] width 25 height 12
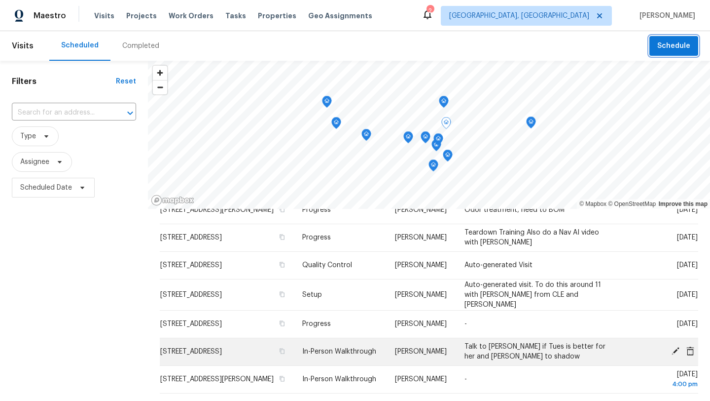
scroll to position [346, 0]
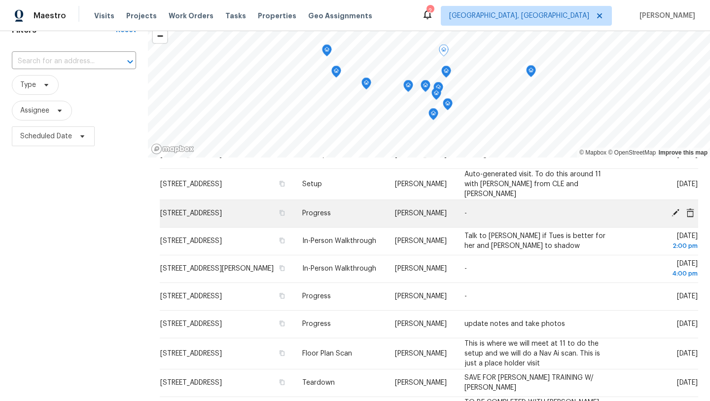
scroll to position [52, 0]
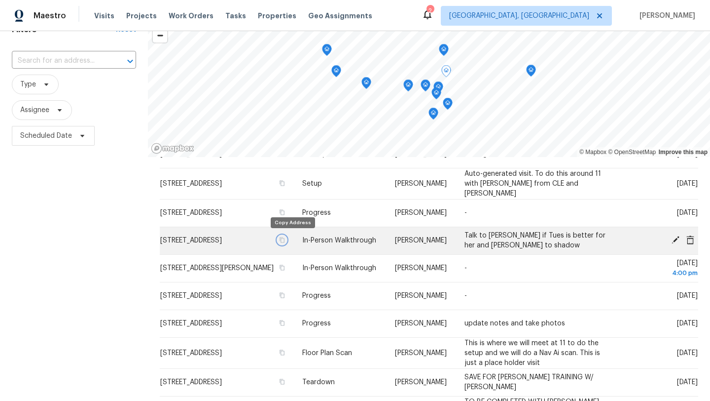
click at [285, 239] on icon "button" at bounding box center [282, 240] width 6 height 6
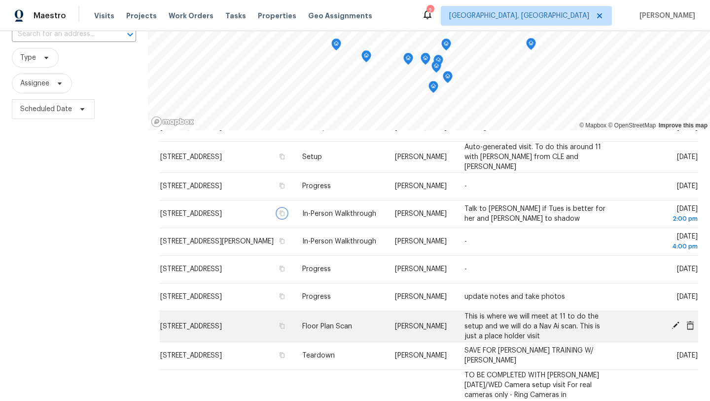
scroll to position [80, 0]
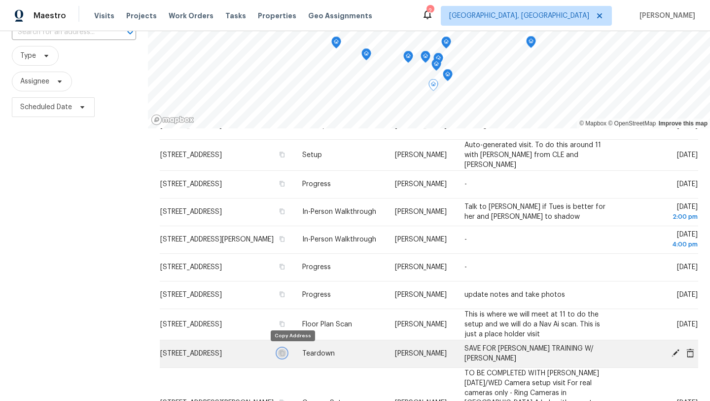
click at [285, 353] on icon "button" at bounding box center [282, 352] width 5 height 5
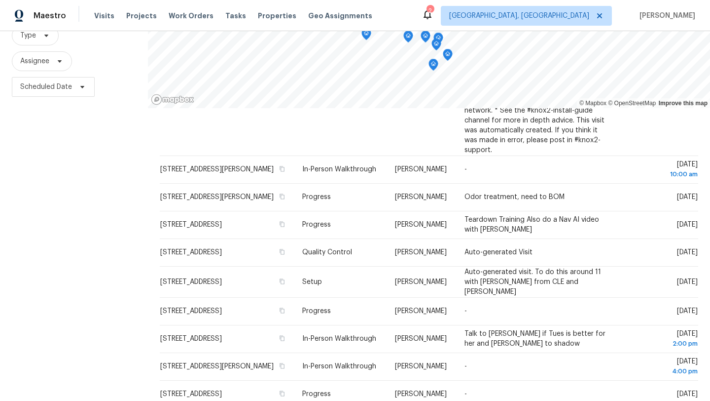
scroll to position [95, 0]
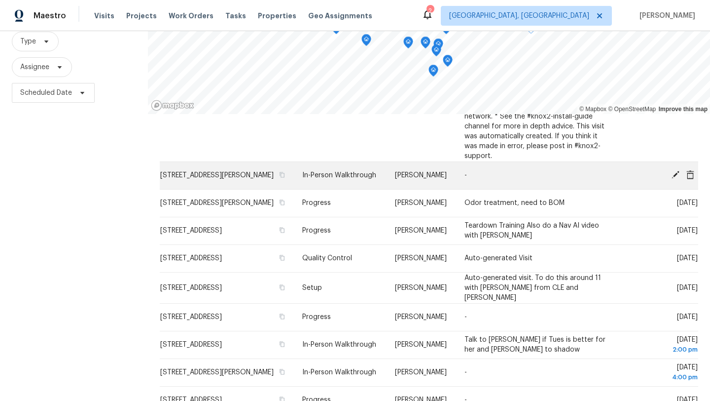
click at [673, 172] on icon at bounding box center [675, 174] width 9 height 9
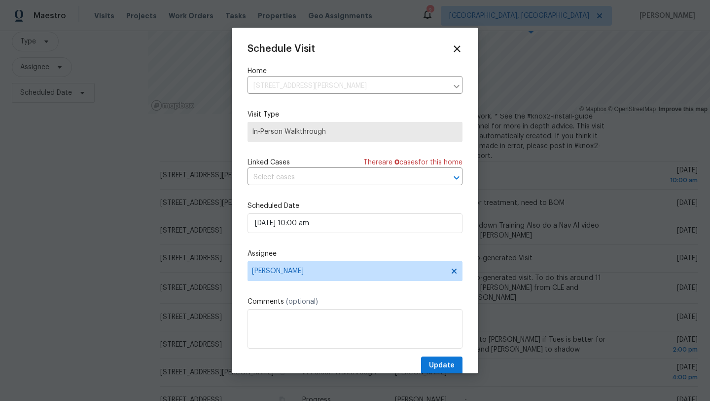
click at [269, 308] on div "Comments (optional)" at bounding box center [355, 322] width 215 height 52
click at [265, 317] on textarea at bounding box center [355, 328] width 215 height 39
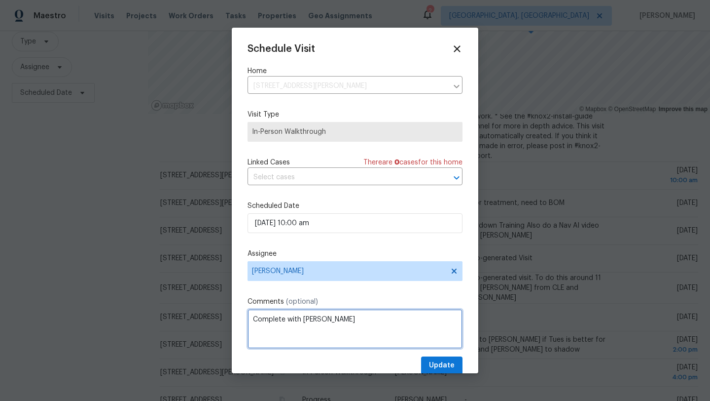
type textarea "Complete with Michael"
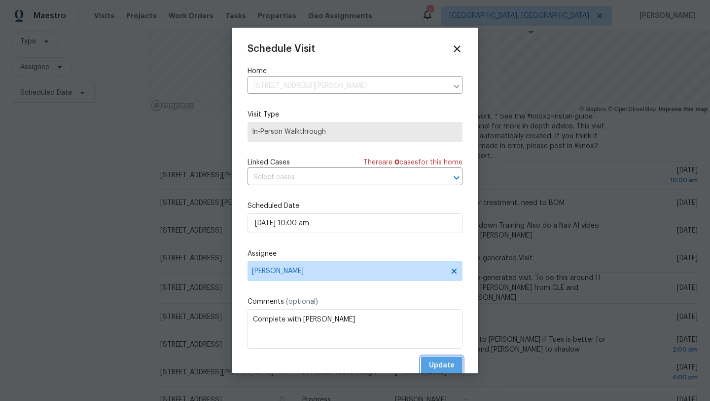
click at [439, 365] on span "Update" at bounding box center [442, 365] width 26 height 12
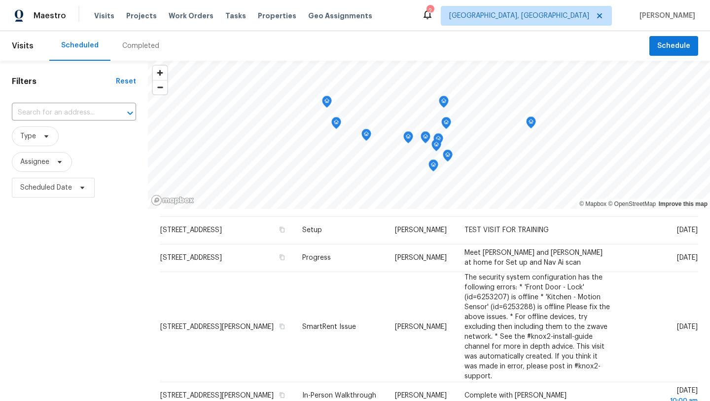
scroll to position [130, 0]
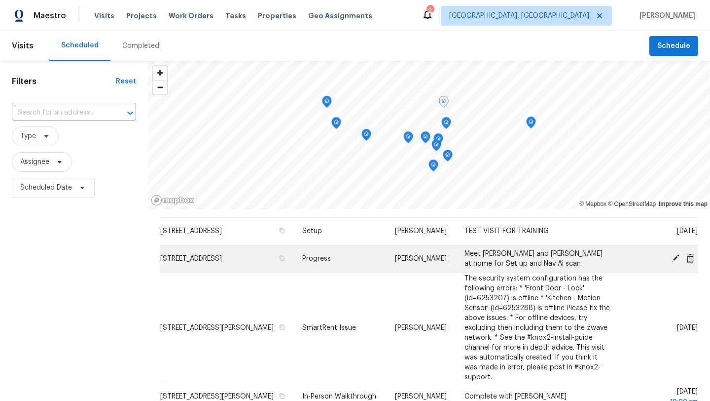
click at [674, 262] on icon at bounding box center [676, 258] width 8 height 8
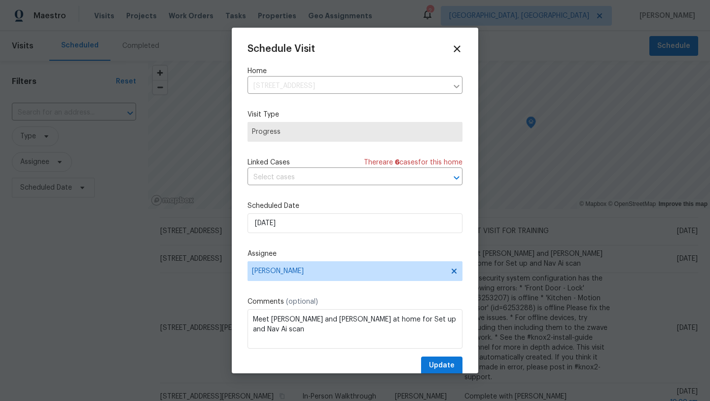
click at [287, 212] on div "Scheduled Date 9/15/2025" at bounding box center [355, 217] width 215 height 32
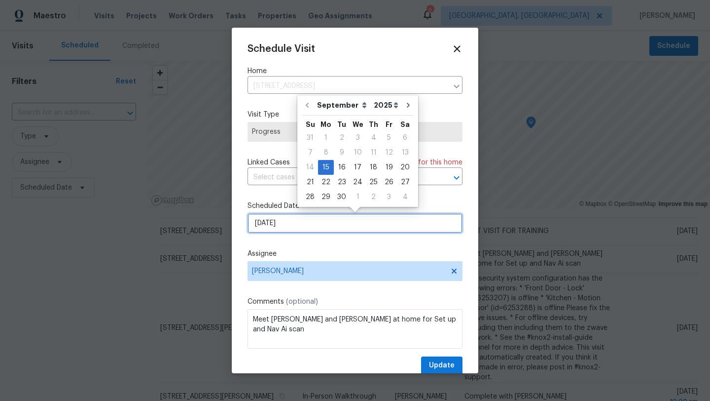
click at [288, 220] on input "[DATE]" at bounding box center [355, 223] width 215 height 20
click at [336, 169] on div "16" at bounding box center [342, 167] width 16 height 14
type input "[DATE]"
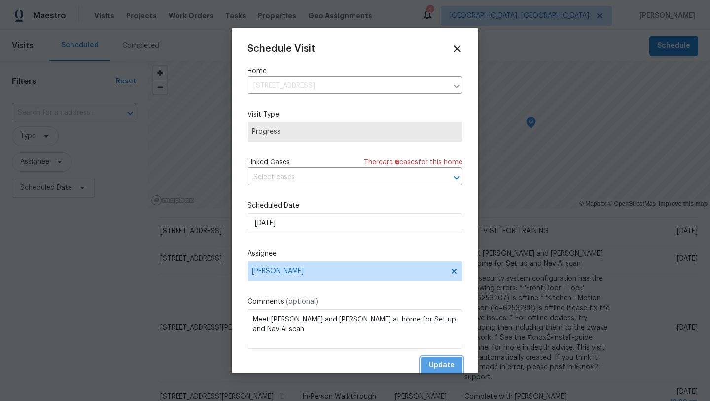
click at [441, 366] on span "Update" at bounding box center [442, 365] width 26 height 12
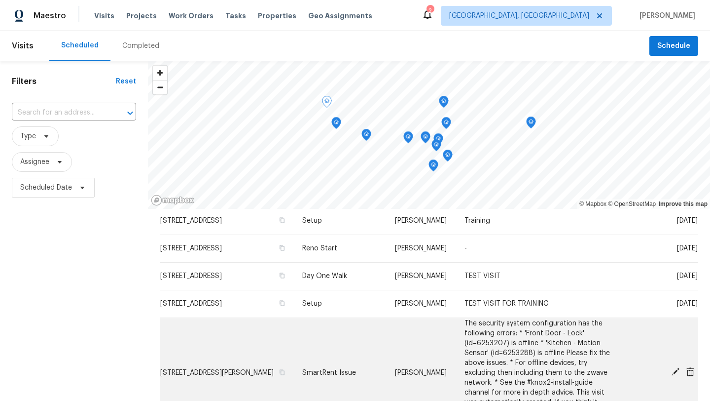
scroll to position [40, 0]
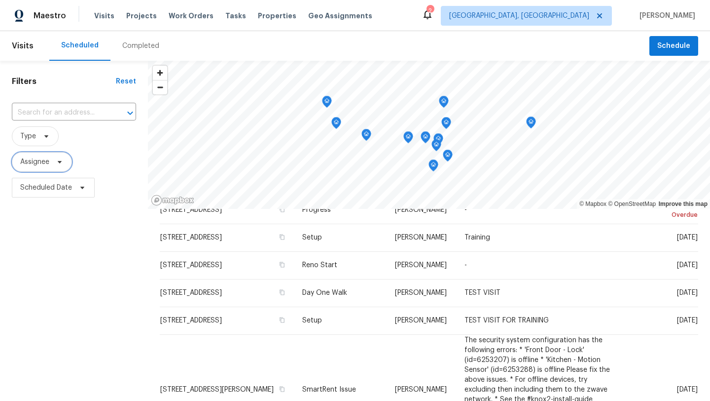
click at [42, 163] on span "Assignee" at bounding box center [34, 162] width 29 height 10
type input "rebecca mcmillen"
click at [61, 194] on icon at bounding box center [69, 195] width 23 height 23
click at [61, 193] on icon at bounding box center [69, 195] width 23 height 23
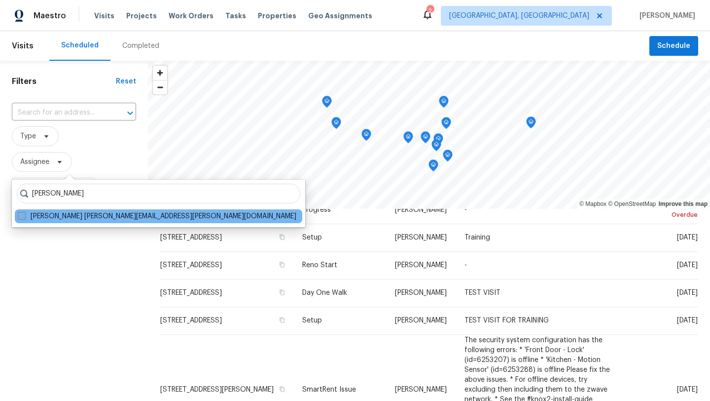
click at [24, 215] on span at bounding box center [22, 216] width 8 height 8
click at [24, 215] on input "Rebecca McMillen rebecca.mcmillen@opendoor.com" at bounding box center [21, 214] width 6 height 6
checkbox input "true"
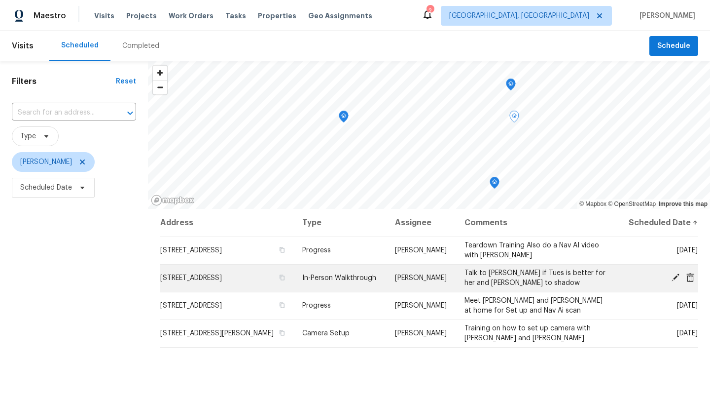
click at [676, 282] on icon at bounding box center [675, 277] width 9 height 9
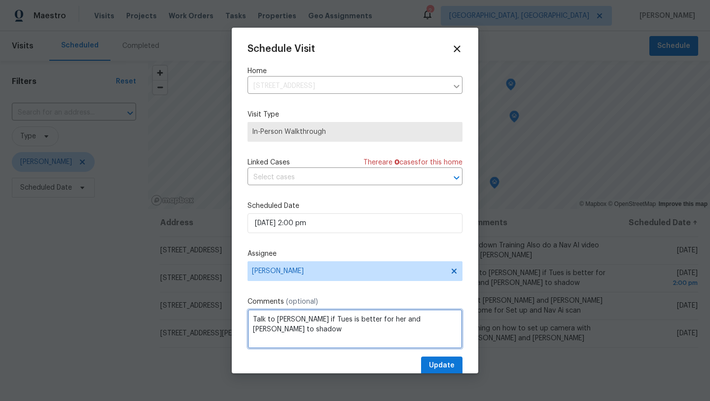
drag, startPoint x: 384, startPoint y: 321, endPoint x: 246, endPoint y: 323, distance: 138.1
click at [246, 323] on div "Schedule Visit Home 8210 Green Tree Ct, Reynoldsburg, OH 43068 ​ Visit Type In-…" at bounding box center [355, 200] width 247 height 345
type textarea "Michael to shadow"
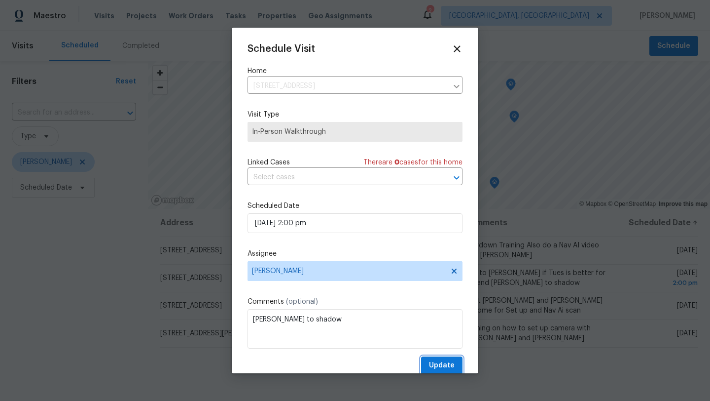
click at [429, 367] on button "Update" at bounding box center [441, 365] width 41 height 18
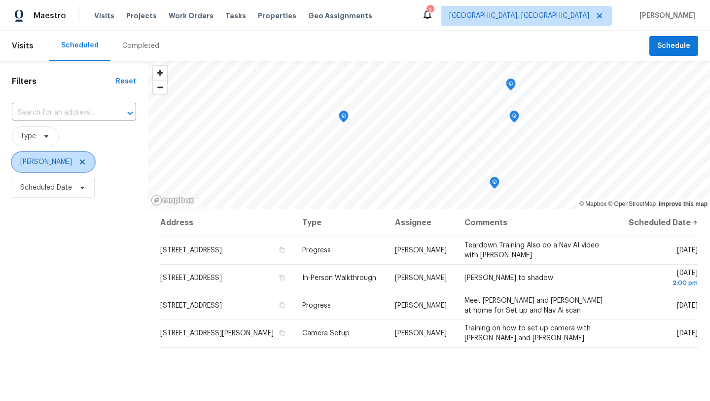
click at [86, 160] on icon at bounding box center [82, 162] width 8 height 8
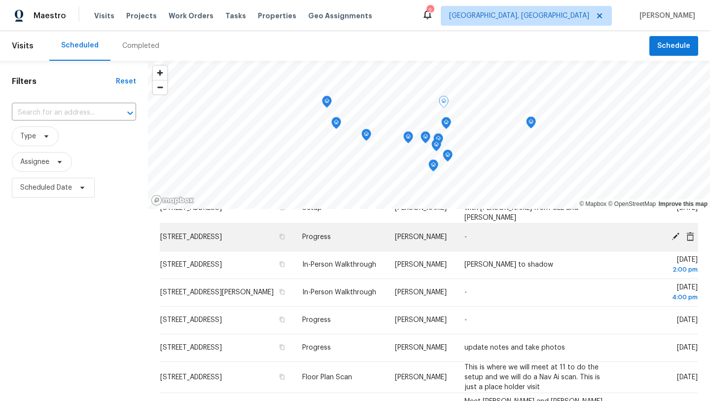
click at [174, 233] on span "[STREET_ADDRESS]" at bounding box center [191, 236] width 62 height 7
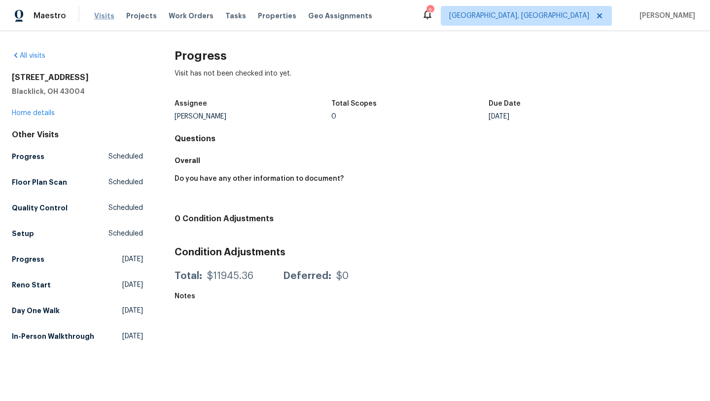
click at [101, 14] on span "Visits" at bounding box center [104, 16] width 20 height 10
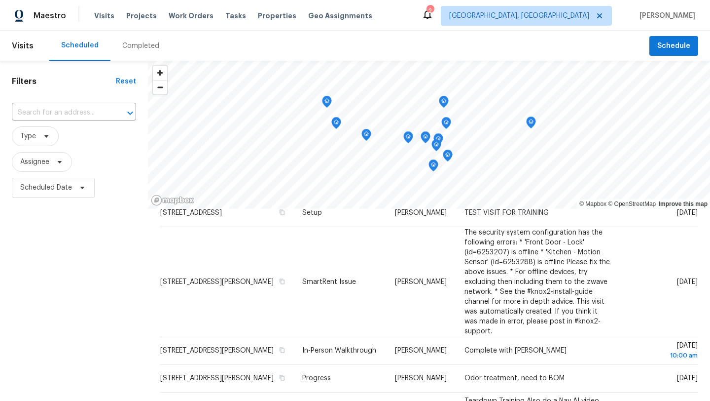
scroll to position [150, 0]
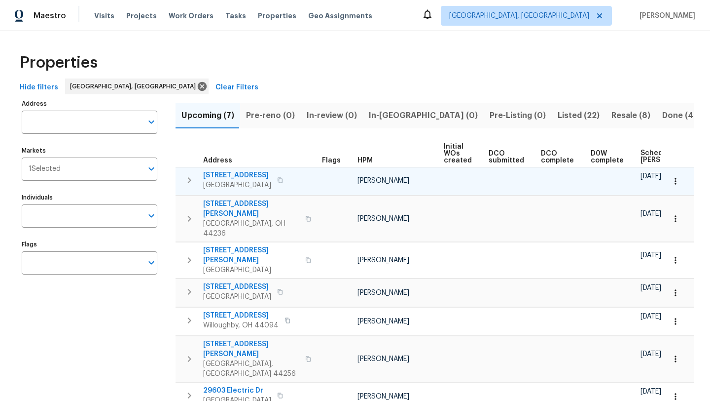
click at [219, 176] on span "[STREET_ADDRESS]" at bounding box center [237, 175] width 68 height 10
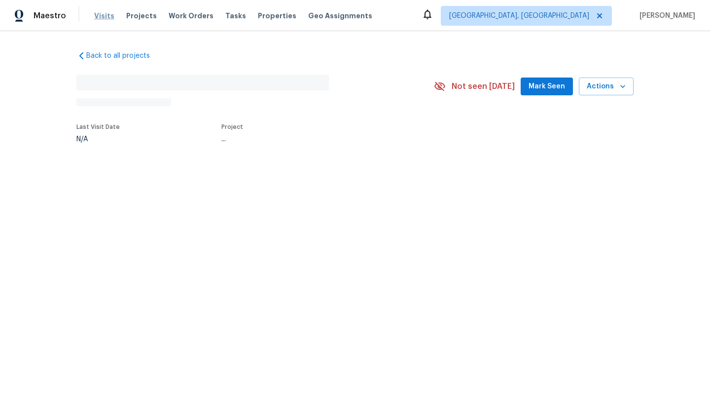
click at [104, 14] on span "Visits" at bounding box center [104, 16] width 20 height 10
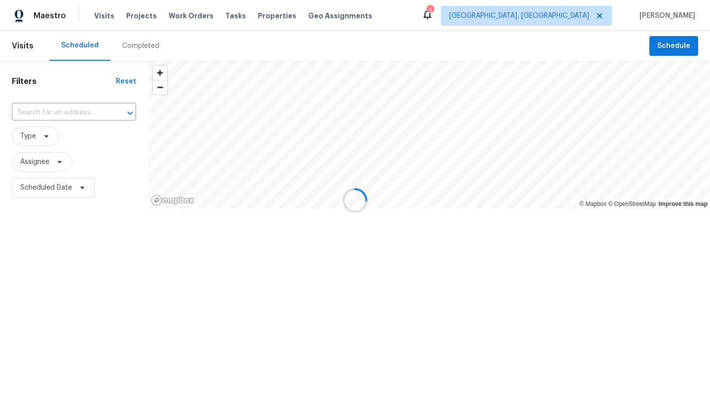
click at [577, 9] on div at bounding box center [355, 200] width 710 height 401
click at [573, 15] on div at bounding box center [355, 200] width 710 height 401
click at [595, 16] on div at bounding box center [355, 200] width 710 height 401
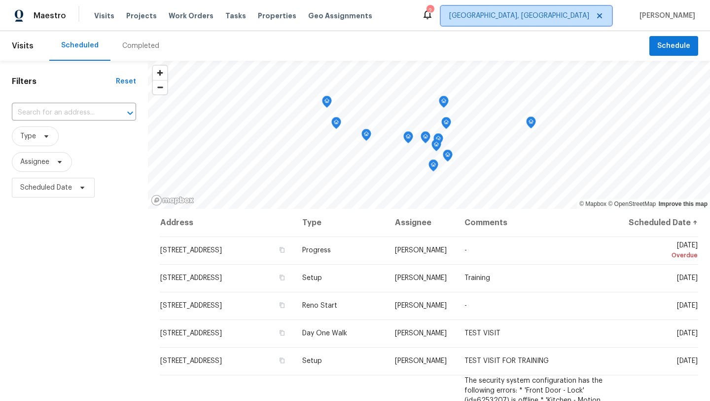
click at [561, 12] on span "[GEOGRAPHIC_DATA], [GEOGRAPHIC_DATA]" at bounding box center [519, 16] width 140 height 10
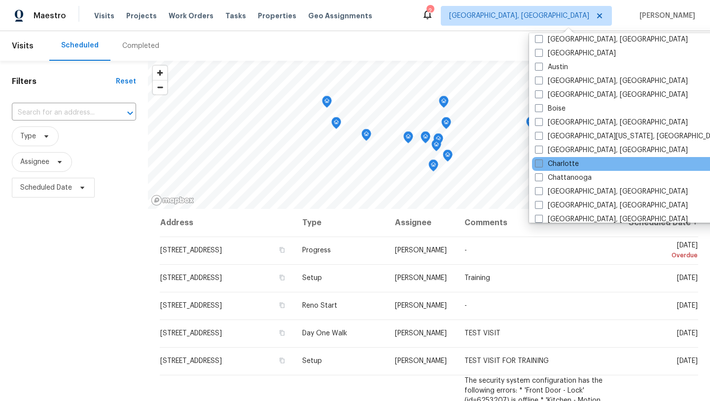
scroll to position [33, 0]
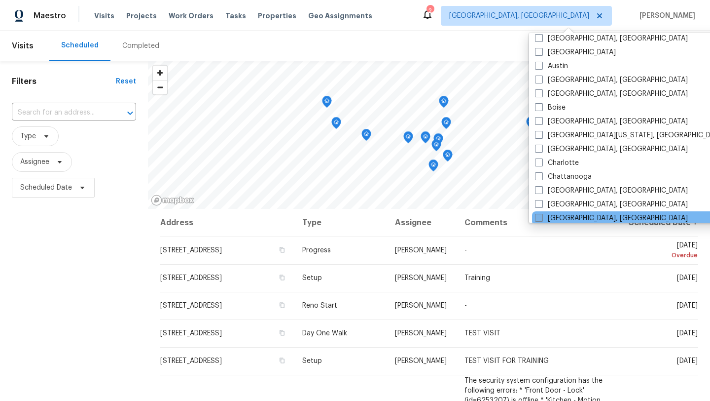
click at [539, 218] on span at bounding box center [539, 218] width 8 height 8
click at [539, 218] on input "[GEOGRAPHIC_DATA], [GEOGRAPHIC_DATA]" at bounding box center [538, 216] width 6 height 6
checkbox input "true"
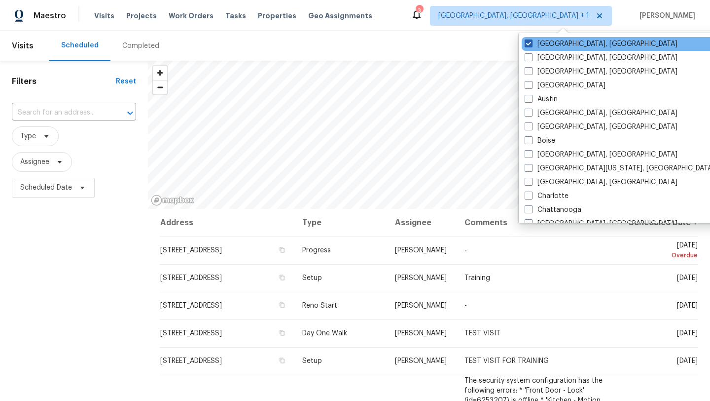
click at [530, 46] on span at bounding box center [529, 43] width 8 height 8
click at [530, 45] on input "[GEOGRAPHIC_DATA], [GEOGRAPHIC_DATA]" at bounding box center [528, 42] width 6 height 6
checkbox input "false"
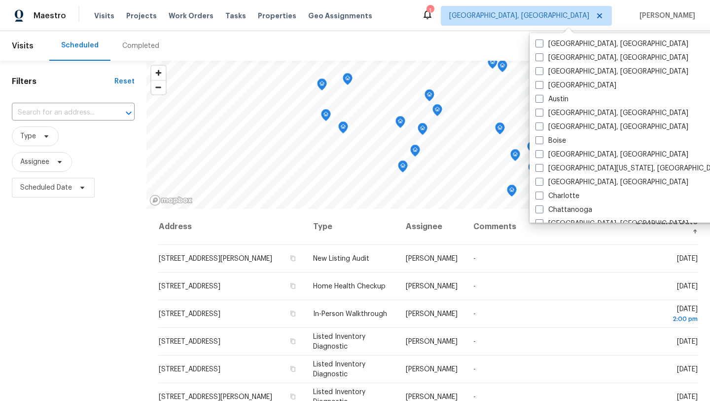
click at [380, 16] on div "Maestro Visits Projects Work Orders Tasks Properties Geo Assignments 1 [GEOGRAP…" at bounding box center [355, 15] width 710 height 31
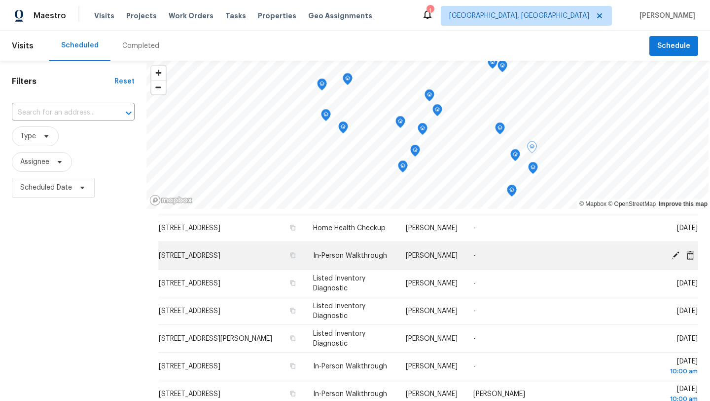
scroll to position [61, 0]
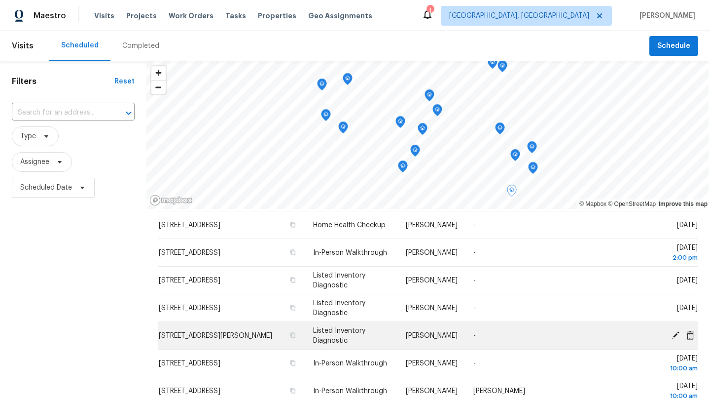
click at [676, 334] on icon at bounding box center [676, 334] width 8 height 8
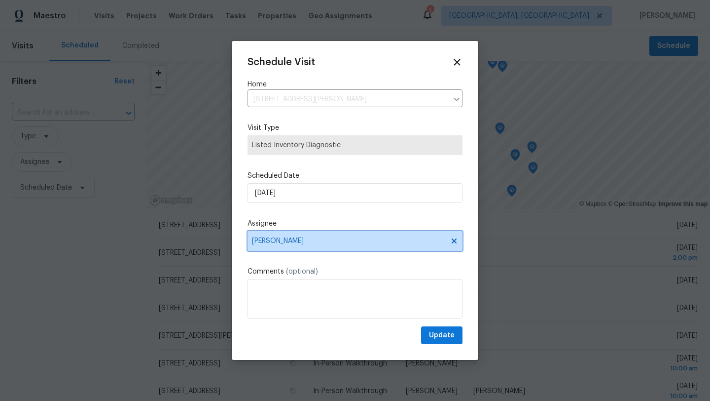
click at [269, 242] on span "[PERSON_NAME]" at bounding box center [348, 241] width 193 height 8
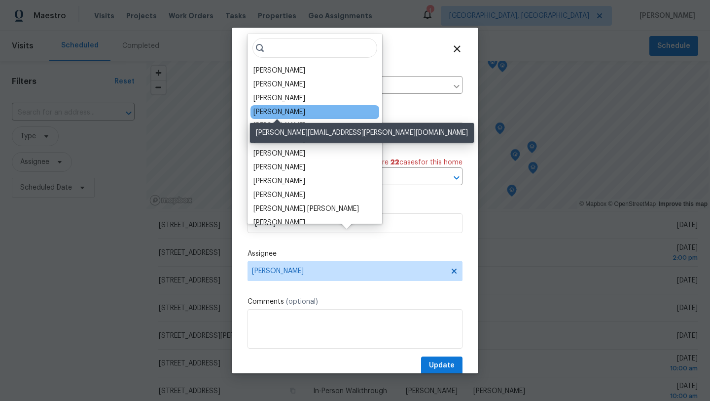
click at [291, 110] on div "[PERSON_NAME]" at bounding box center [280, 112] width 52 height 10
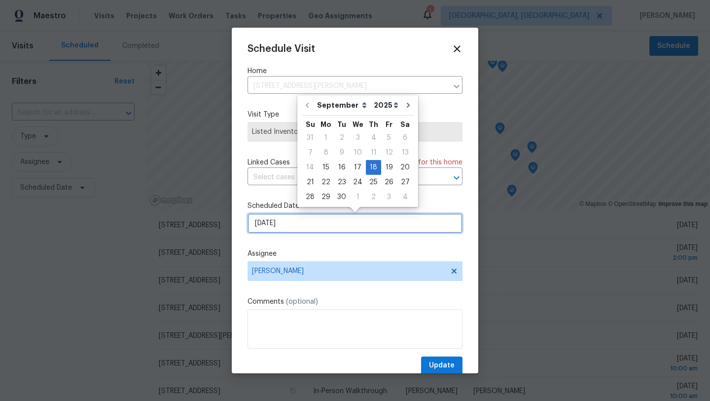
click at [273, 227] on input "[DATE]" at bounding box center [355, 223] width 215 height 20
click at [360, 167] on div "17" at bounding box center [358, 167] width 16 height 14
type input "[DATE]"
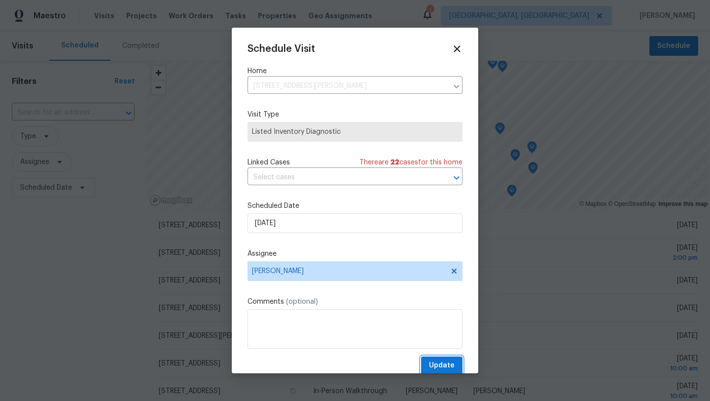
click at [436, 367] on span "Update" at bounding box center [442, 365] width 26 height 12
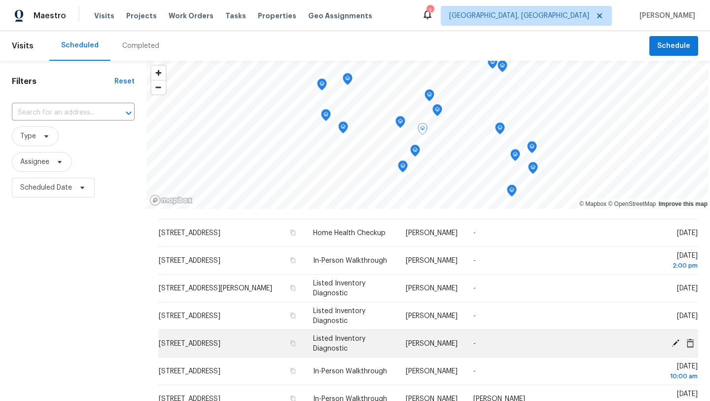
scroll to position [60, 0]
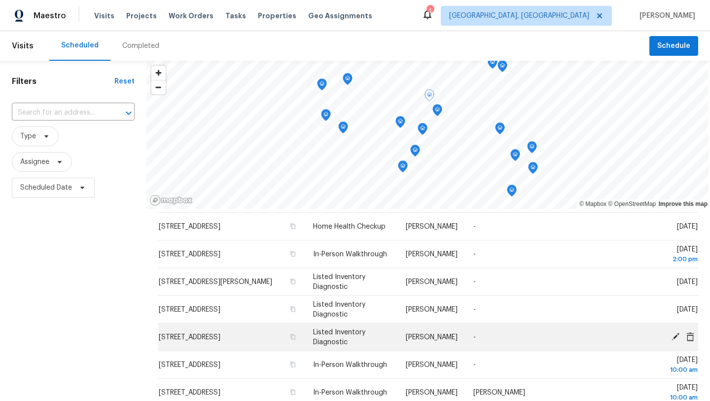
click at [678, 337] on icon at bounding box center [675, 335] width 9 height 9
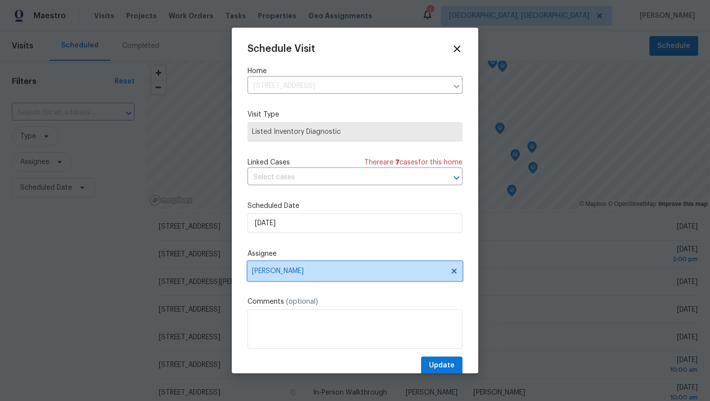
click at [269, 272] on span "[PERSON_NAME]" at bounding box center [348, 271] width 193 height 8
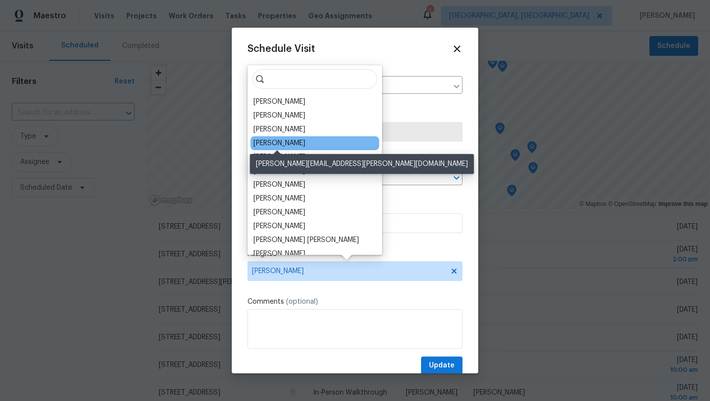
click at [285, 144] on div "[PERSON_NAME]" at bounding box center [280, 143] width 52 height 10
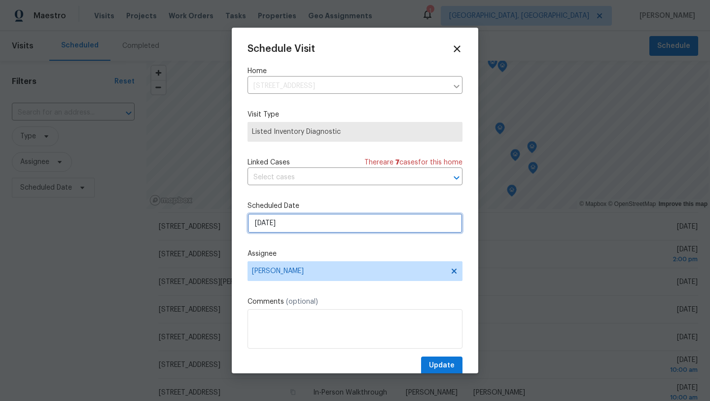
click at [280, 226] on input "[DATE]" at bounding box center [355, 223] width 215 height 20
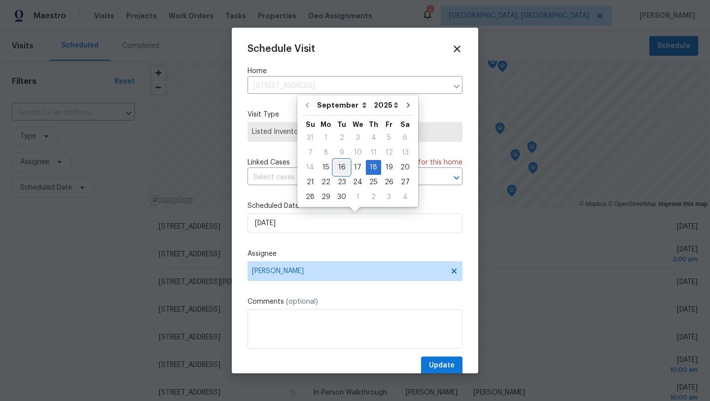
click at [344, 167] on div "16" at bounding box center [342, 167] width 16 height 14
type input "[DATE]"
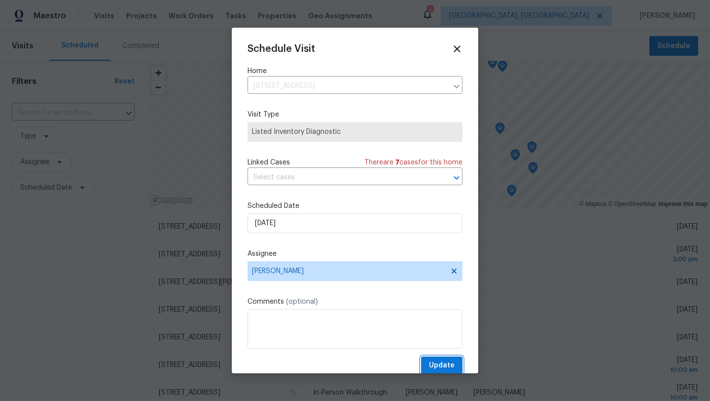
click at [432, 366] on span "Update" at bounding box center [442, 365] width 26 height 12
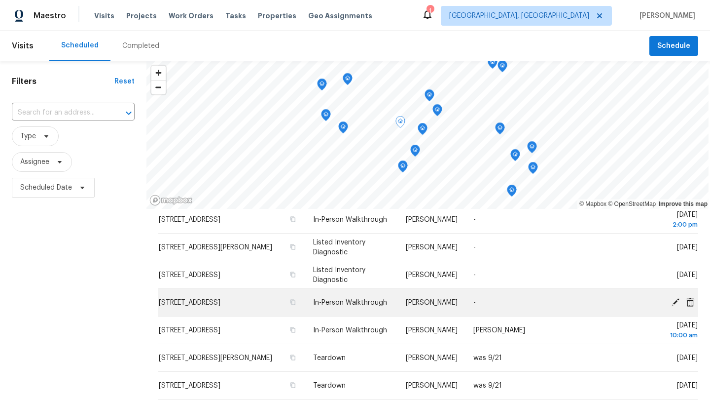
scroll to position [121, 0]
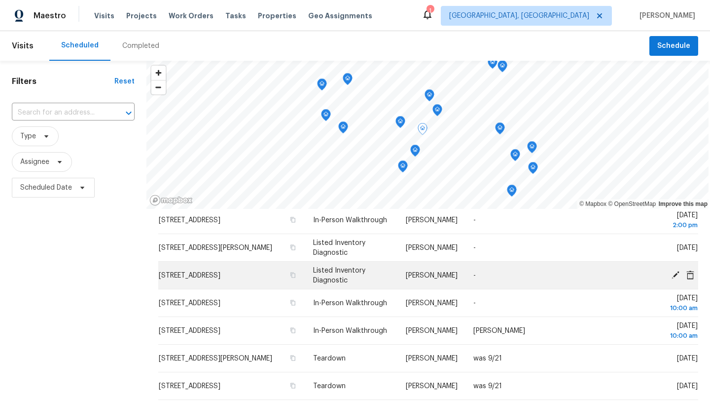
click at [676, 274] on icon at bounding box center [676, 274] width 8 height 8
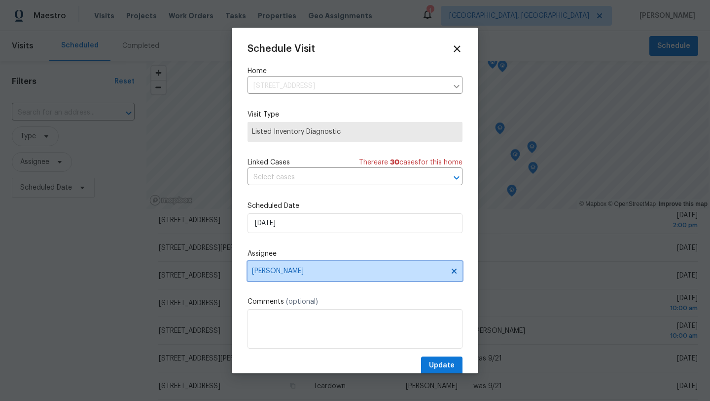
click at [290, 273] on span "[PERSON_NAME]" at bounding box center [348, 271] width 193 height 8
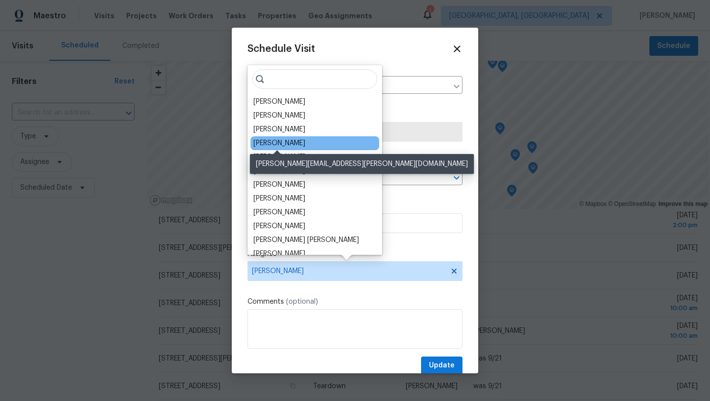
click at [285, 142] on div "[PERSON_NAME]" at bounding box center [280, 143] width 52 height 10
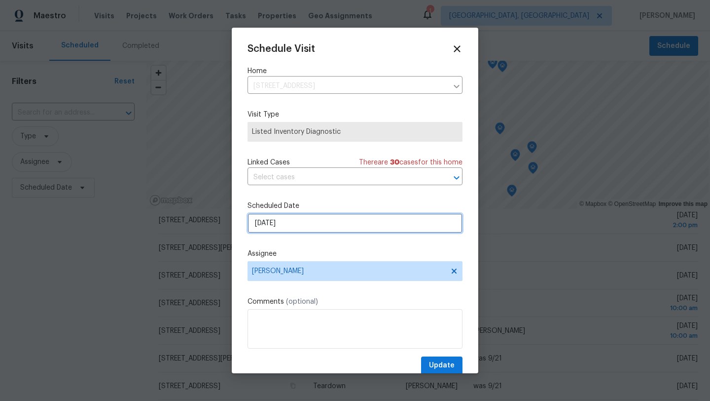
click at [279, 225] on input "[DATE]" at bounding box center [355, 223] width 215 height 20
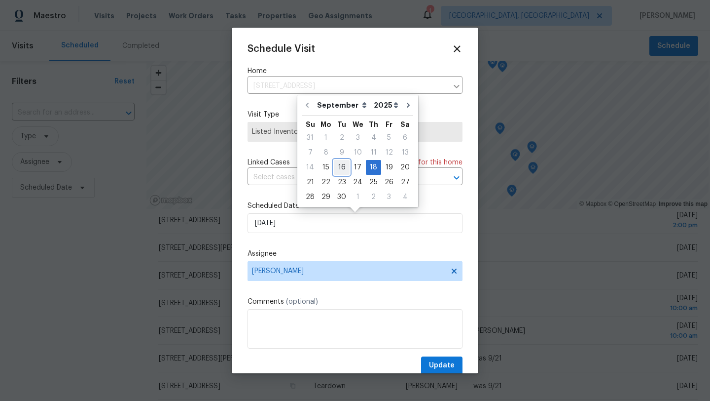
click at [339, 165] on div "16" at bounding box center [342, 167] width 16 height 14
type input "[DATE]"
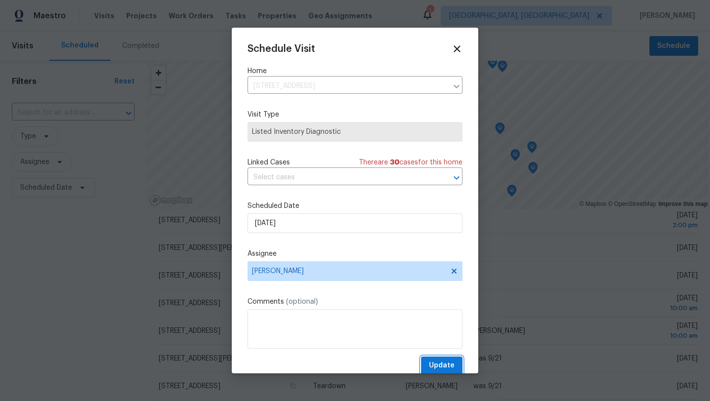
click at [437, 367] on span "Update" at bounding box center [442, 365] width 26 height 12
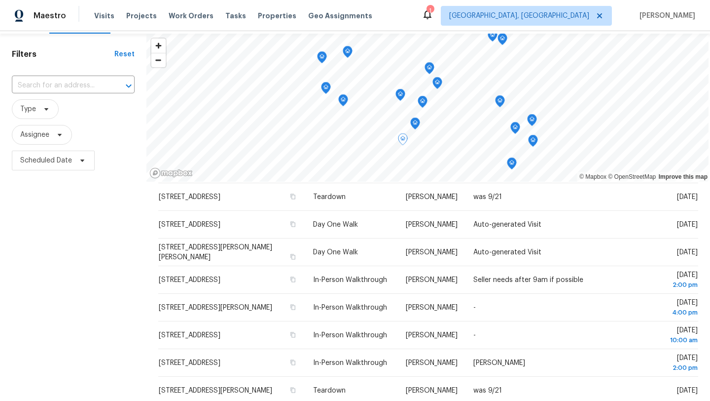
scroll to position [294, 0]
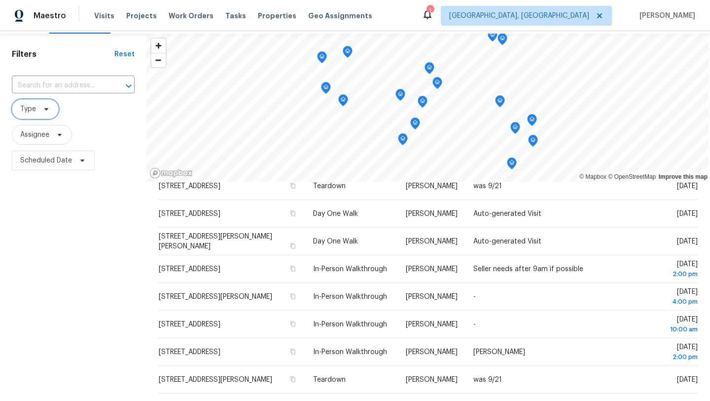
click at [36, 111] on span "Type" at bounding box center [28, 109] width 16 height 10
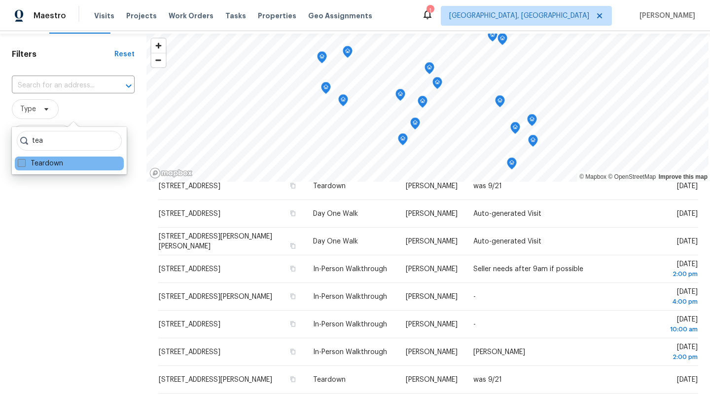
type input "tea"
click at [23, 160] on span at bounding box center [22, 163] width 8 height 8
click at [23, 160] on input "Teardown" at bounding box center [21, 161] width 6 height 6
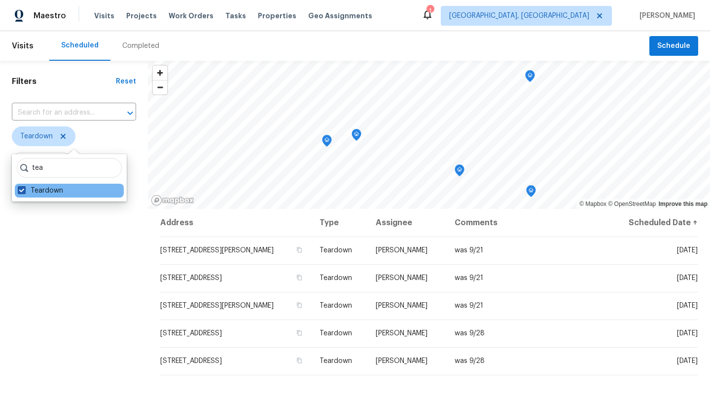
click at [18, 190] on span at bounding box center [22, 190] width 8 height 8
click at [18, 190] on input "Teardown" at bounding box center [21, 188] width 6 height 6
checkbox input "false"
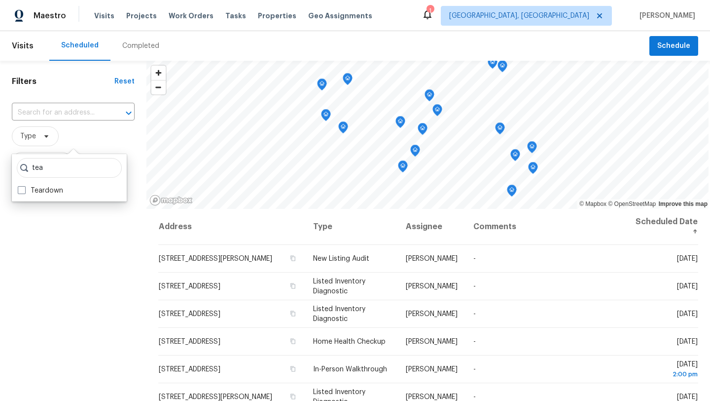
click at [70, 140] on span "Type" at bounding box center [73, 136] width 123 height 20
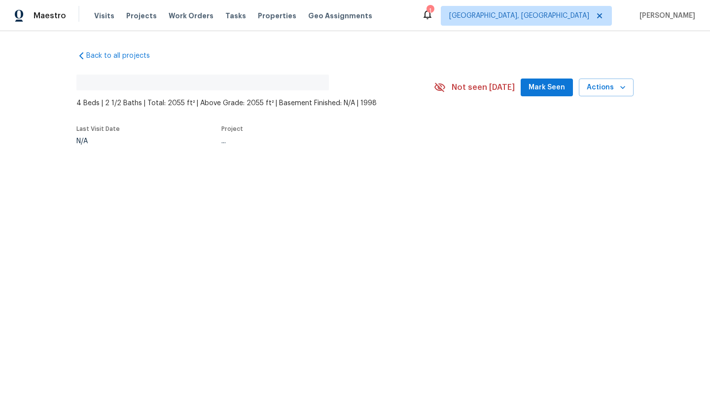
click at [547, 91] on span "Mark Seen" at bounding box center [547, 87] width 37 height 12
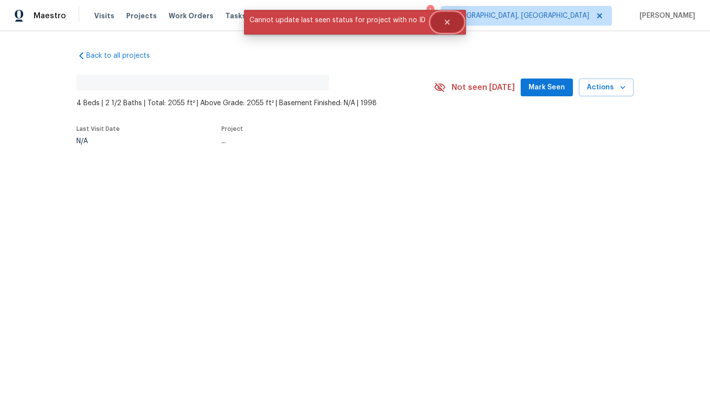
click at [443, 22] on icon "Close" at bounding box center [447, 22] width 8 height 8
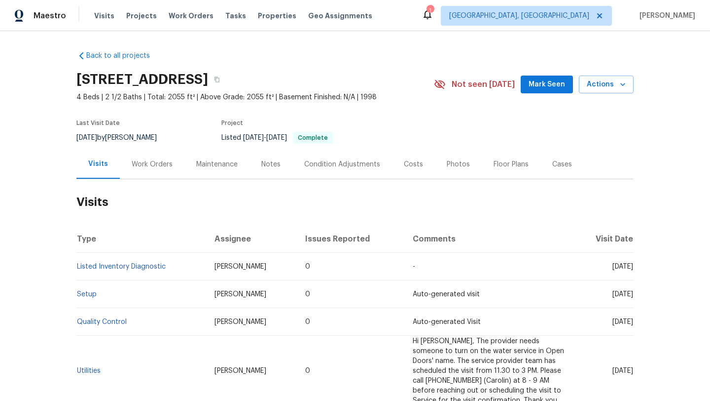
click at [549, 82] on span "Mark Seen" at bounding box center [547, 84] width 37 height 12
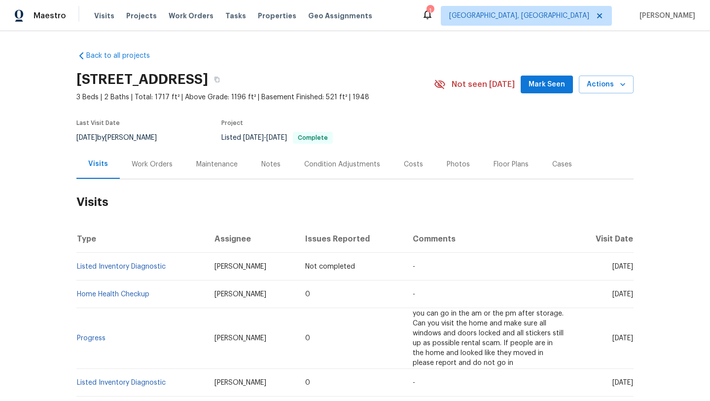
click at [548, 82] on span "Mark Seen" at bounding box center [547, 84] width 37 height 12
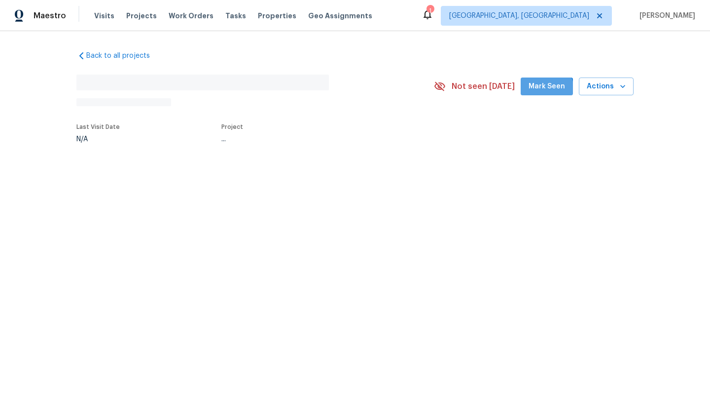
click at [548, 89] on span "Mark Seen" at bounding box center [547, 86] width 37 height 12
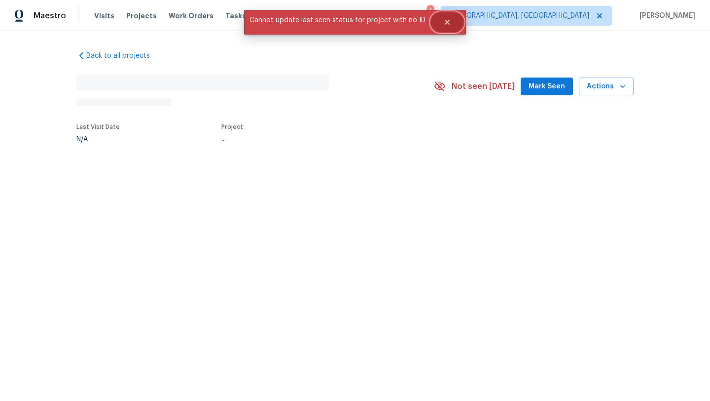
click at [442, 28] on button "Close" at bounding box center [447, 22] width 33 height 20
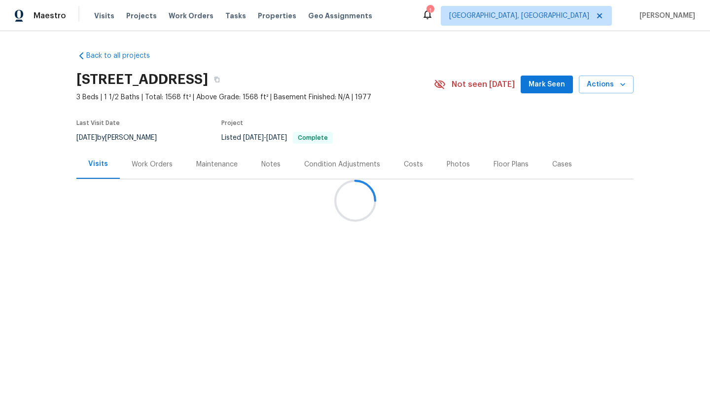
click at [536, 89] on div at bounding box center [355, 200] width 710 height 401
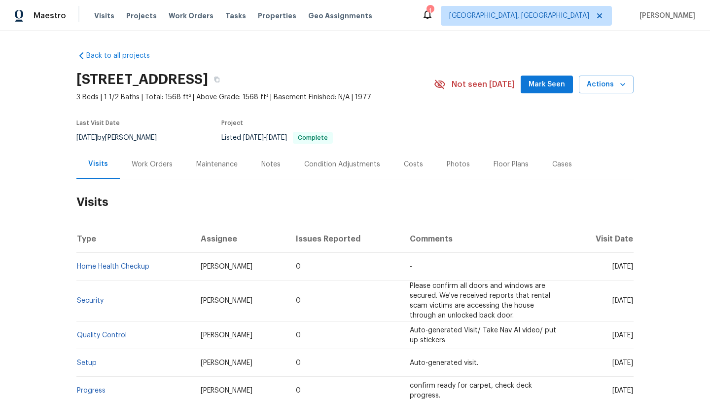
click at [535, 85] on span "Mark Seen" at bounding box center [547, 84] width 37 height 12
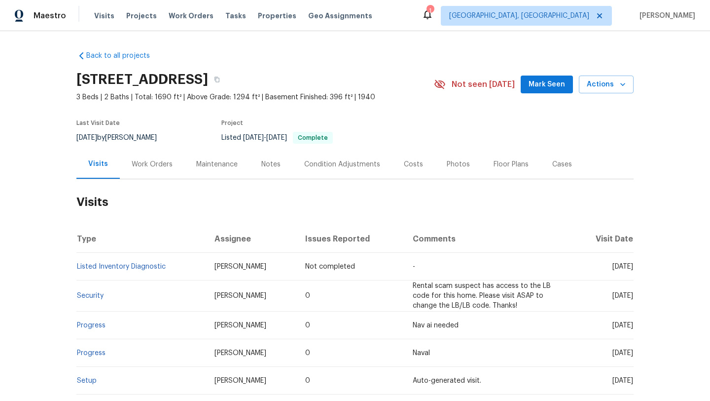
click at [549, 77] on button "Mark Seen" at bounding box center [547, 84] width 52 height 18
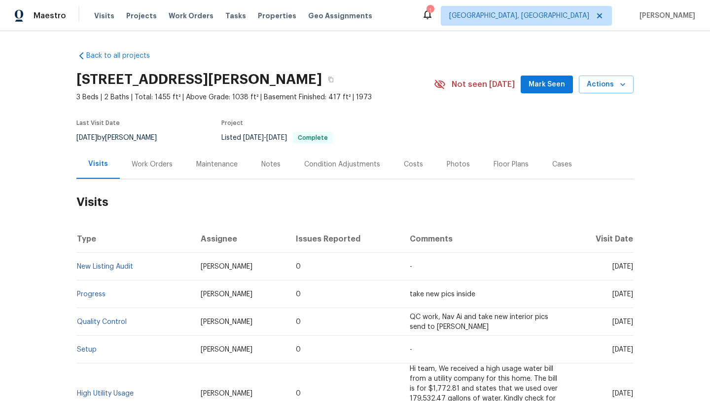
click at [555, 84] on span "Mark Seen" at bounding box center [547, 84] width 37 height 12
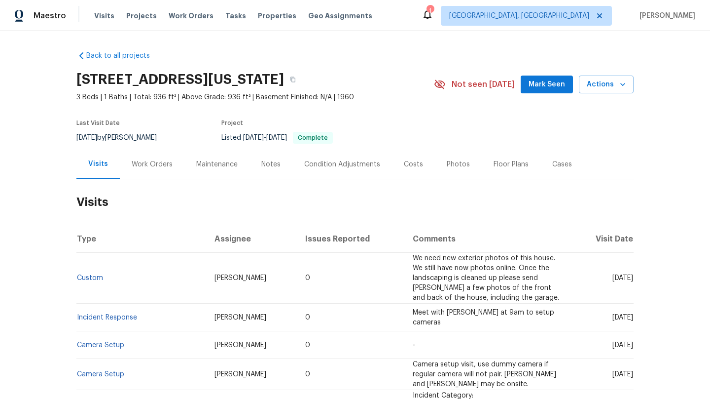
click at [540, 86] on span "Mark Seen" at bounding box center [547, 84] width 37 height 12
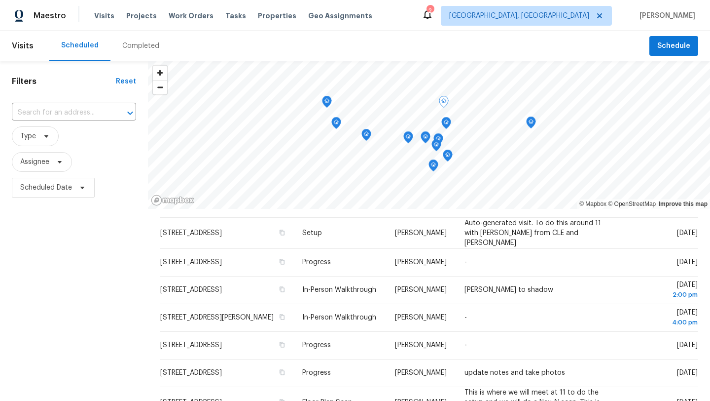
scroll to position [379, 0]
